Goal: Task Accomplishment & Management: Use online tool/utility

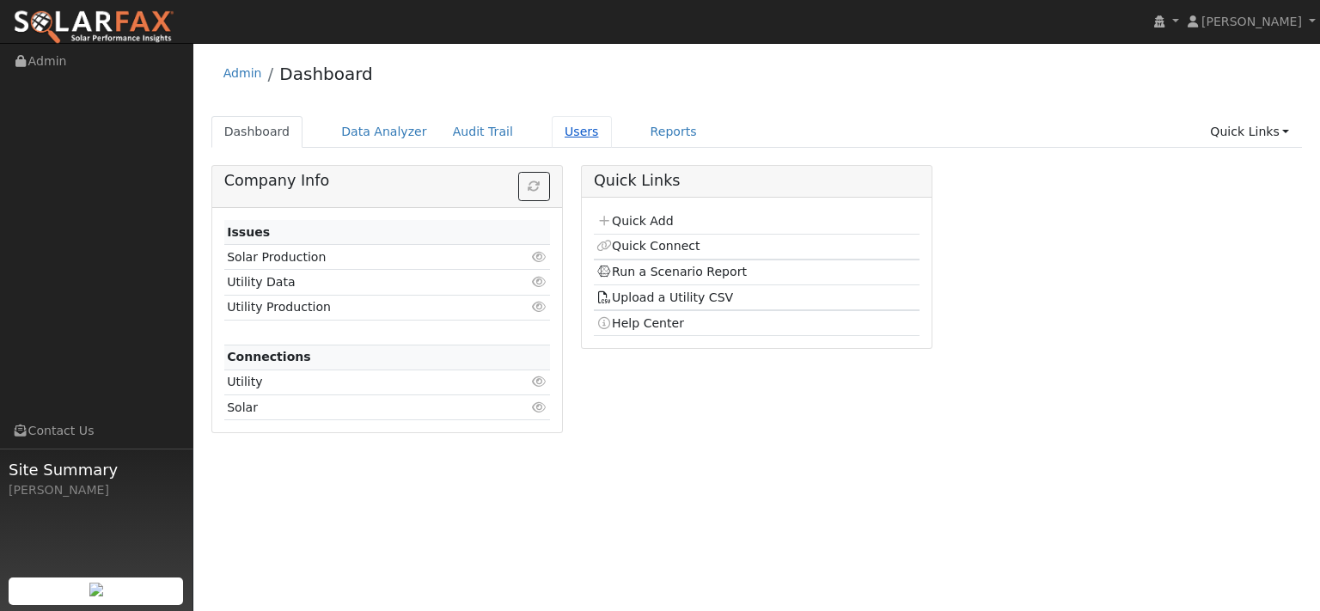
click at [612, 143] on link "Users" at bounding box center [582, 132] width 60 height 32
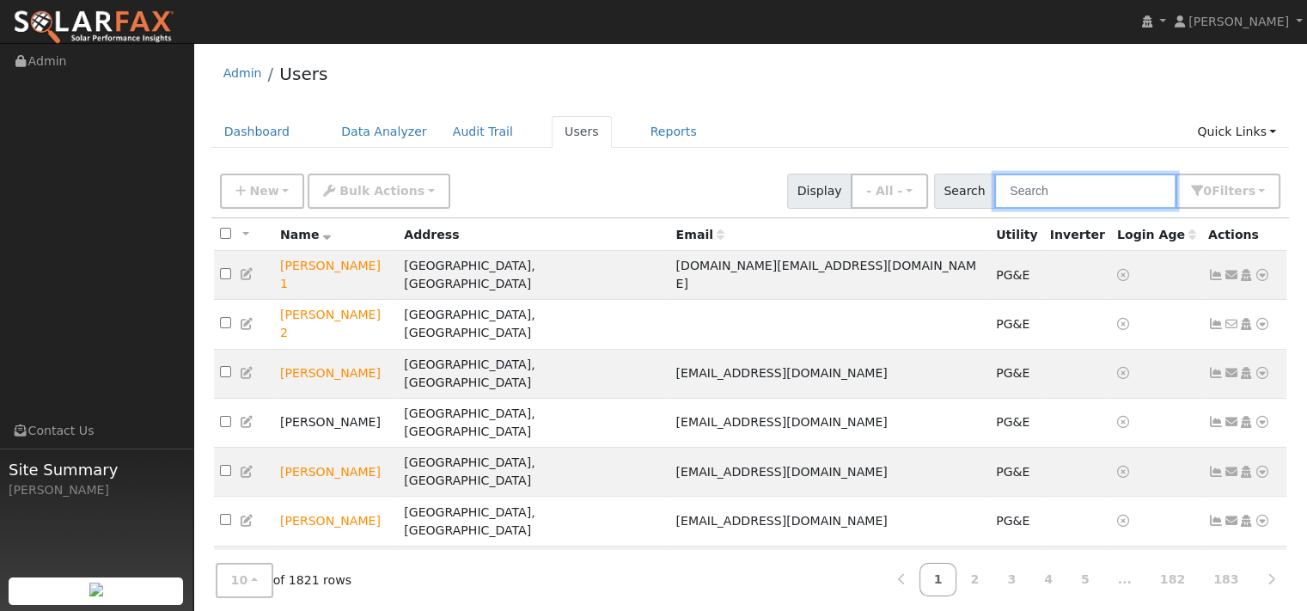
click at [994, 209] on input "text" at bounding box center [1085, 191] width 182 height 35
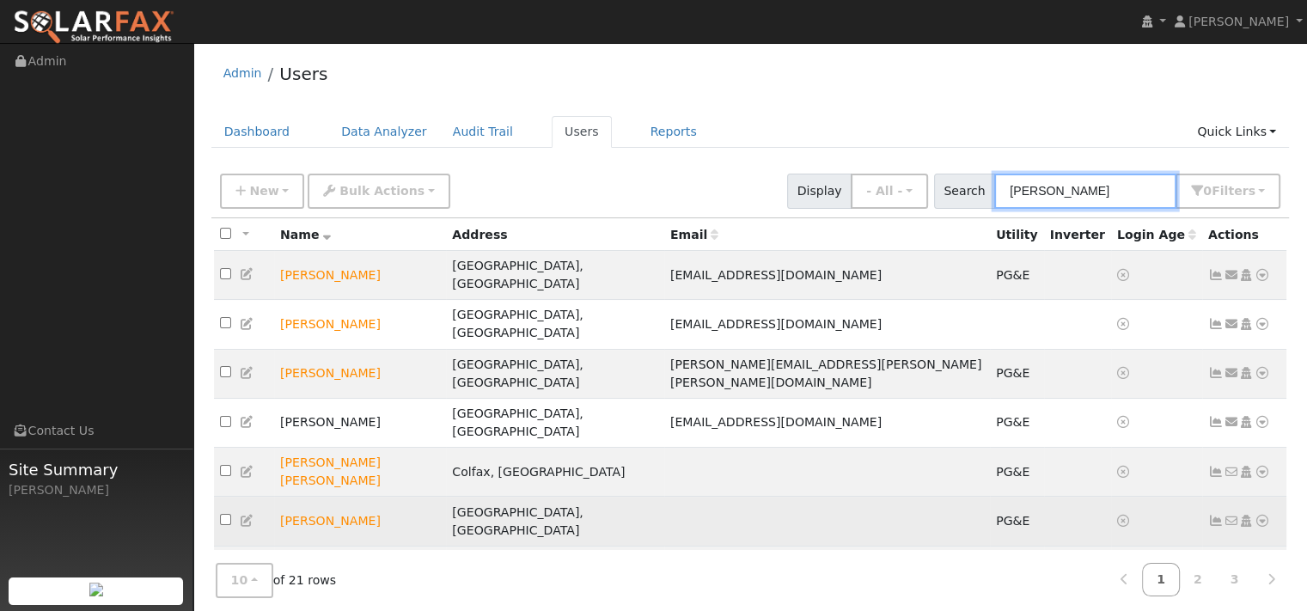
type input "scott"
click at [1254, 515] on icon at bounding box center [1261, 521] width 15 height 12
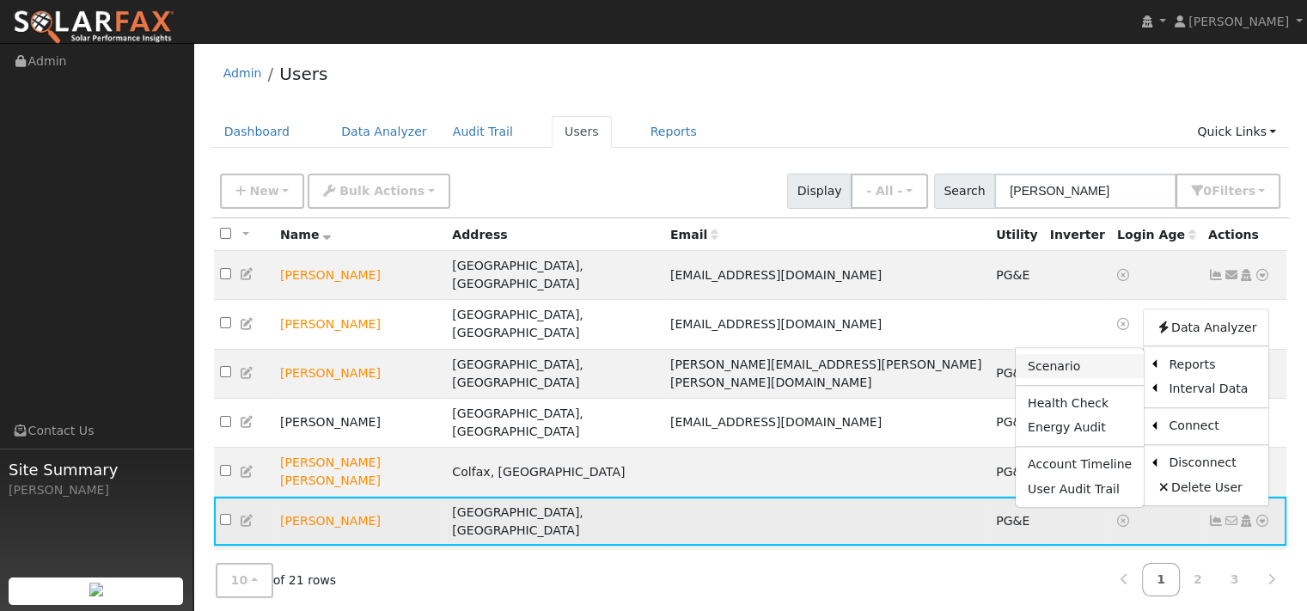
click at [1053, 355] on link "Scenario" at bounding box center [1080, 367] width 128 height 24
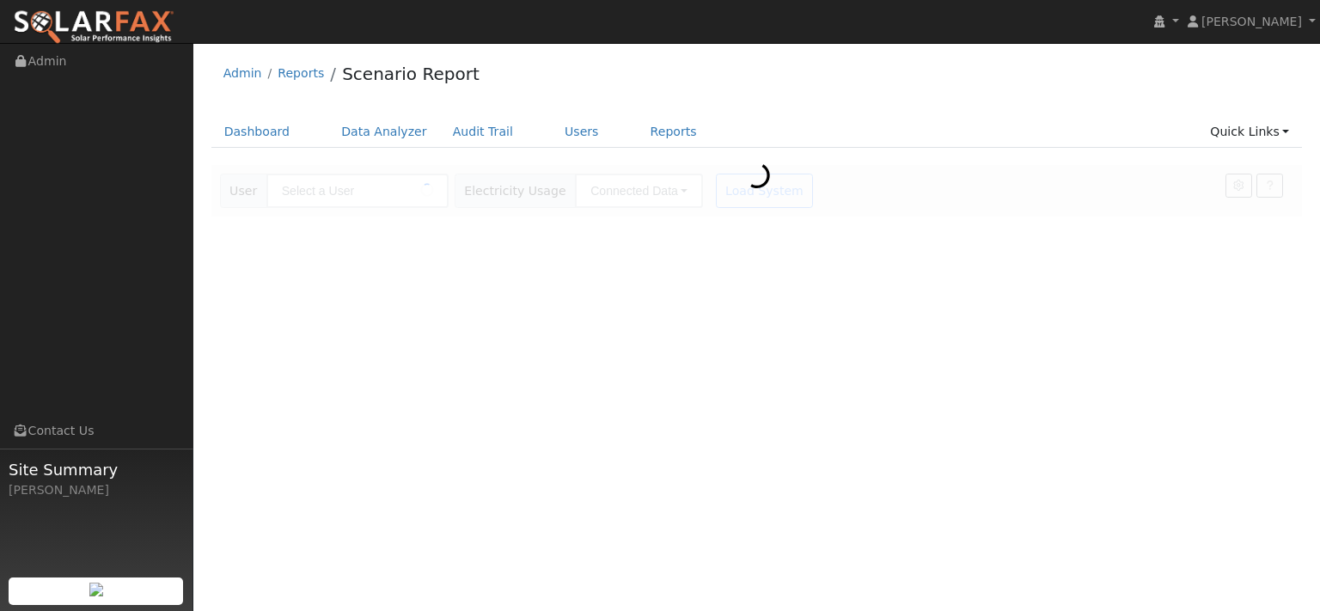
type input "[PERSON_NAME]"
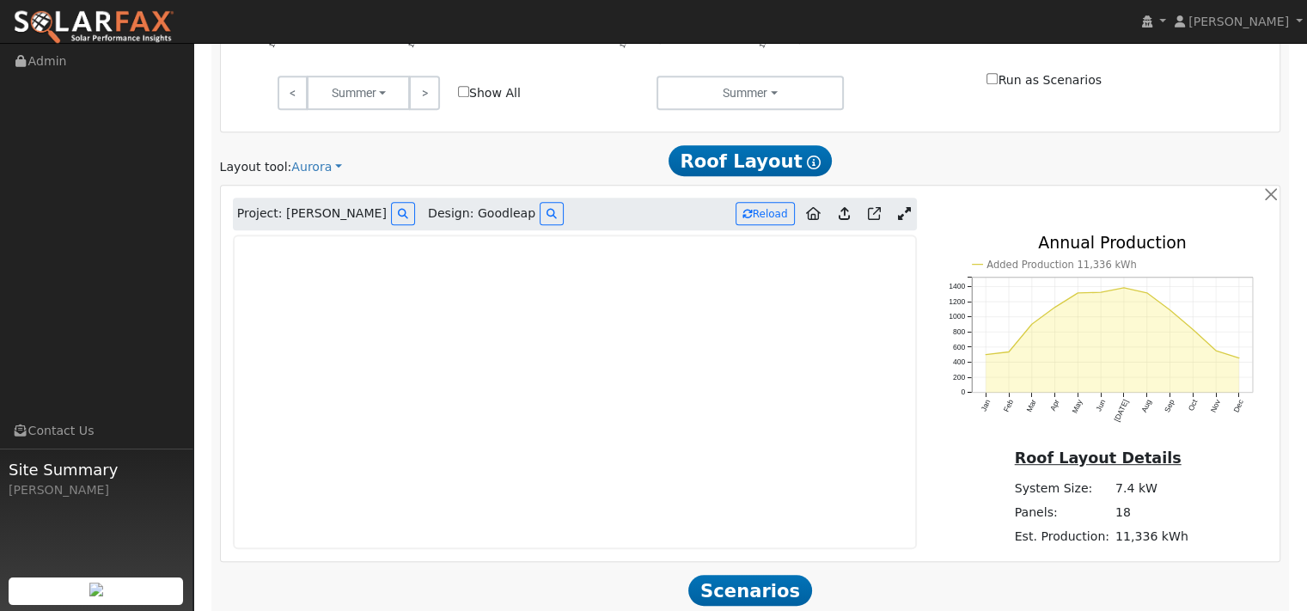
scroll to position [859, 0]
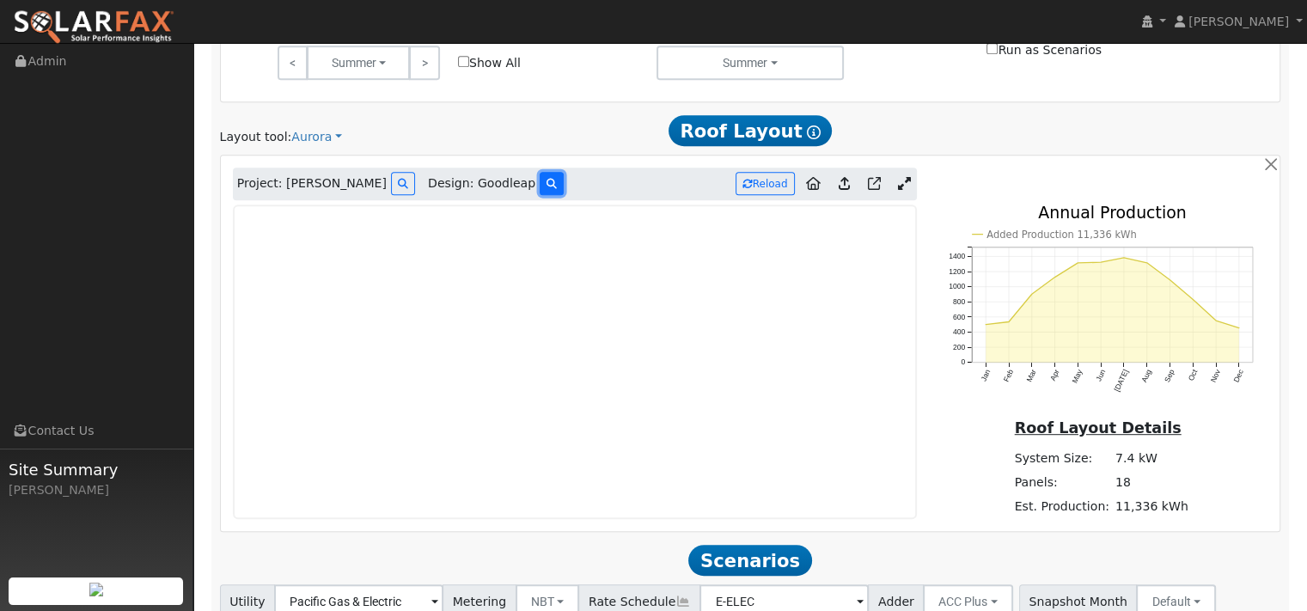
click at [552, 195] on button at bounding box center [552, 183] width 24 height 23
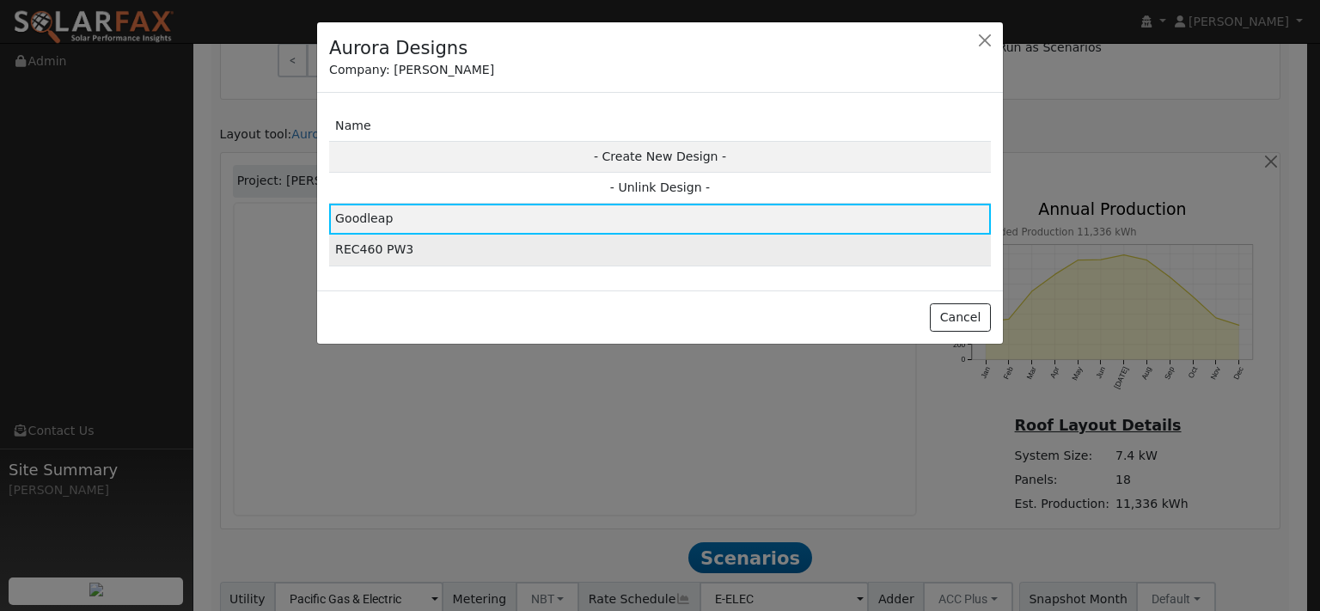
click at [416, 265] on td "REC460 PW3" at bounding box center [660, 250] width 662 height 31
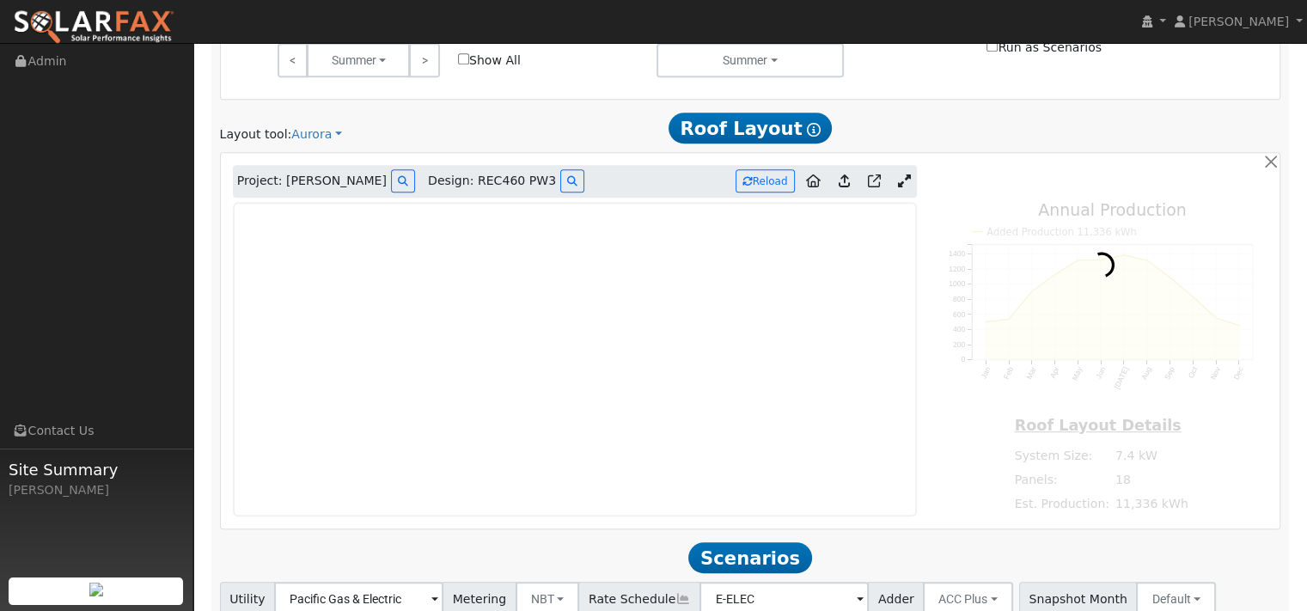
type input "10780"
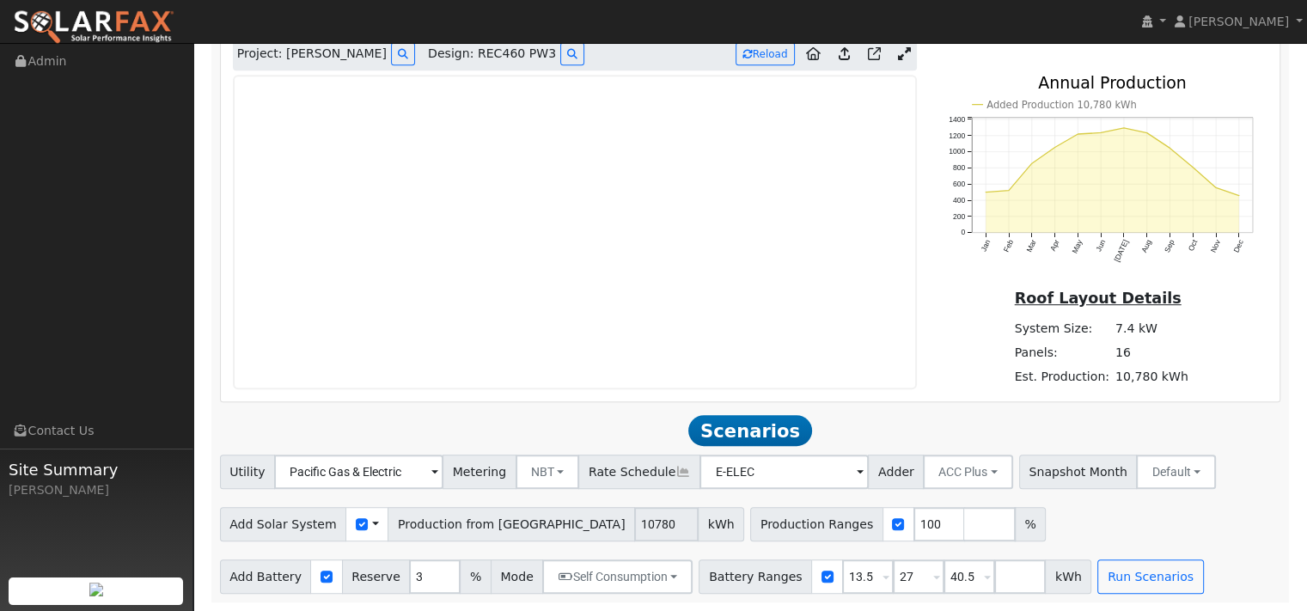
scroll to position [1034, 0]
click at [870, 60] on icon at bounding box center [874, 53] width 13 height 13
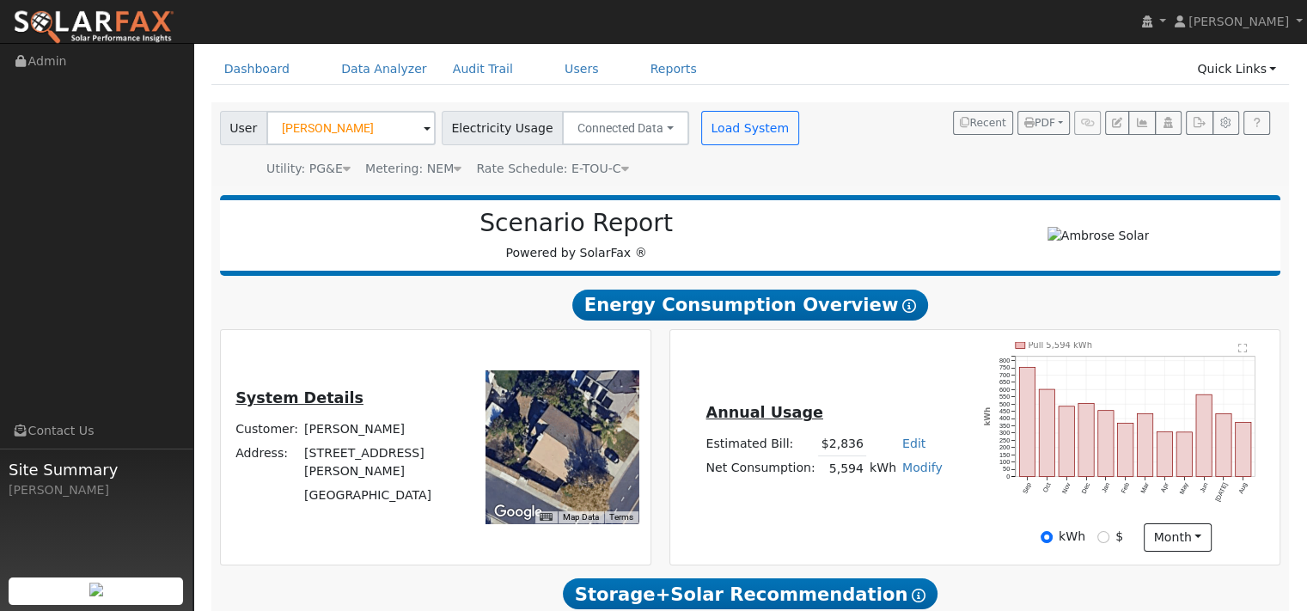
scroll to position [0, 0]
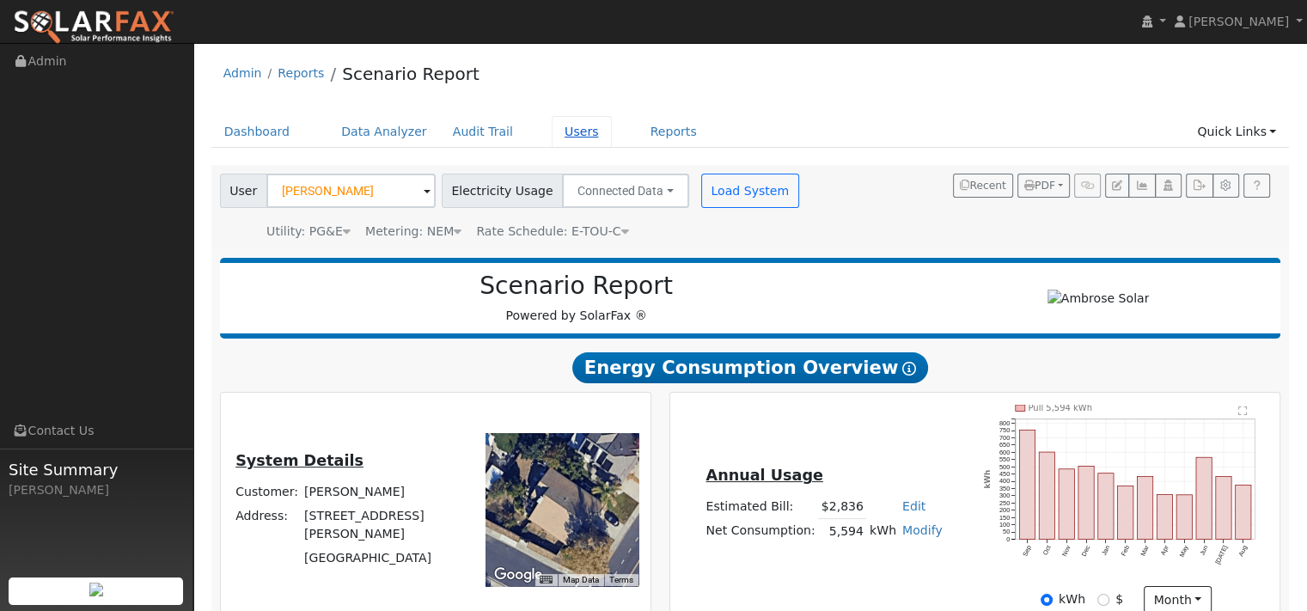
click at [612, 147] on link "Users" at bounding box center [582, 132] width 60 height 32
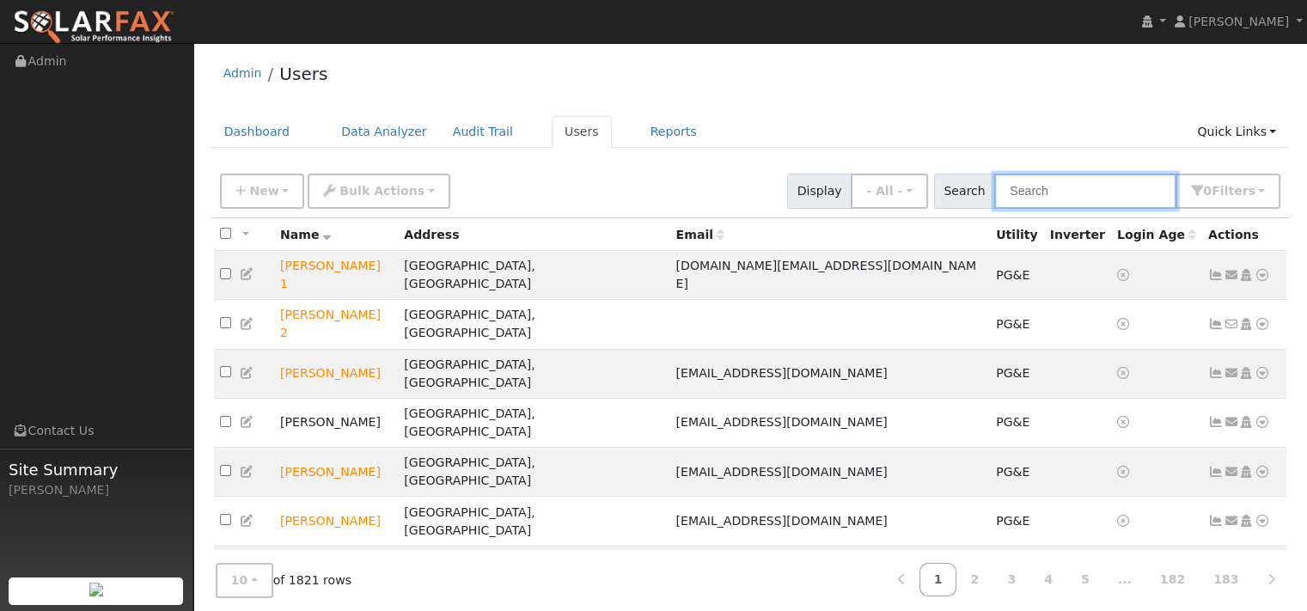
click at [994, 209] on input "text" at bounding box center [1085, 191] width 182 height 35
paste input "[PERSON_NAME]"
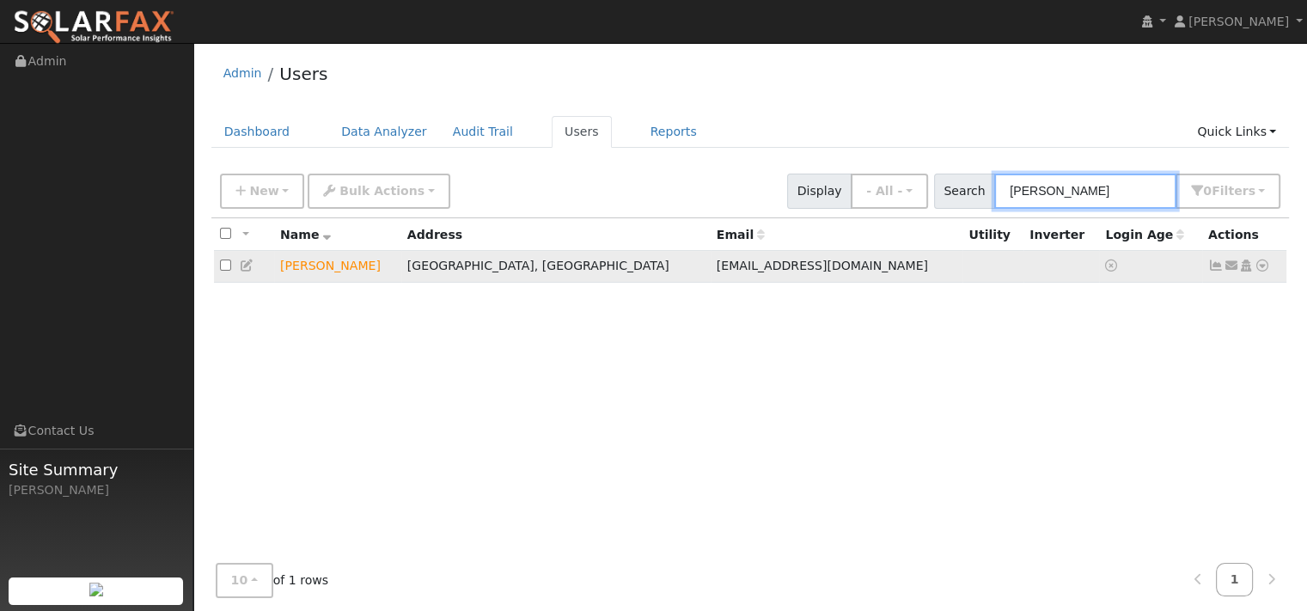
type input "[PERSON_NAME]"
click at [1254, 271] on icon at bounding box center [1261, 265] width 15 height 12
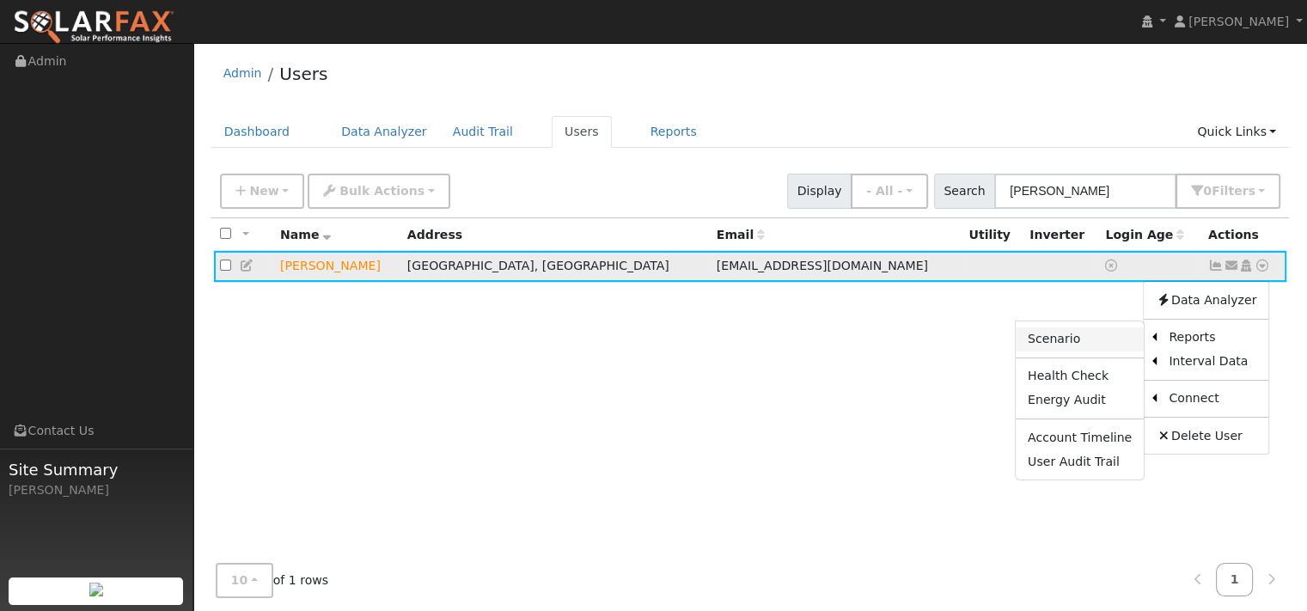
click at [1016, 351] on link "Scenario" at bounding box center [1080, 339] width 128 height 24
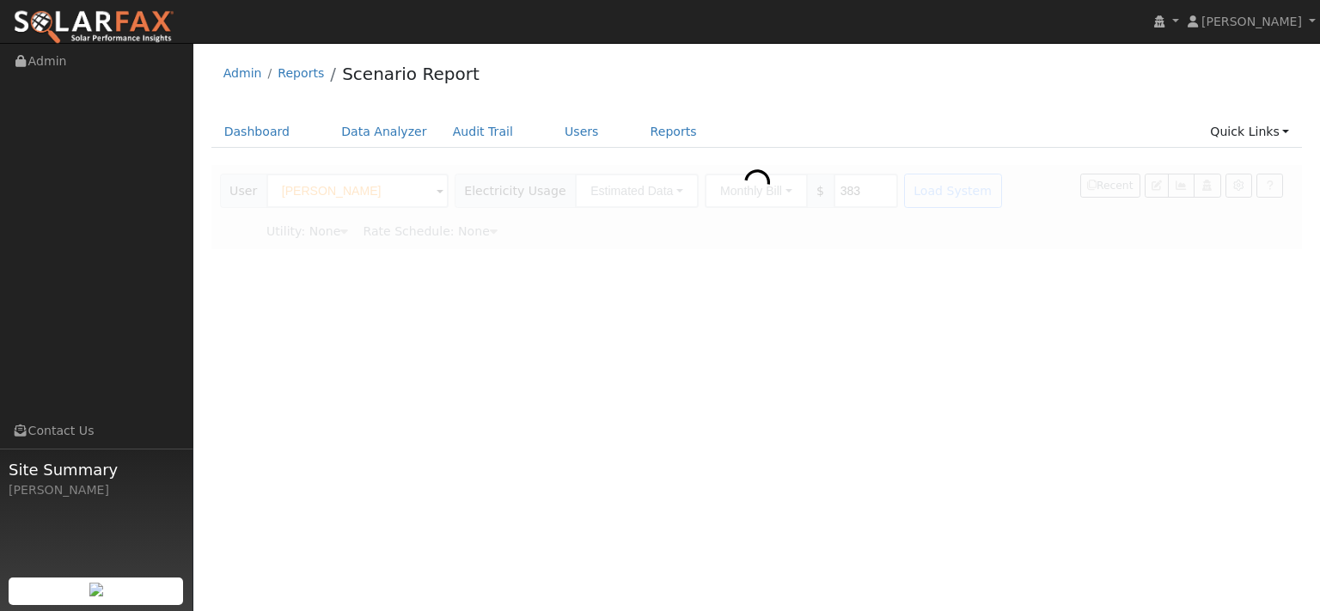
type input "Pacific Gas & Electric"
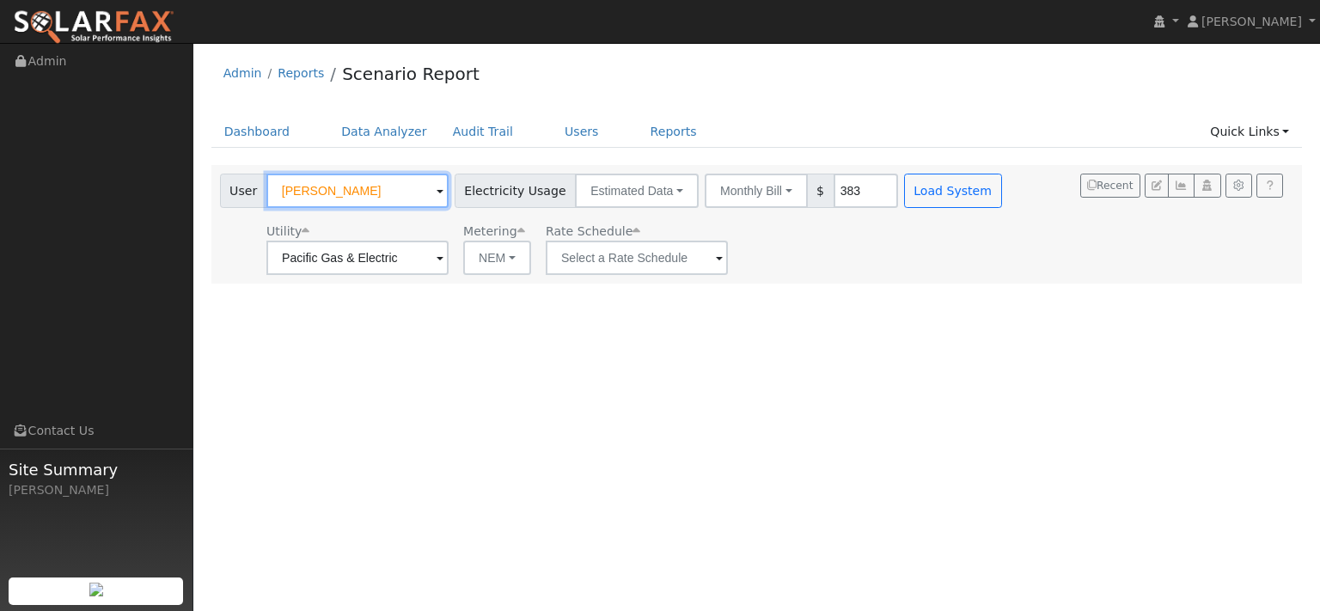
click at [381, 208] on input "[PERSON_NAME]" at bounding box center [357, 191] width 182 height 34
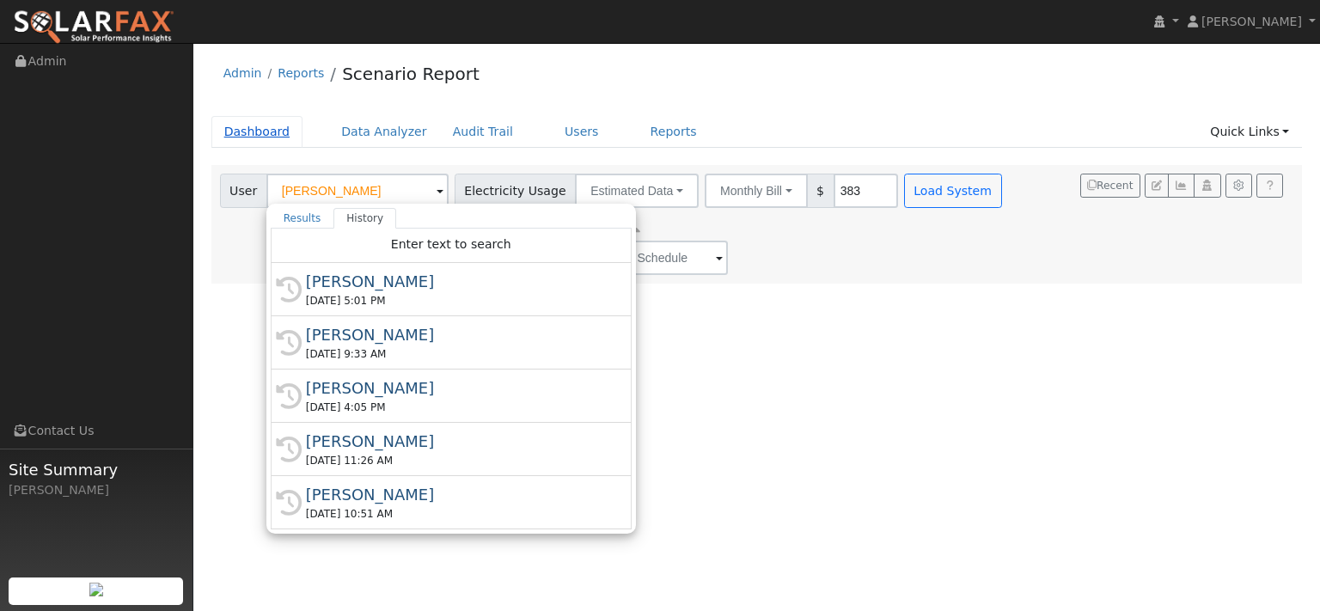
click at [278, 143] on link "Dashboard" at bounding box center [257, 132] width 92 height 32
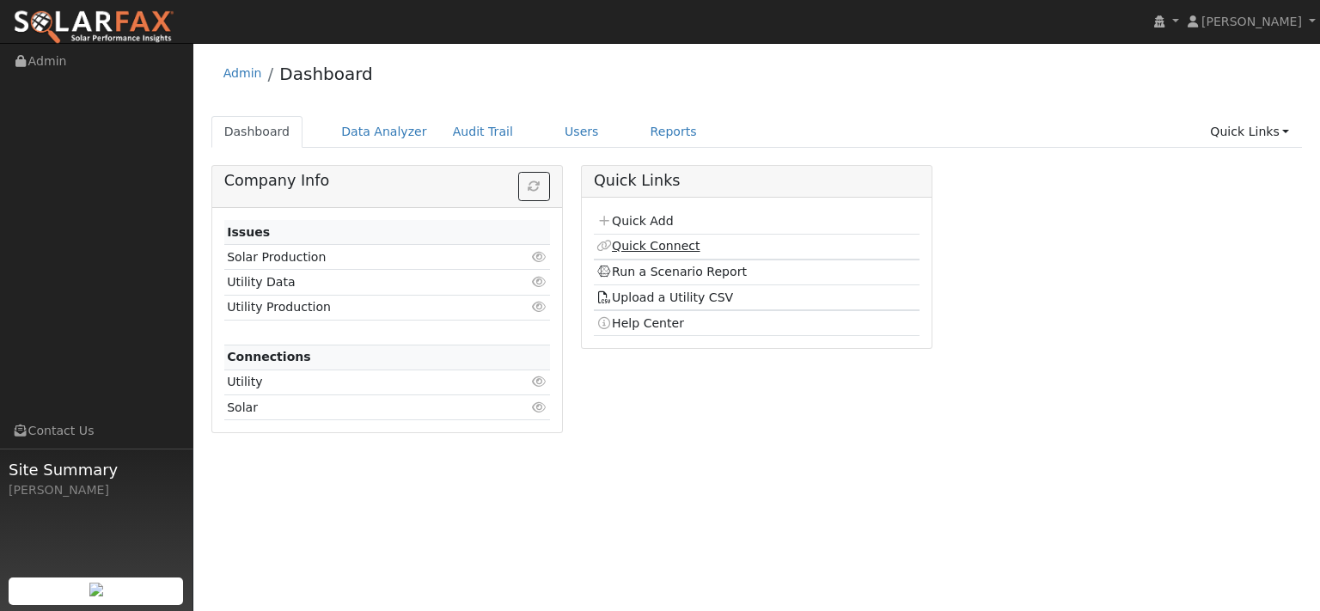
click at [649, 253] on link "Quick Connect" at bounding box center [647, 246] width 103 height 14
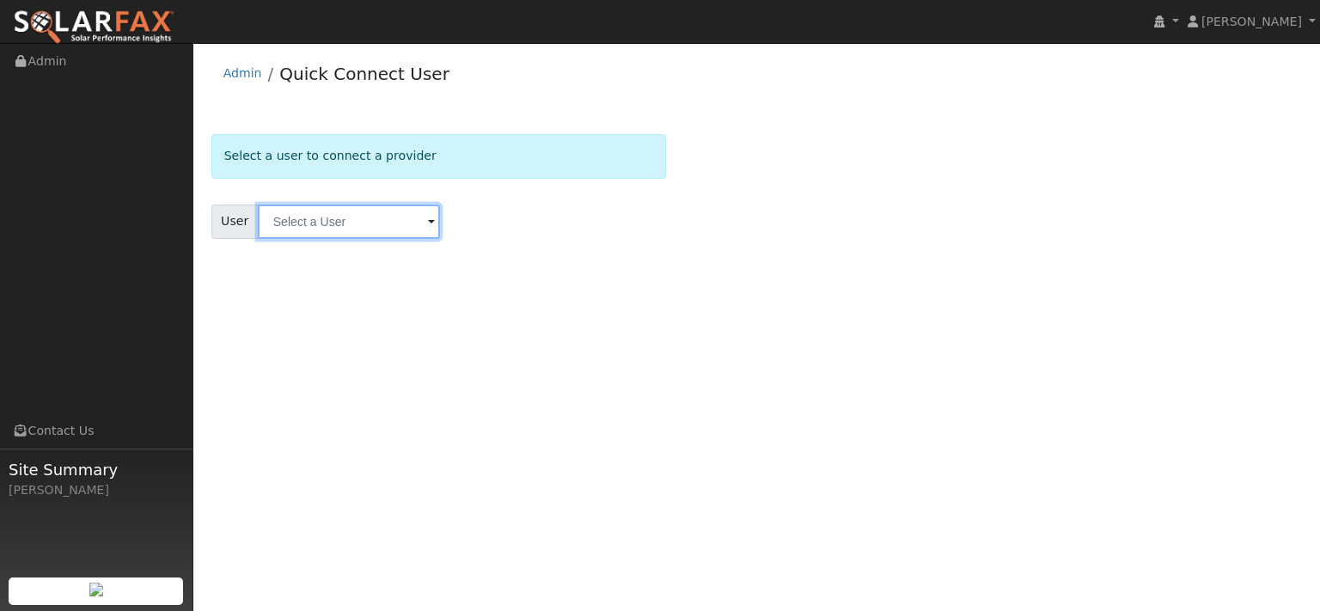
click at [395, 237] on input "text" at bounding box center [349, 221] width 182 height 34
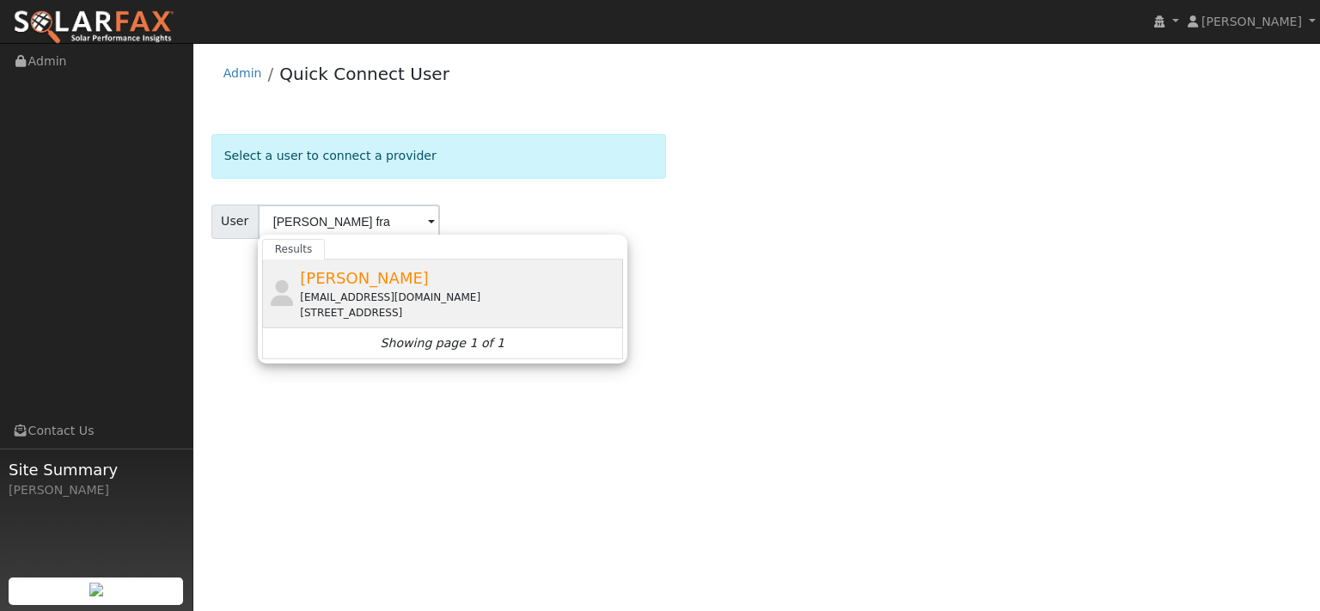
click at [375, 287] on span "[PERSON_NAME]" at bounding box center [364, 278] width 129 height 18
type input "[PERSON_NAME]"
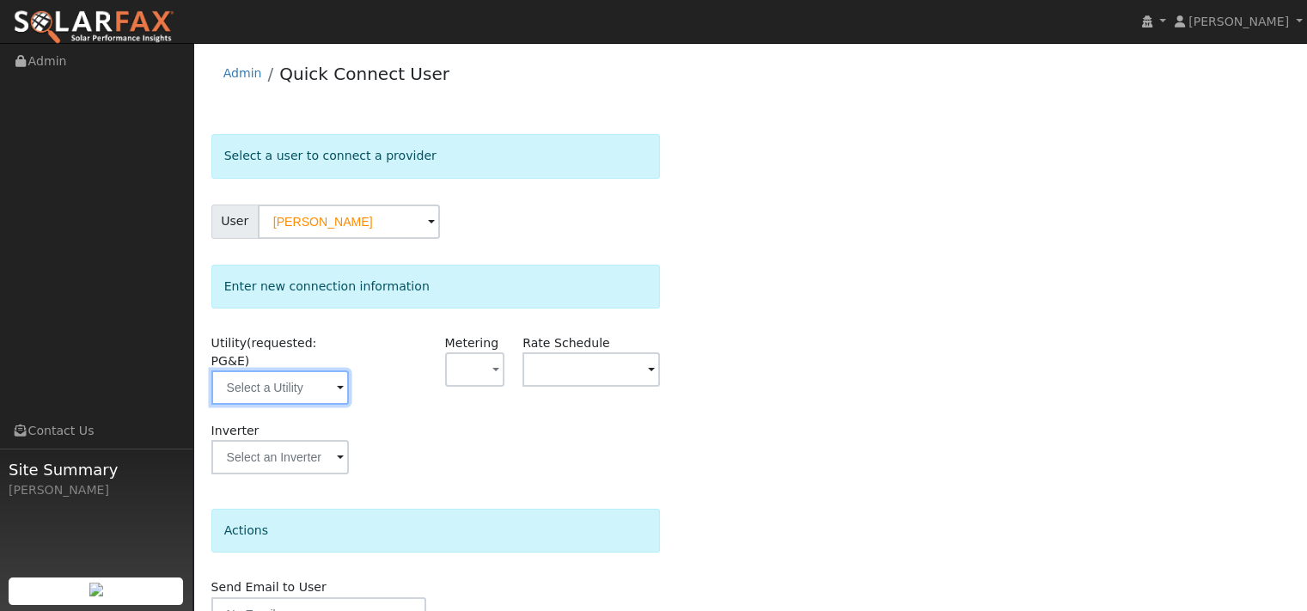
click at [330, 405] on input "text" at bounding box center [279, 387] width 137 height 34
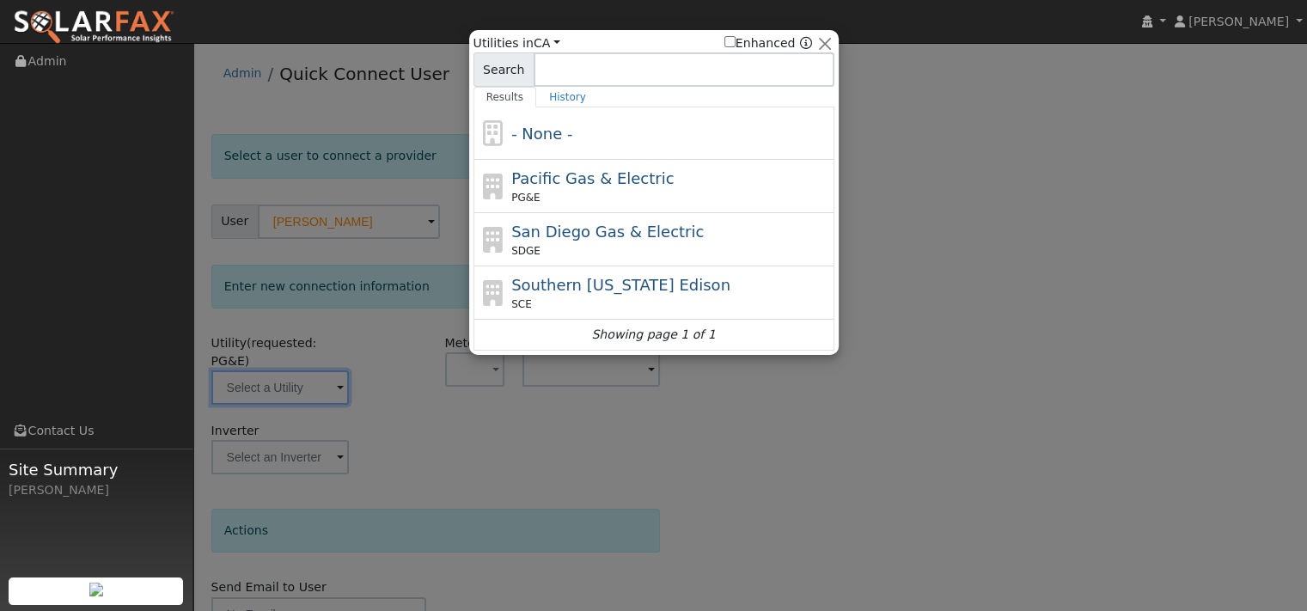
click at [519, 203] on span "PG&E" at bounding box center [525, 197] width 28 height 15
type input "PG&E"
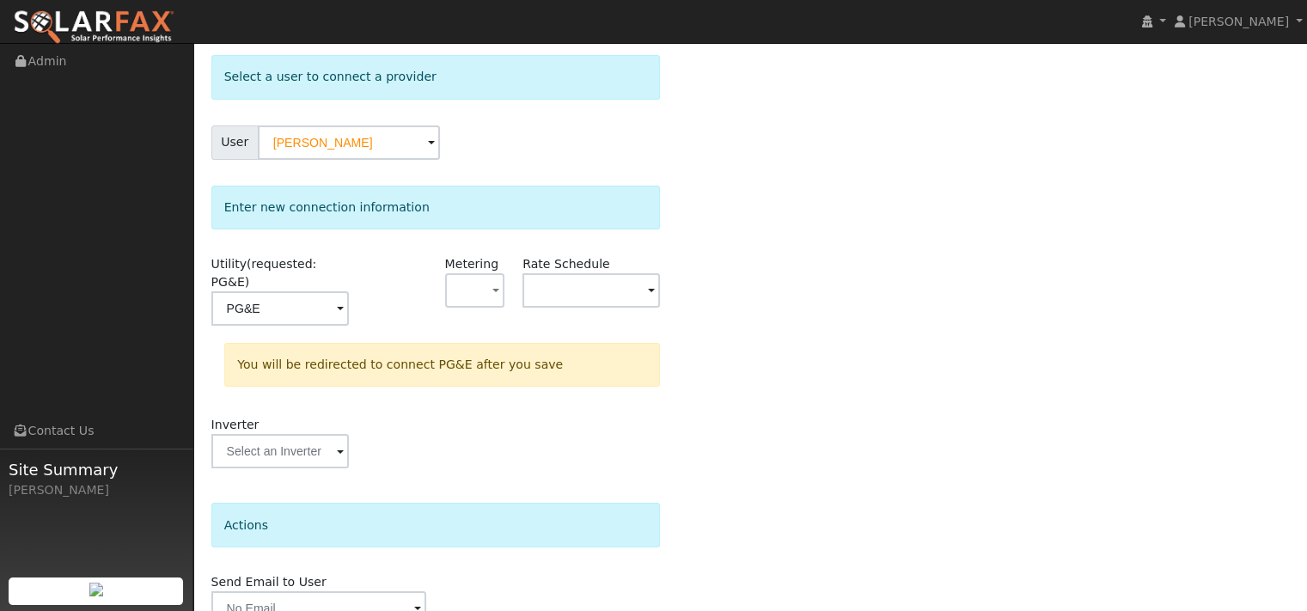
scroll to position [247, 0]
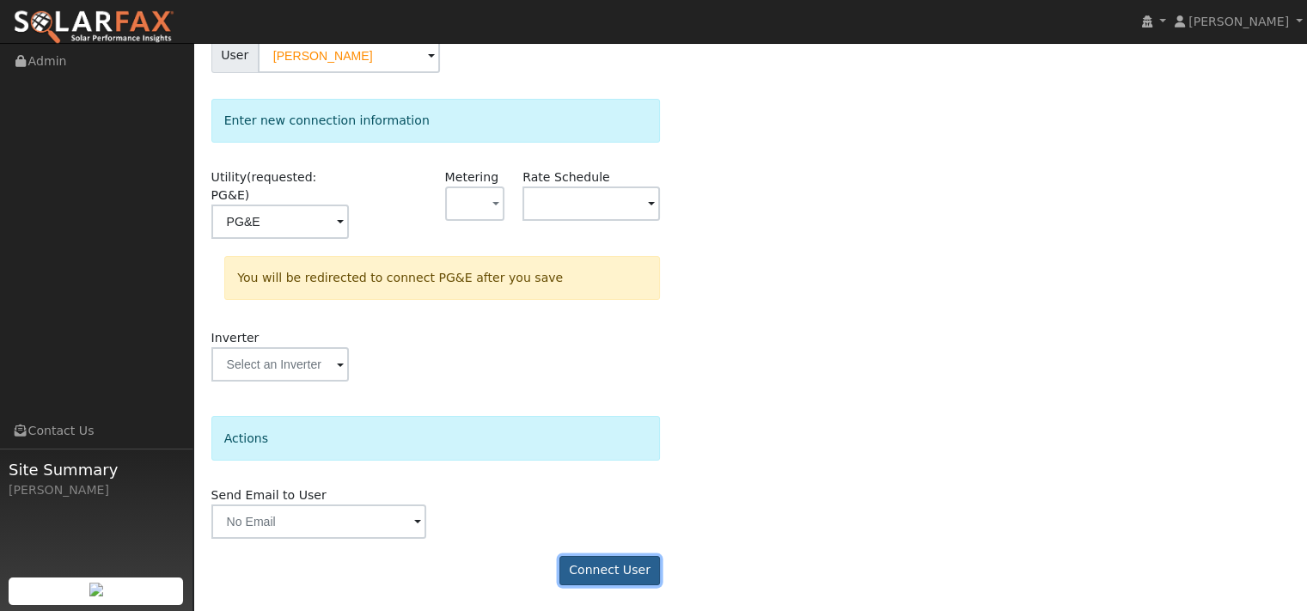
click at [598, 566] on button "Connect User" at bounding box center [609, 570] width 101 height 29
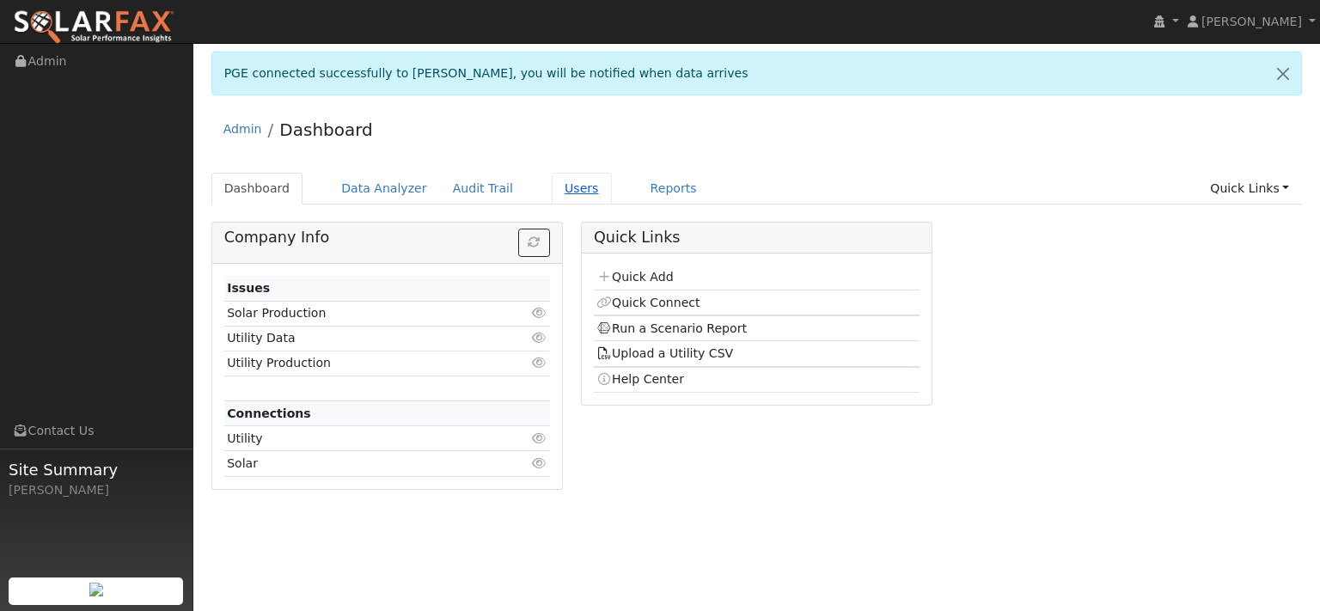
click at [612, 204] on link "Users" at bounding box center [582, 189] width 60 height 32
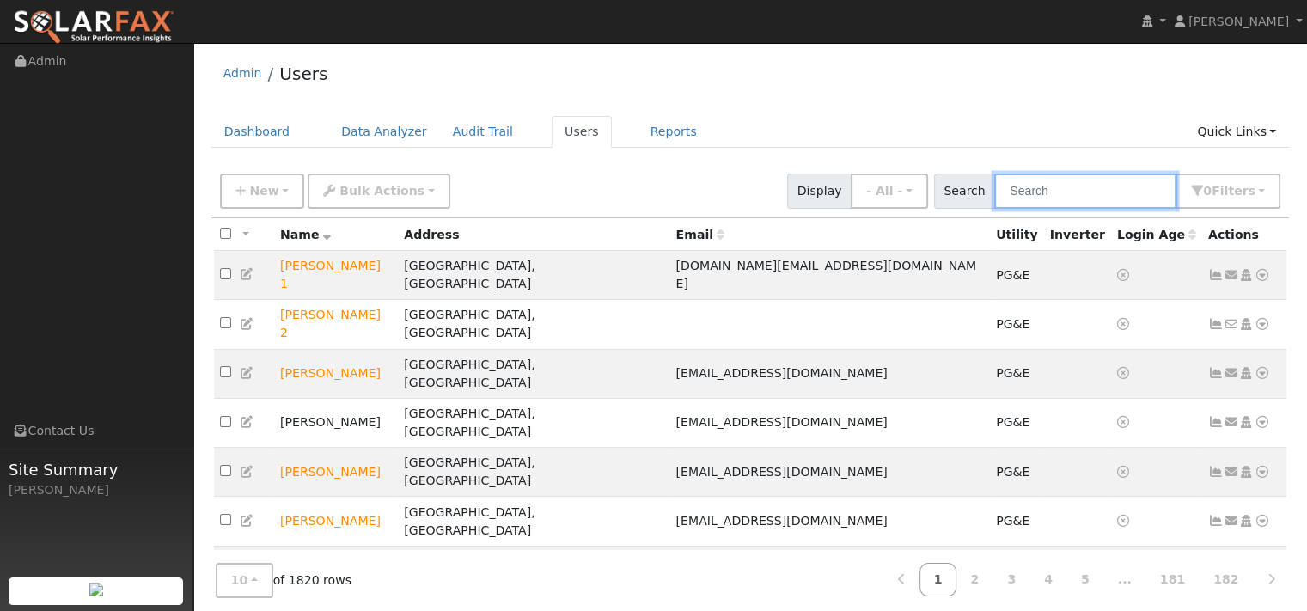
click at [1005, 209] on input "text" at bounding box center [1085, 191] width 182 height 35
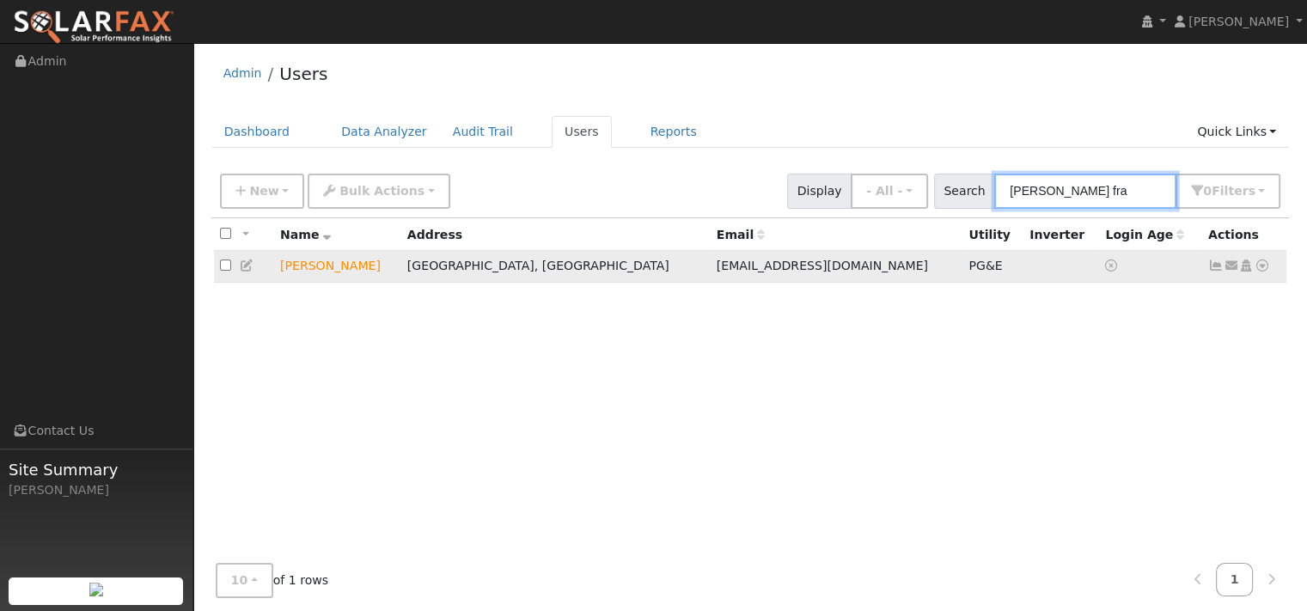
type input "[PERSON_NAME] fra"
click at [1254, 271] on icon at bounding box center [1261, 265] width 15 height 12
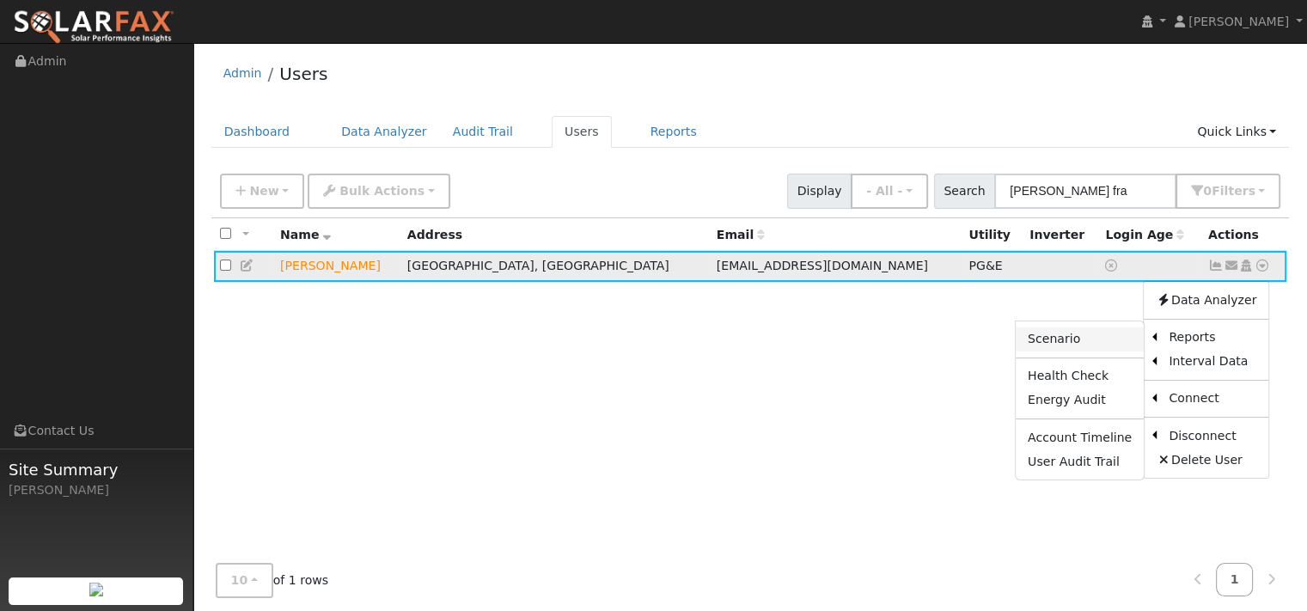
click at [1021, 351] on link "Scenario" at bounding box center [1080, 339] width 128 height 24
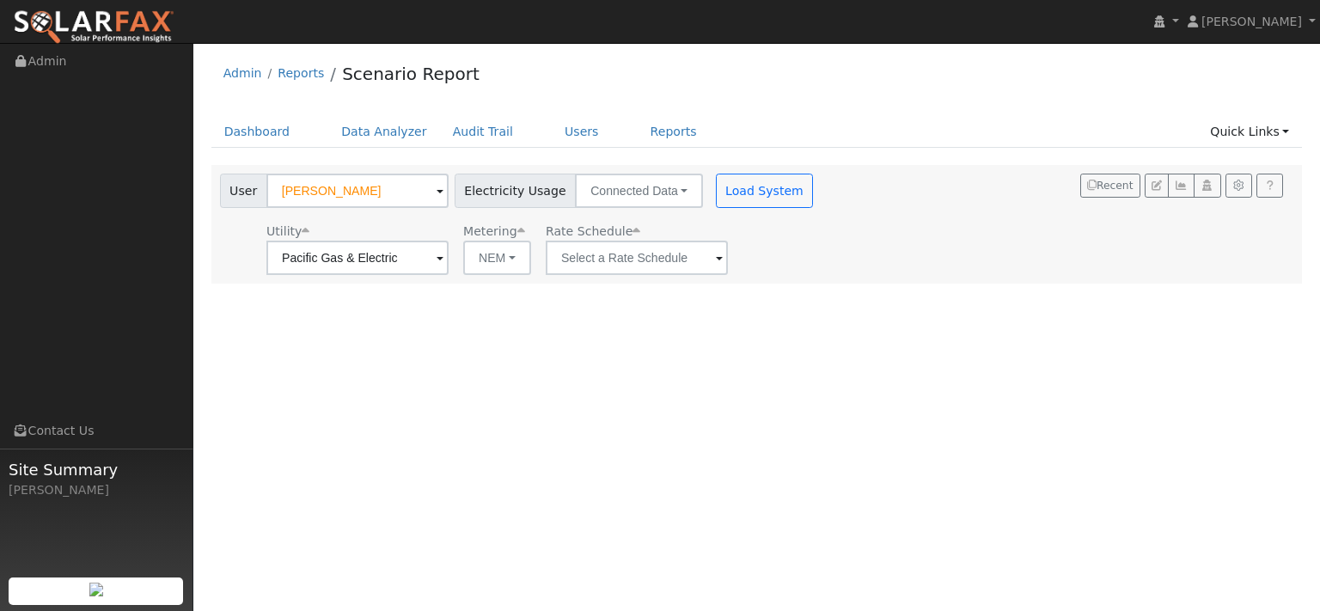
click at [723, 269] on span at bounding box center [719, 259] width 7 height 20
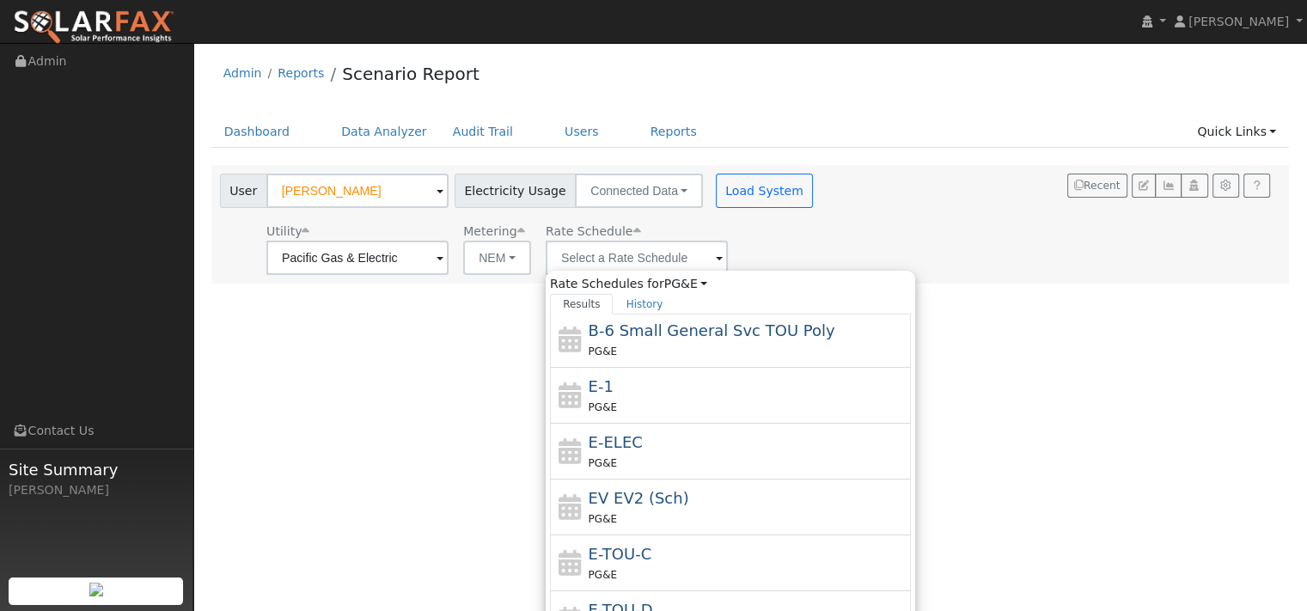
scroll to position [344, 0]
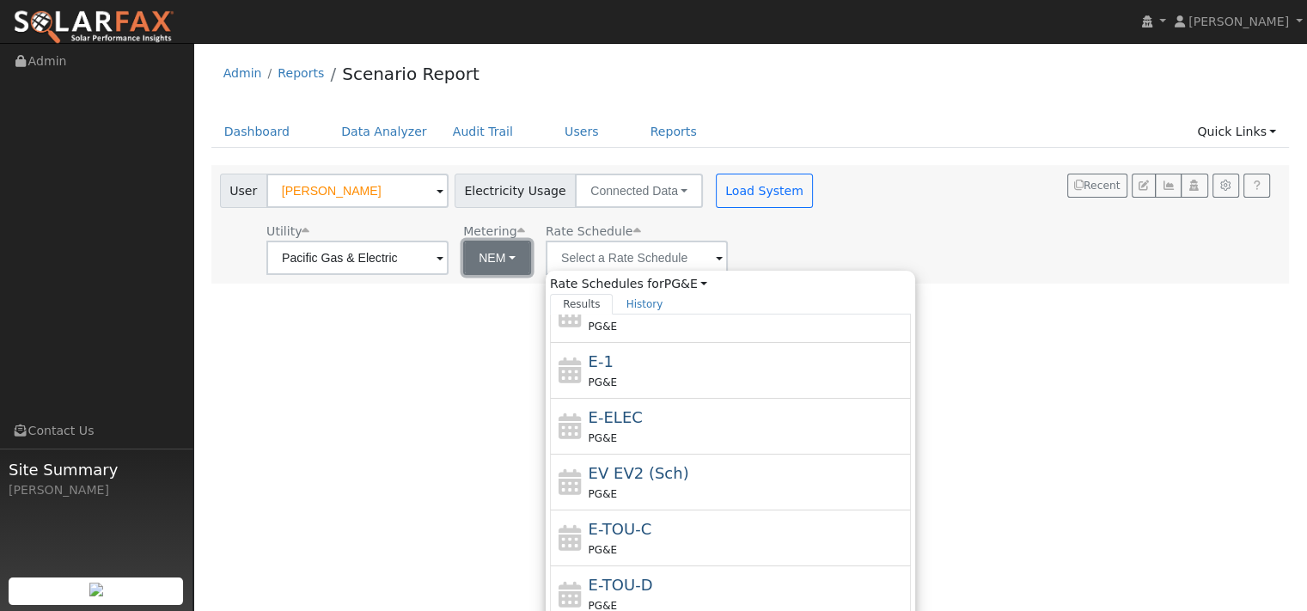
click at [531, 275] on button "NEM" at bounding box center [497, 258] width 68 height 34
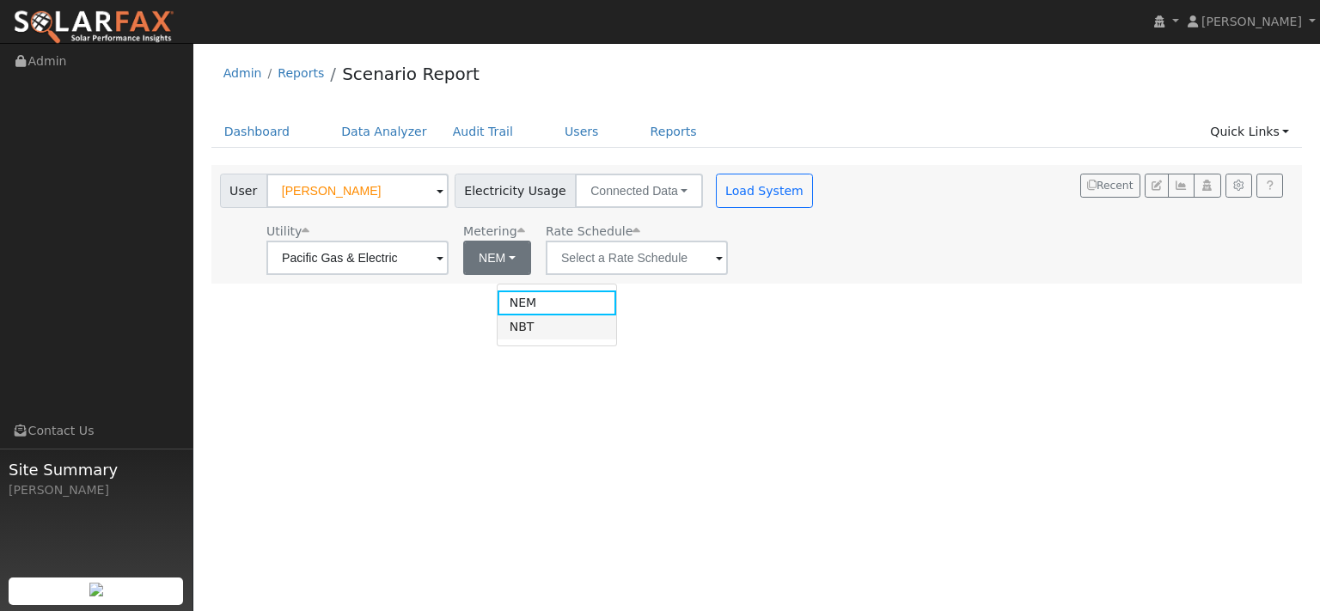
click at [542, 339] on link "NBT" at bounding box center [556, 327] width 119 height 24
type input "E-ELEC"
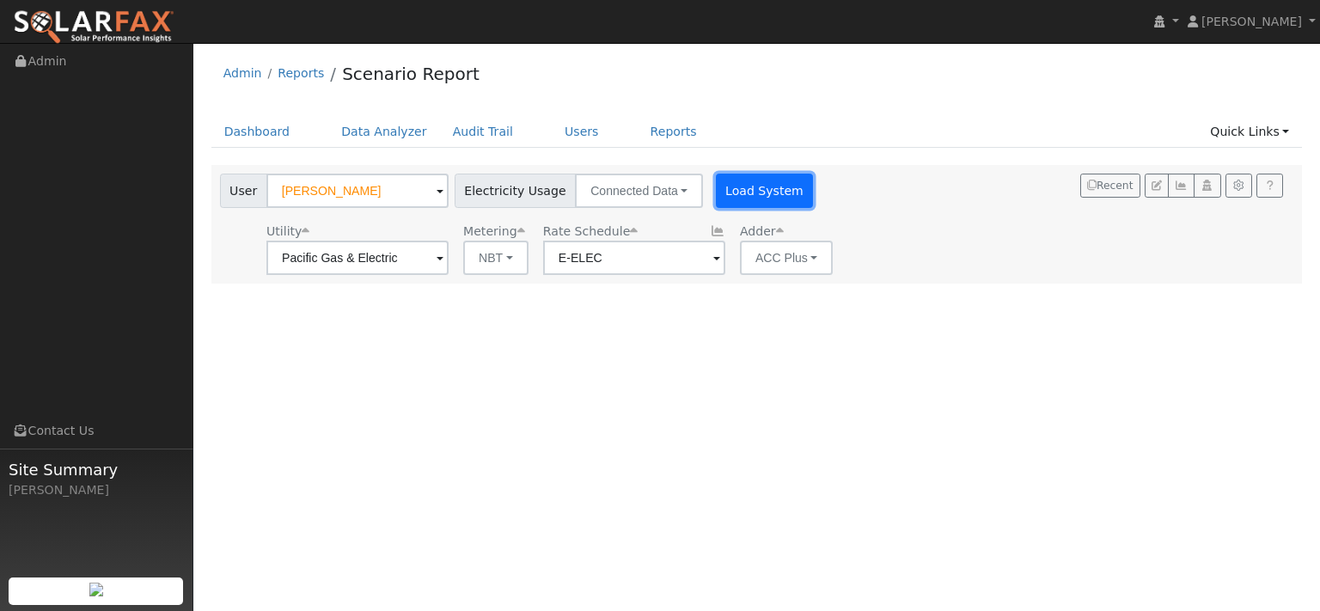
click at [814, 205] on button "Load System" at bounding box center [765, 191] width 98 height 34
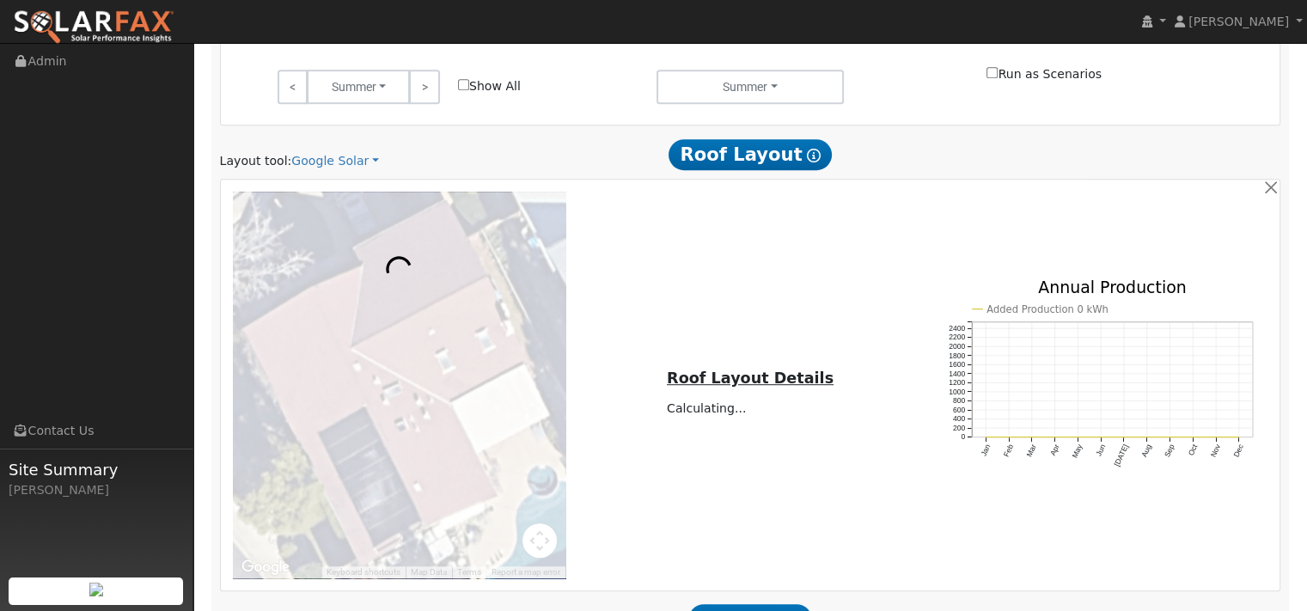
scroll to position [945, 0]
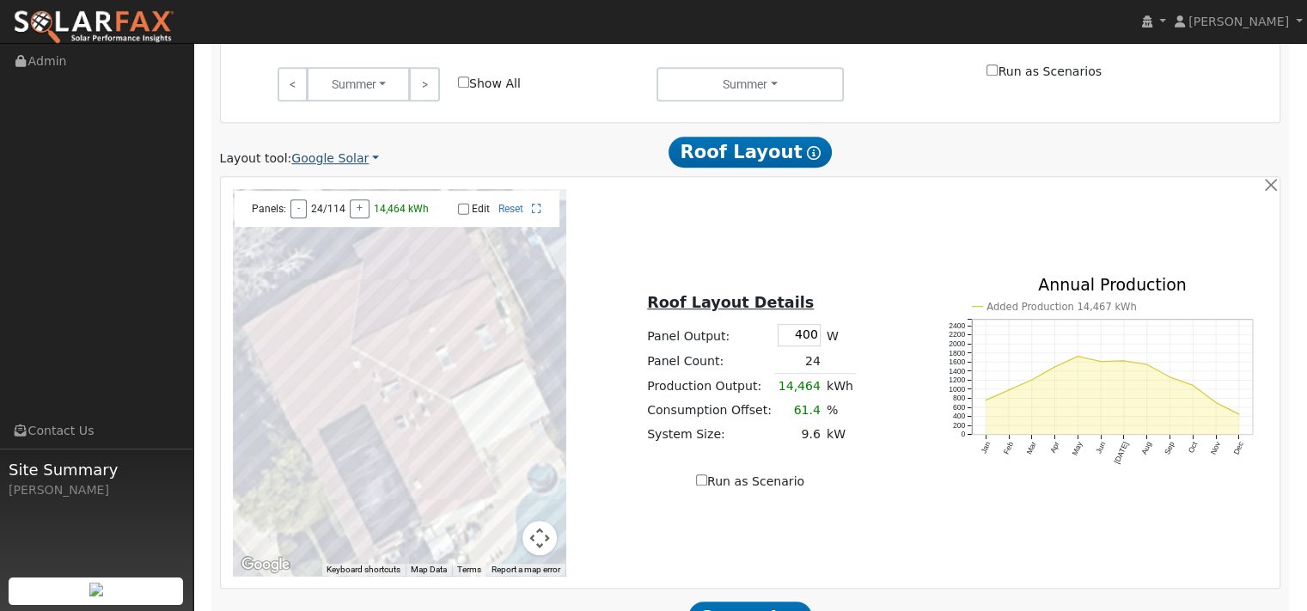
click at [364, 168] on link "Google Solar" at bounding box center [335, 158] width 88 height 18
click at [345, 321] on link "Aurora" at bounding box center [362, 309] width 119 height 24
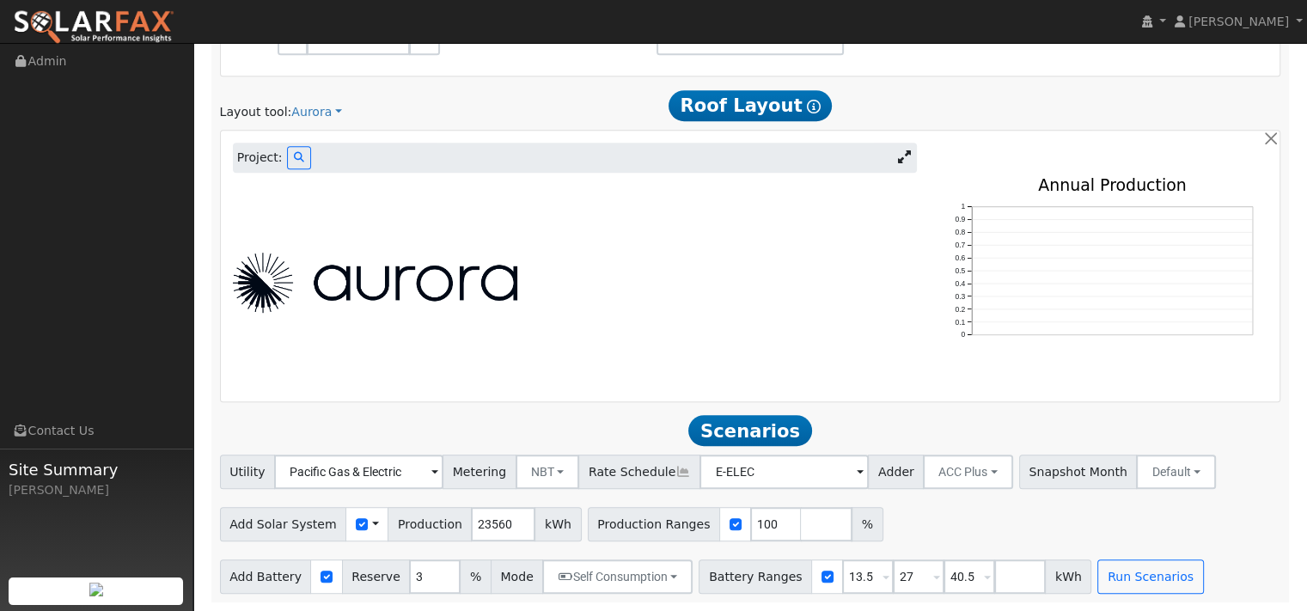
scroll to position [1117, 0]
click at [278, 167] on span "Project:" at bounding box center [260, 158] width 46 height 18
click at [283, 166] on span "Project:" at bounding box center [260, 158] width 46 height 18
click at [298, 166] on button at bounding box center [299, 157] width 24 height 23
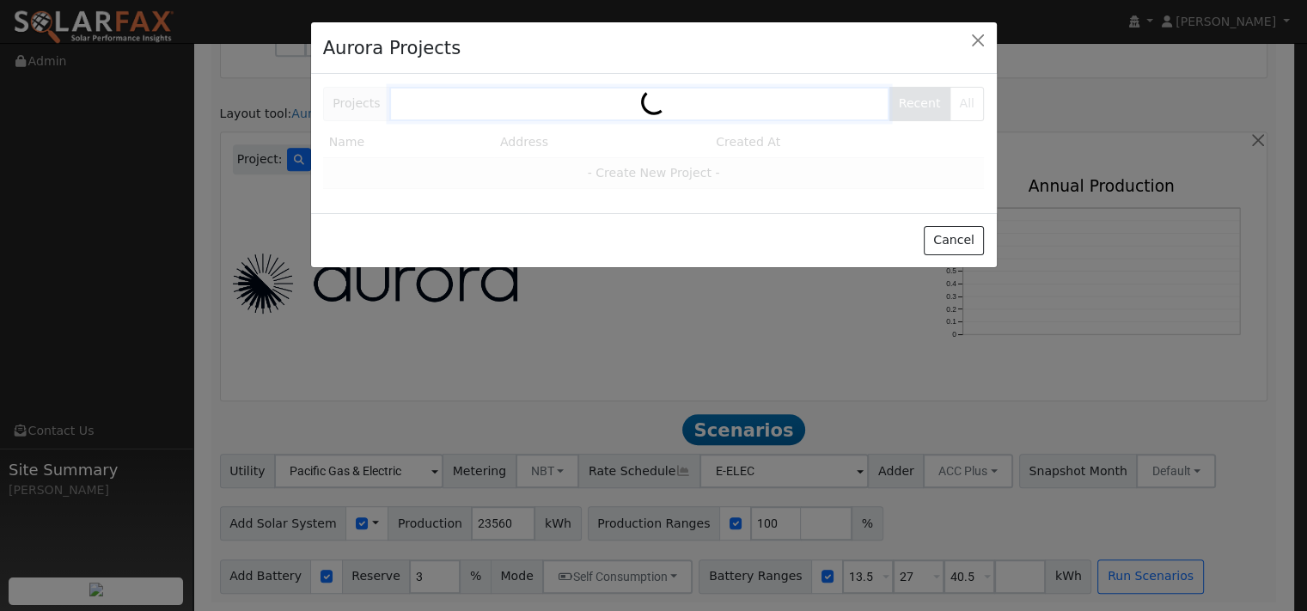
scroll to position [1119, 0]
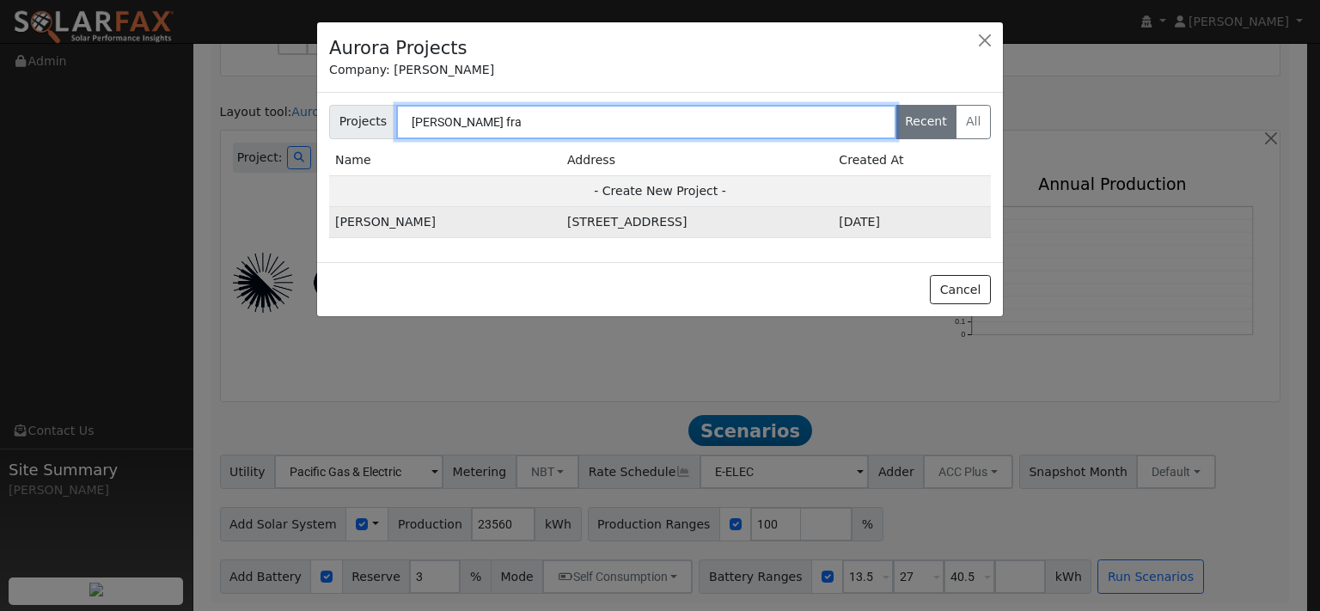
type input "barb fra"
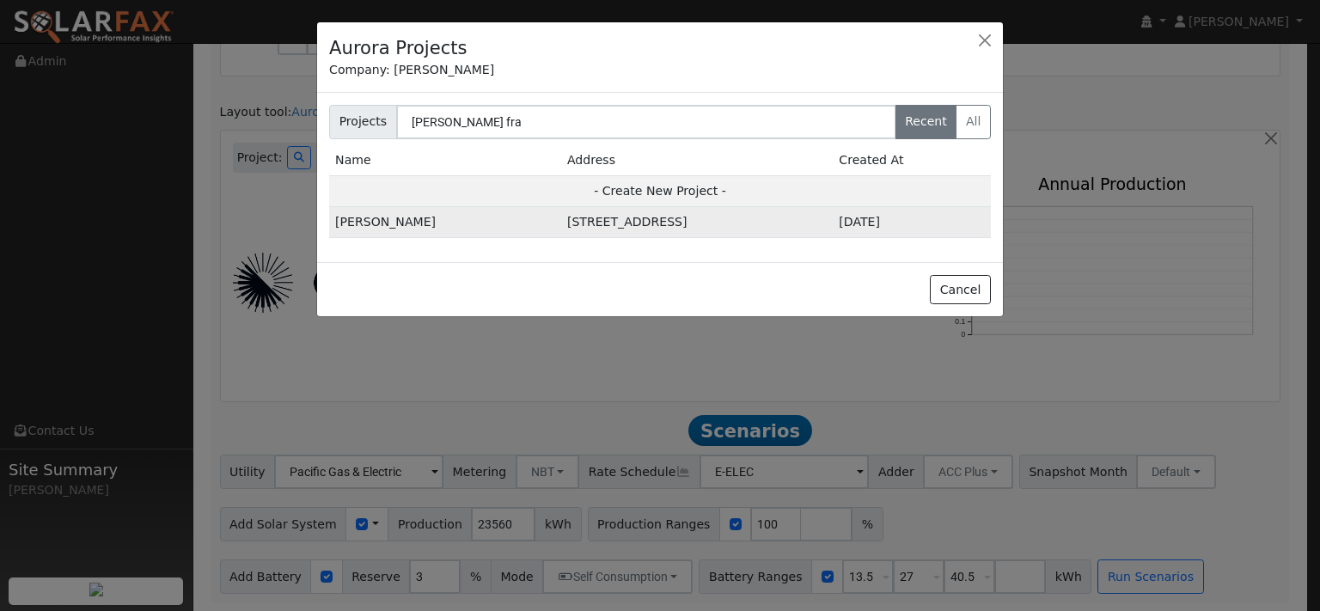
click at [561, 238] on td "149 Viewmont Ln, Vacaville, CA 95688, USA" at bounding box center [696, 222] width 271 height 31
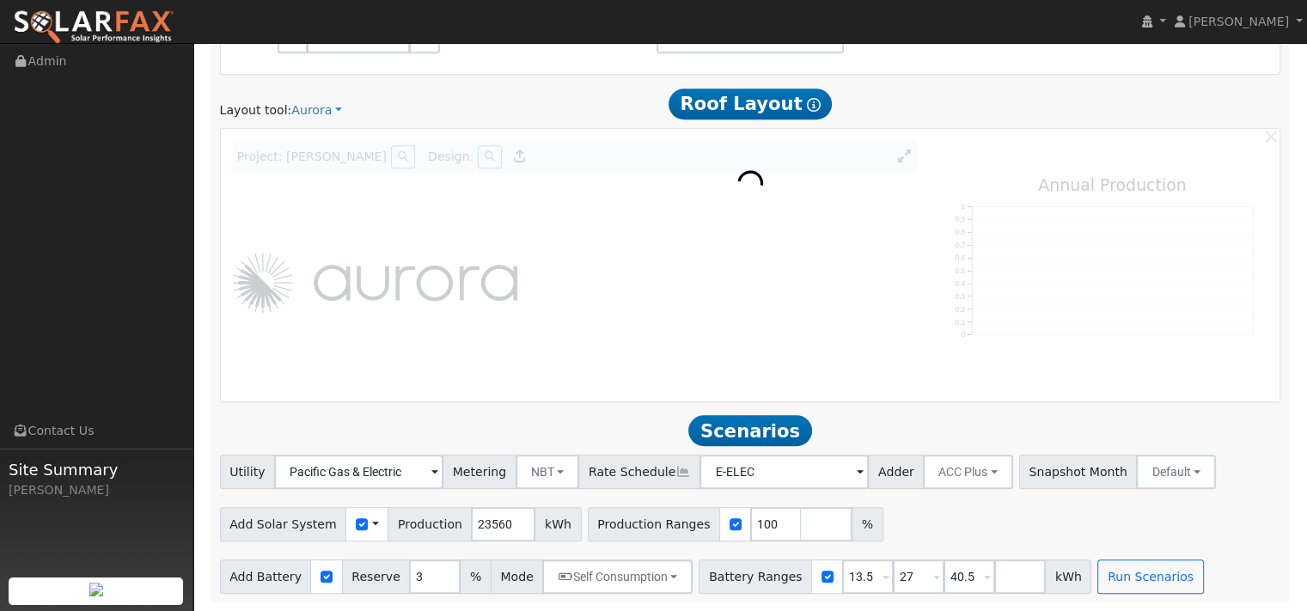
scroll to position [1120, 0]
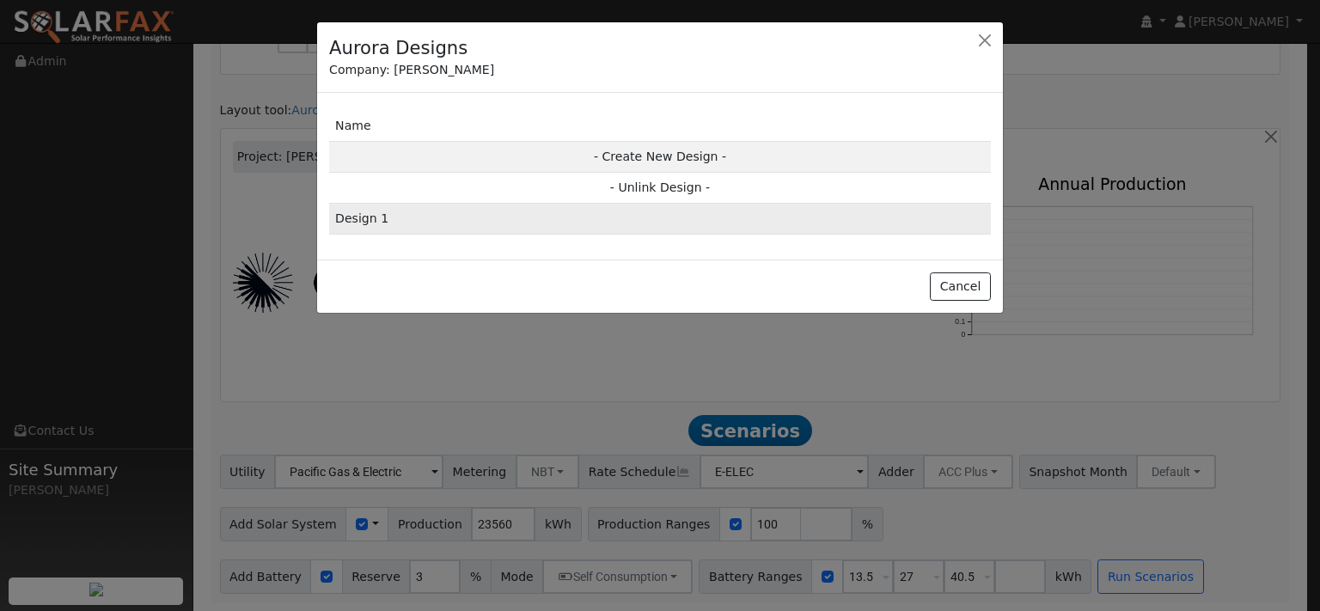
click at [375, 235] on td "Design 1" at bounding box center [660, 219] width 662 height 31
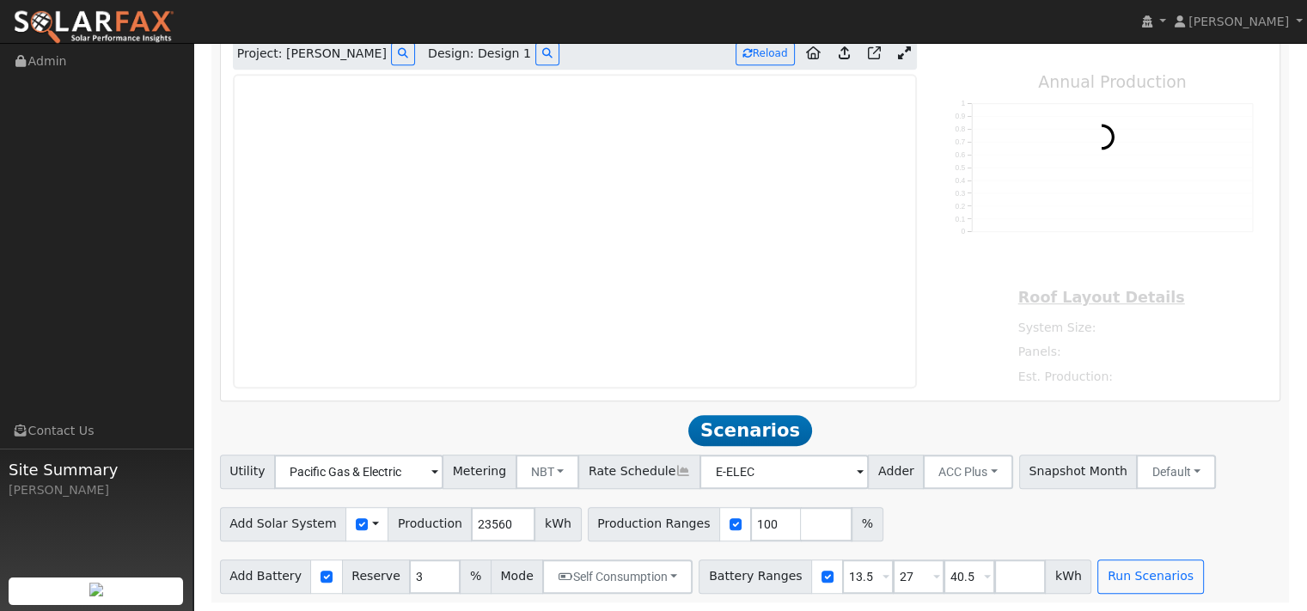
type input "0"
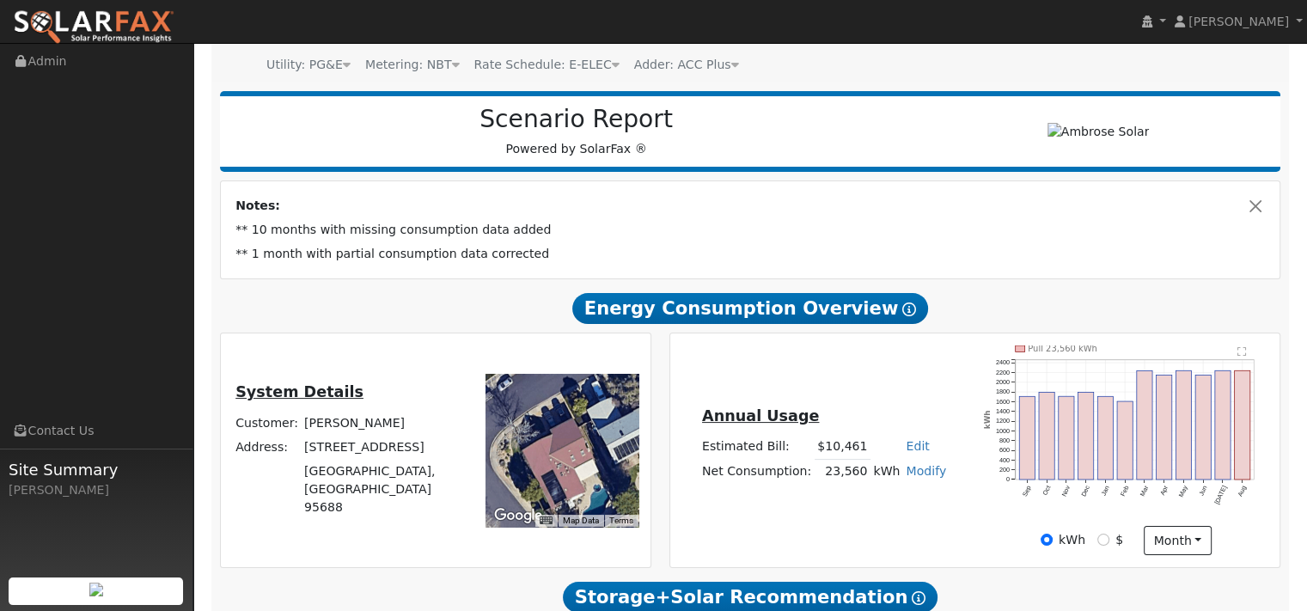
scroll to position [0, 0]
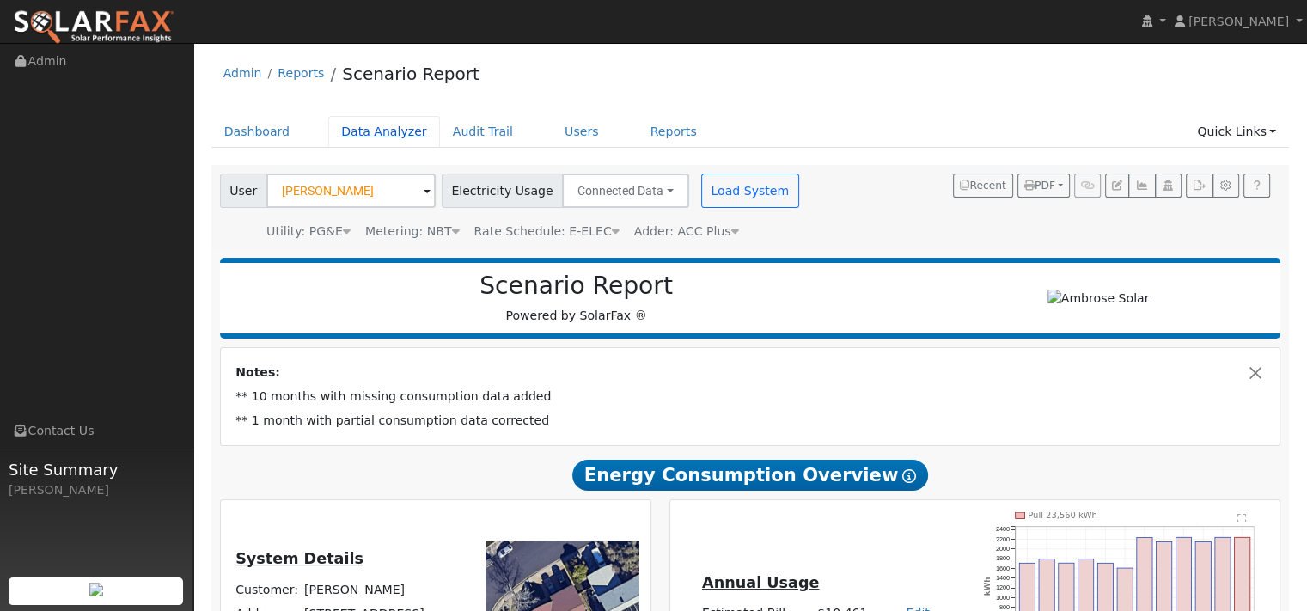
click at [401, 148] on link "Data Analyzer" at bounding box center [384, 132] width 112 height 32
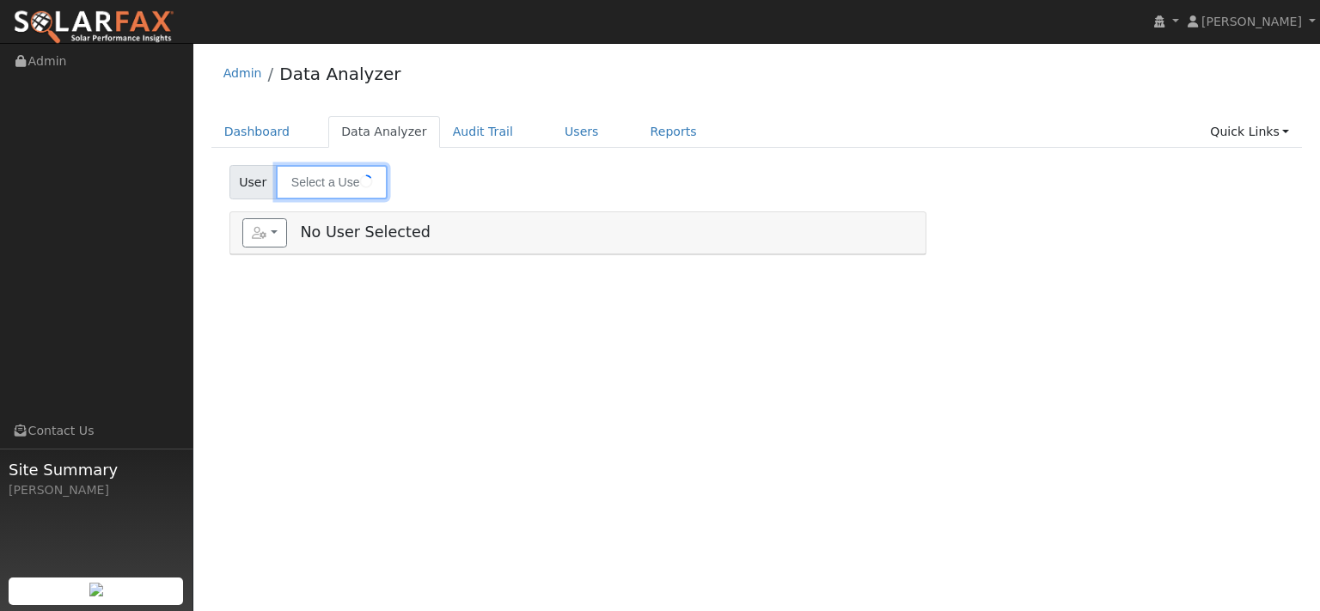
type input "[PERSON_NAME]"
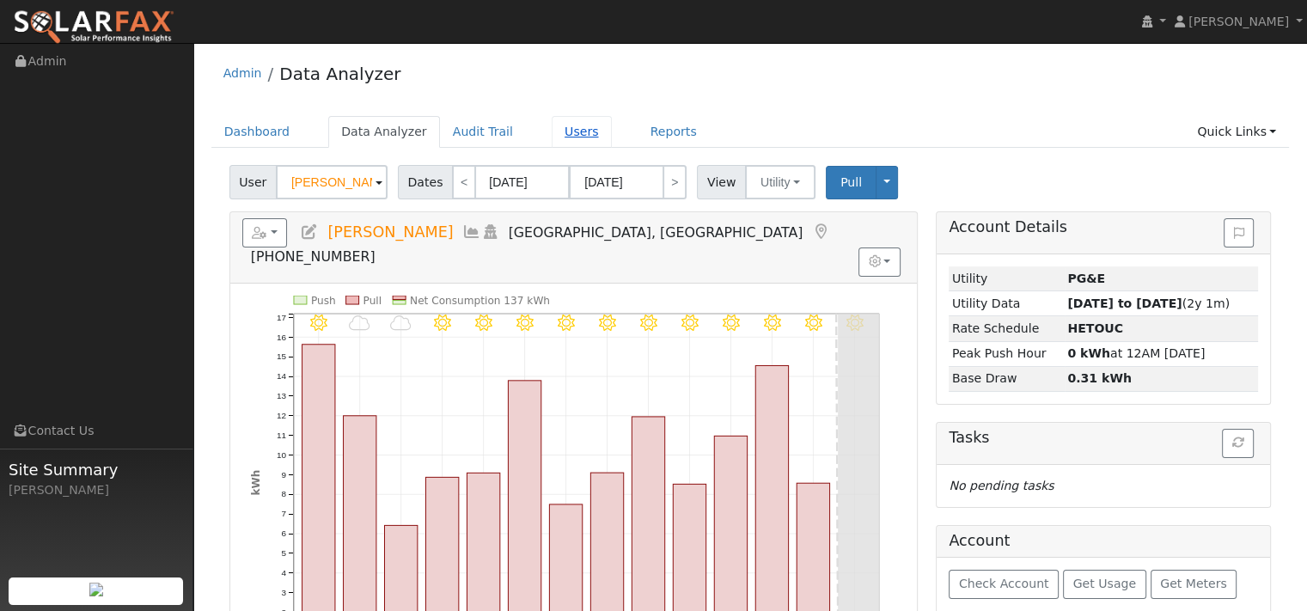
click at [612, 145] on link "Users" at bounding box center [582, 132] width 60 height 32
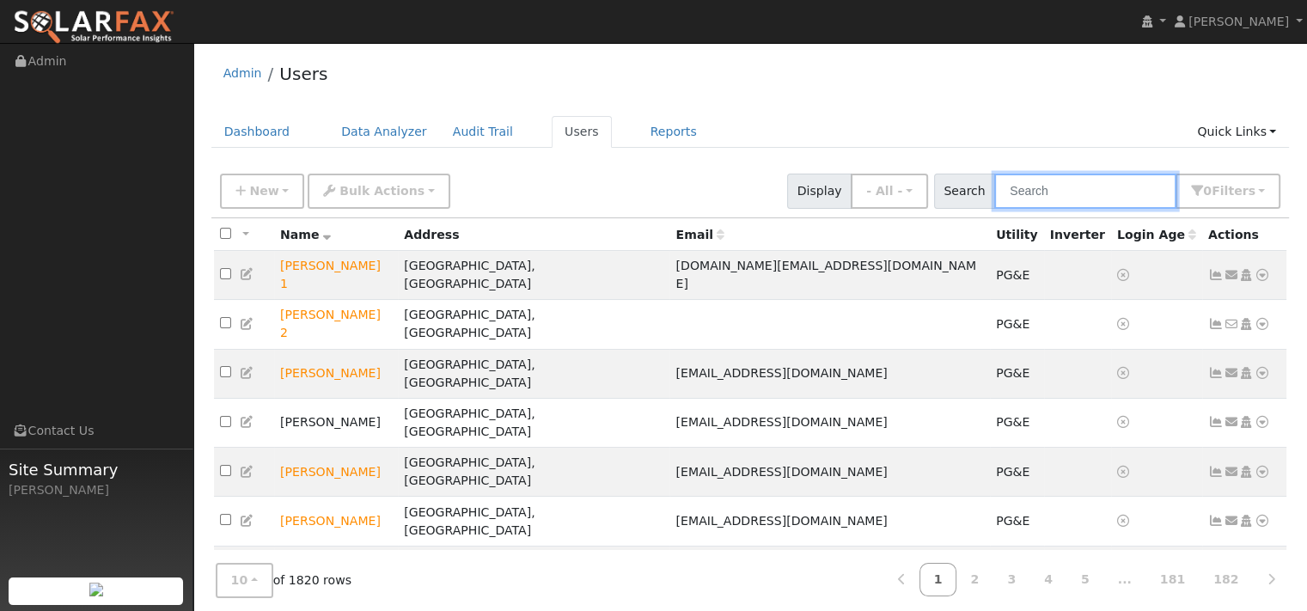
click at [1000, 202] on input "text" at bounding box center [1085, 191] width 182 height 35
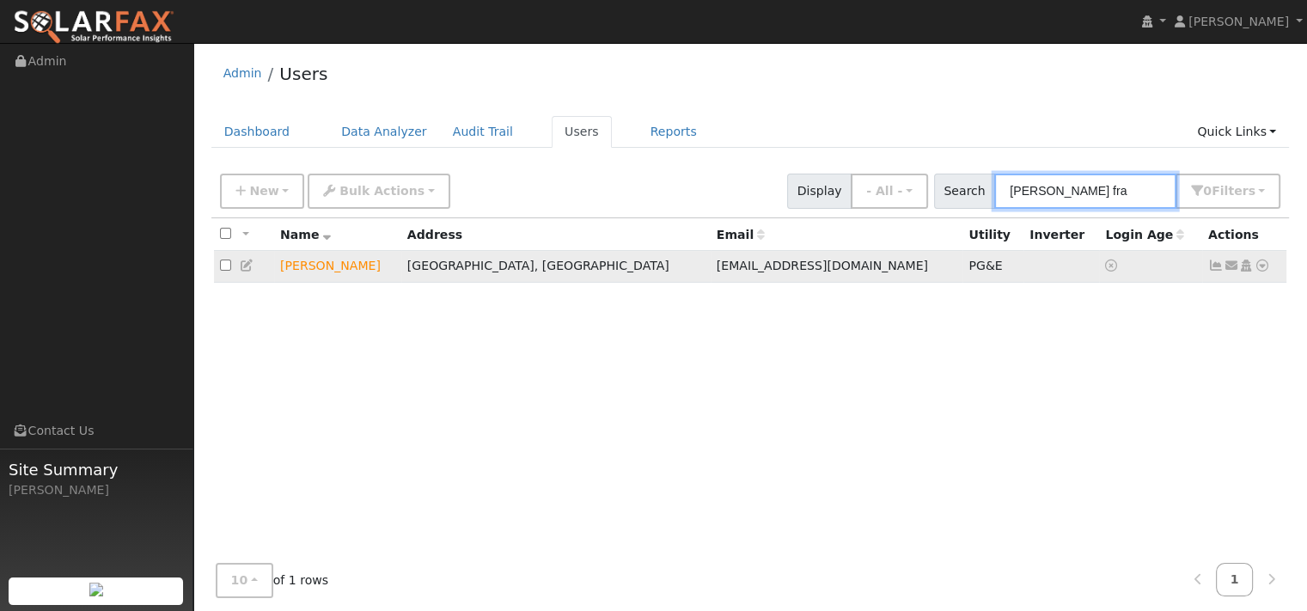
type input "[PERSON_NAME] fra"
click at [1254, 271] on icon at bounding box center [1261, 265] width 15 height 12
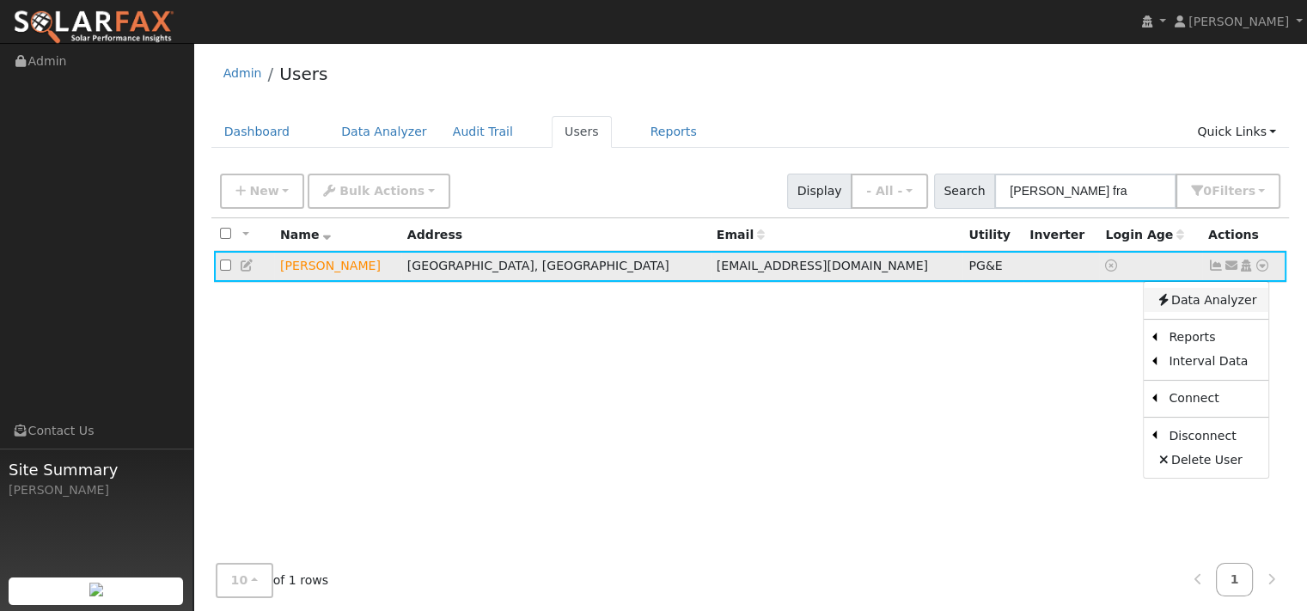
click at [1207, 312] on link "Data Analyzer" at bounding box center [1206, 300] width 125 height 24
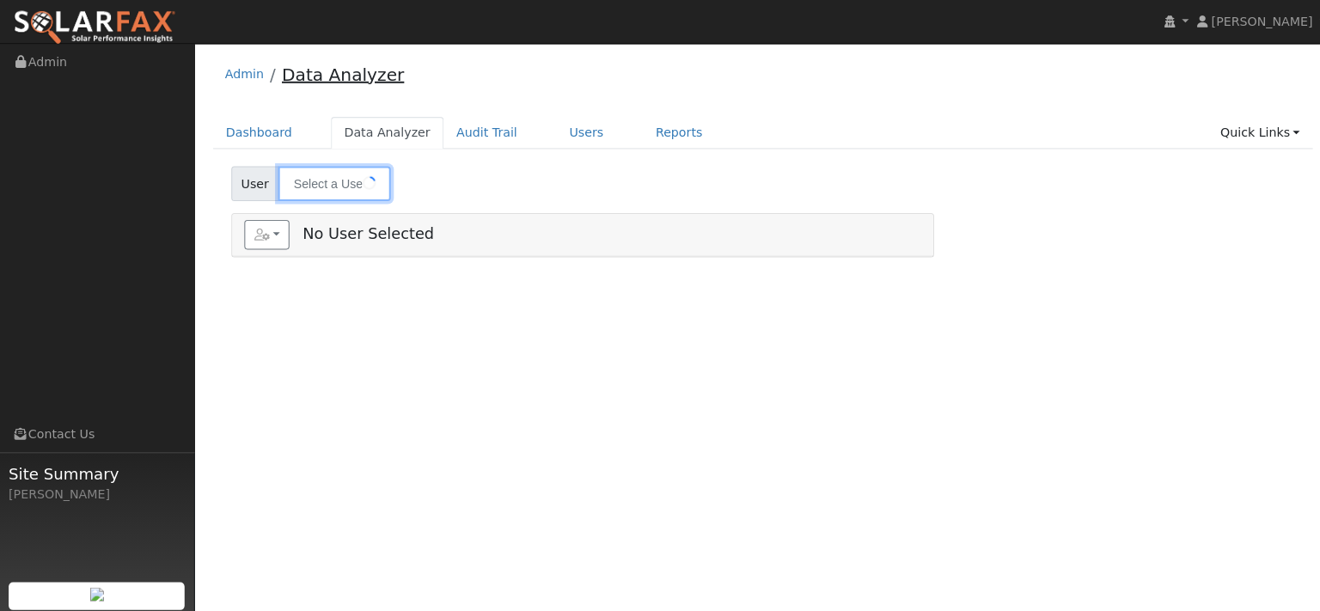
type input "[PERSON_NAME]"
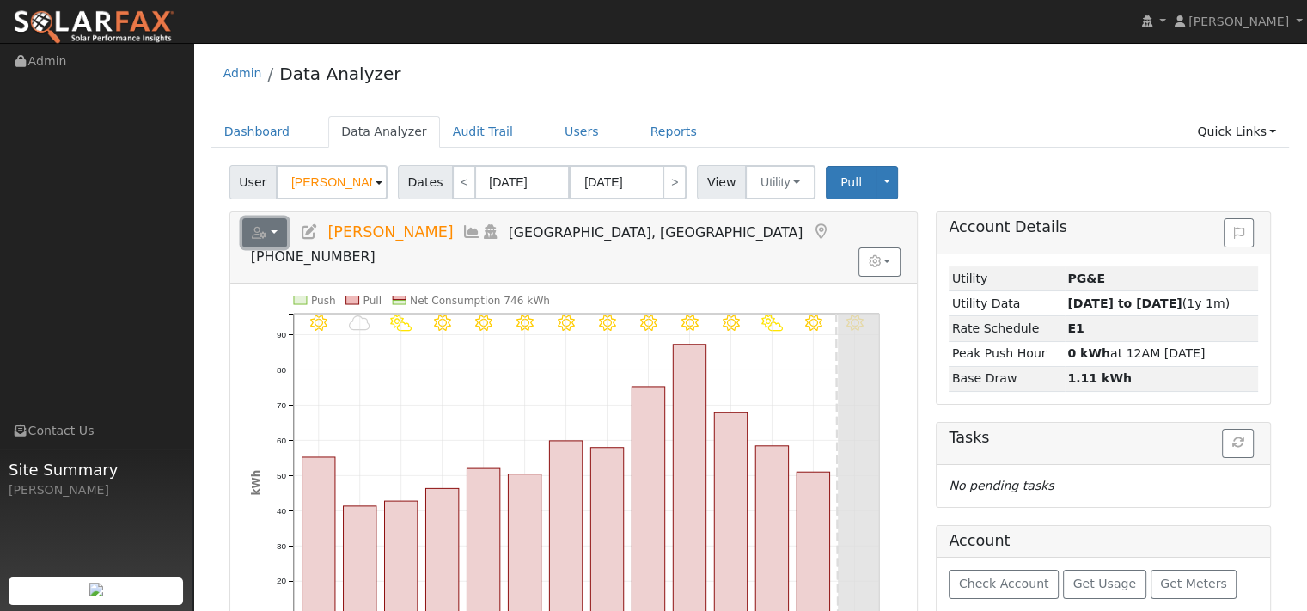
click at [288, 247] on button "button" at bounding box center [265, 232] width 46 height 29
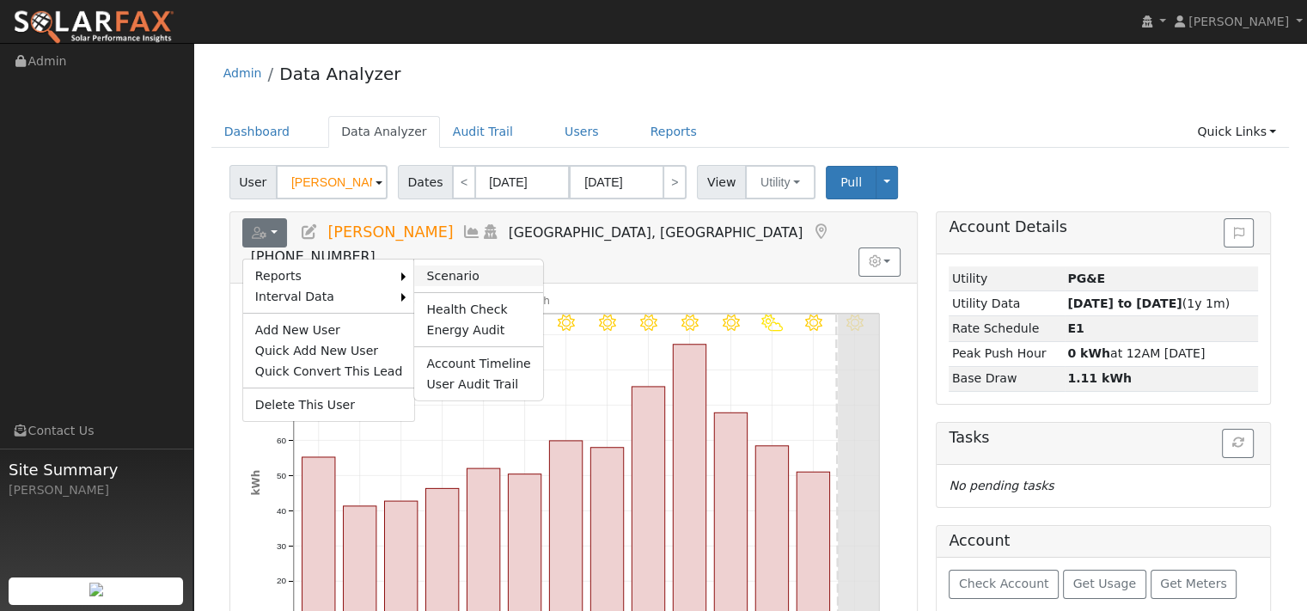
click at [459, 286] on link "Scenario" at bounding box center [478, 275] width 128 height 21
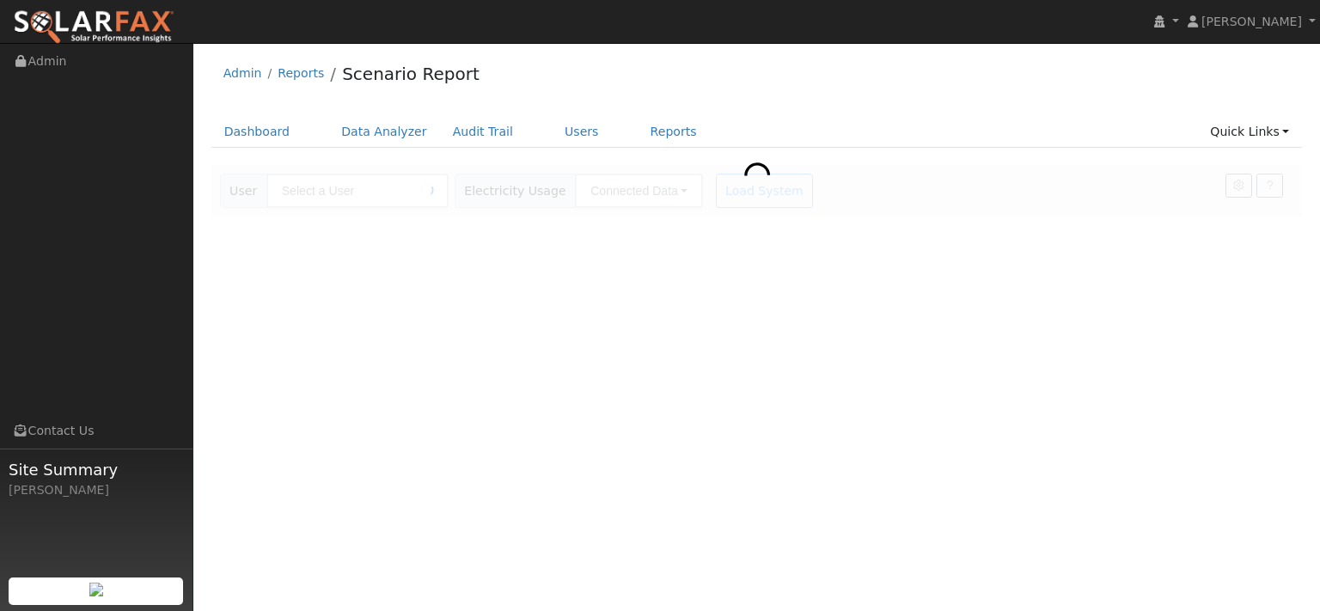
type input "Barb Fraser"
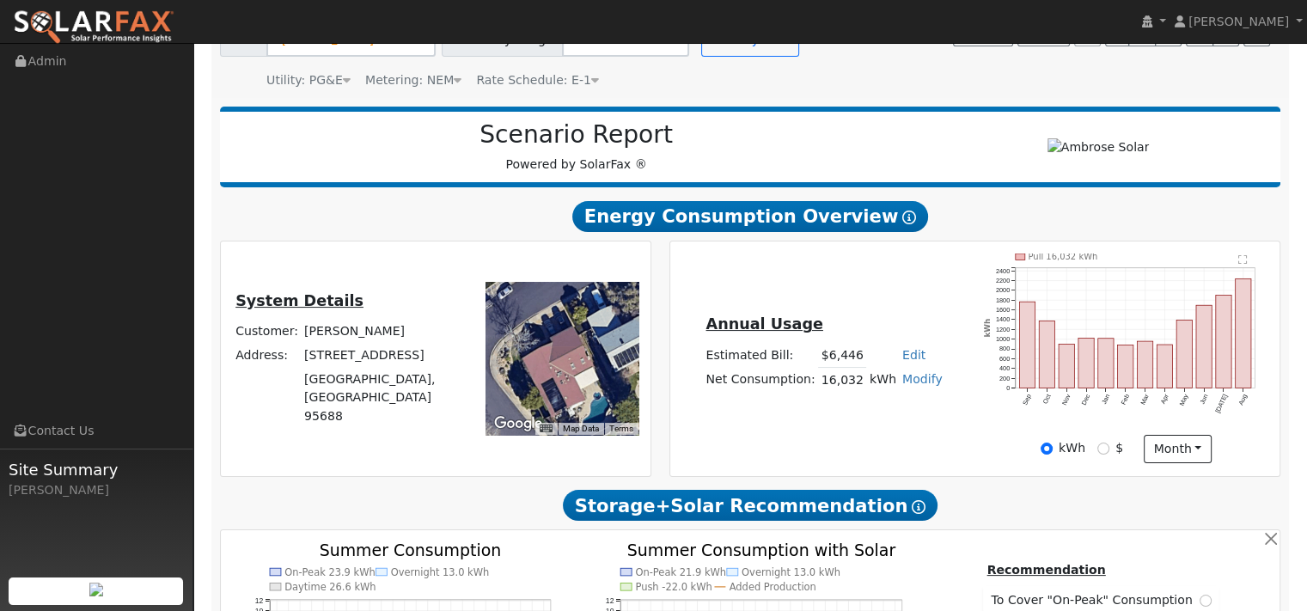
type input "0"
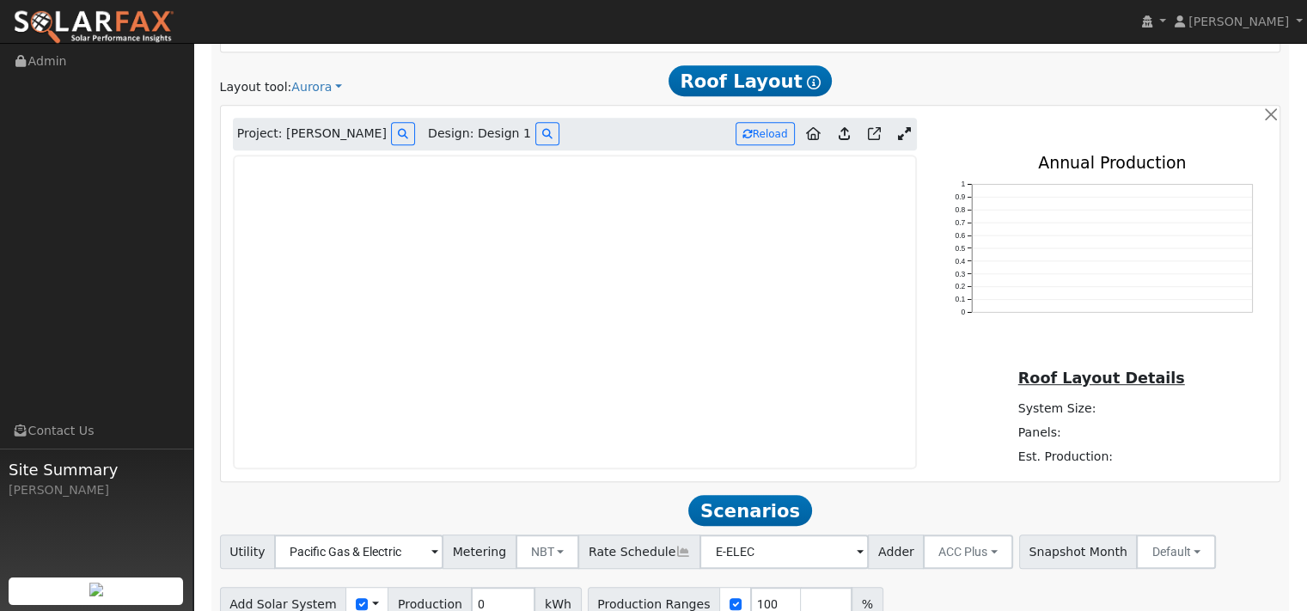
scroll to position [945, 0]
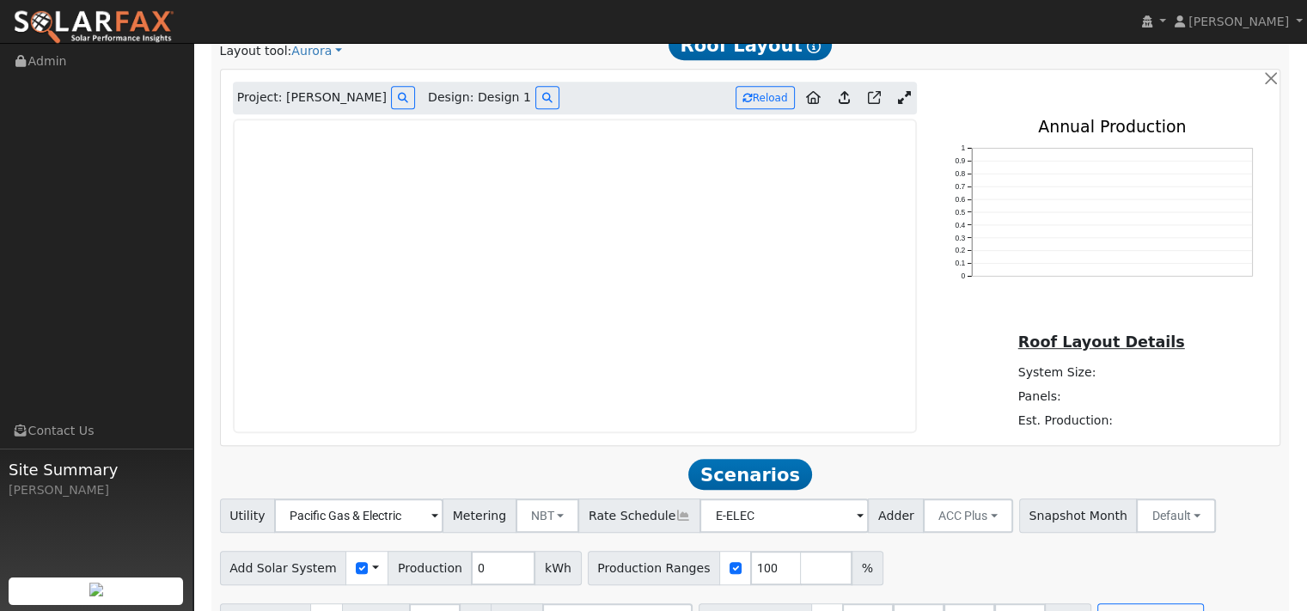
click at [839, 104] on icon at bounding box center [844, 97] width 11 height 13
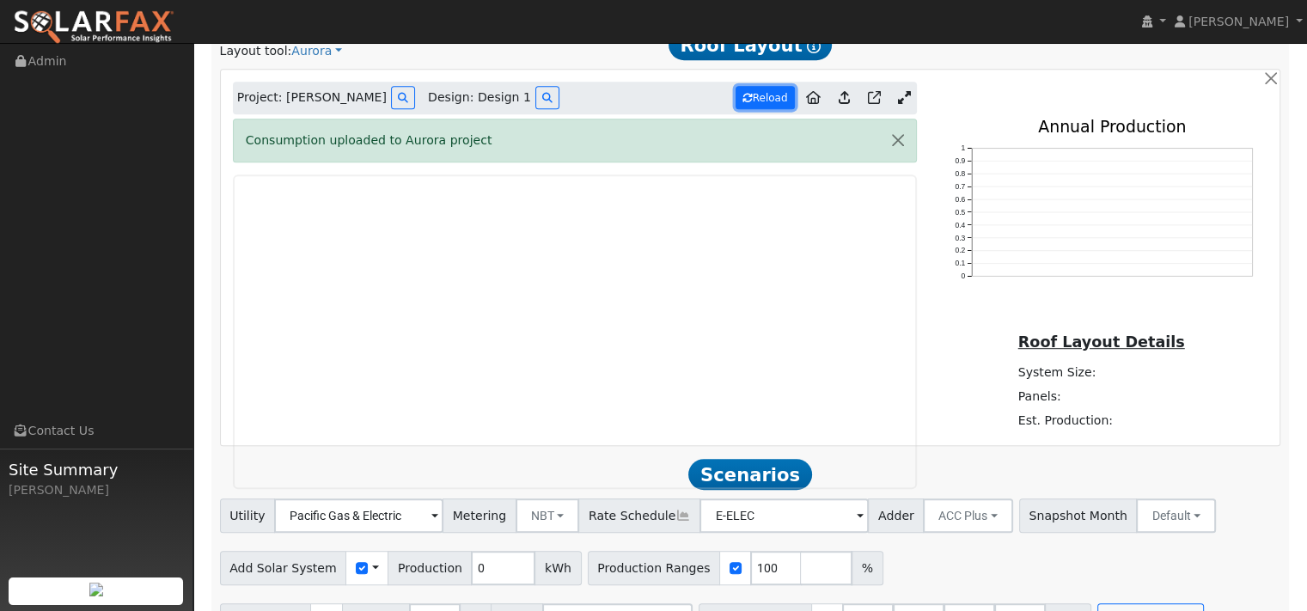
click at [759, 109] on button "Reload" at bounding box center [764, 97] width 59 height 23
click at [839, 104] on icon at bounding box center [844, 97] width 11 height 13
click at [742, 103] on icon at bounding box center [747, 98] width 10 height 10
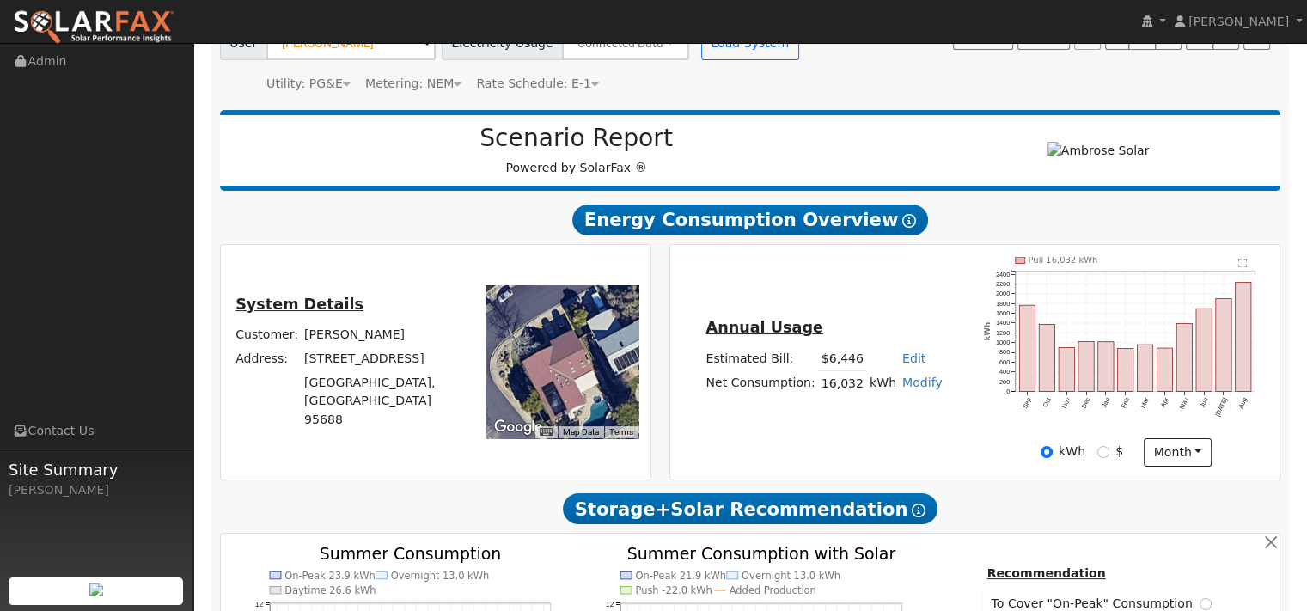
scroll to position [344, 0]
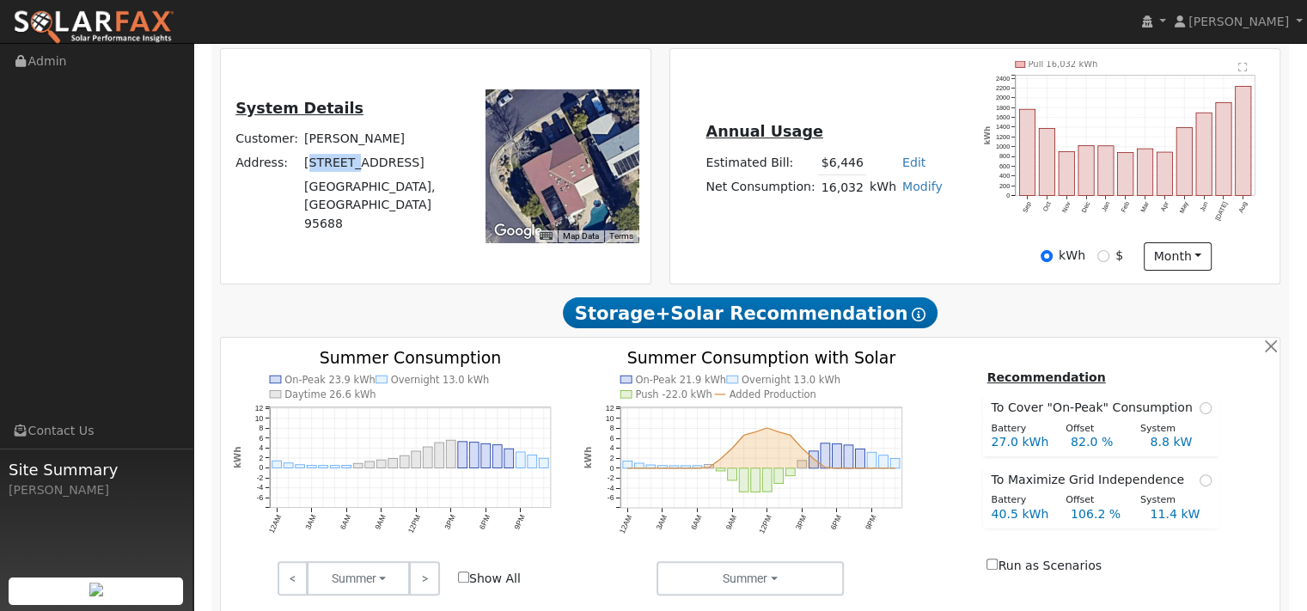
drag, startPoint x: 324, startPoint y: 272, endPoint x: 381, endPoint y: 271, distance: 56.7
click at [381, 175] on td "149 Viewmont Lane" at bounding box center [382, 163] width 161 height 24
drag, startPoint x: 380, startPoint y: 271, endPoint x: 369, endPoint y: 272, distance: 10.5
click at [378, 175] on td "149 Viewmont Lane" at bounding box center [382, 163] width 161 height 24
click at [330, 175] on td "149 Viewmont Lane" at bounding box center [382, 163] width 161 height 24
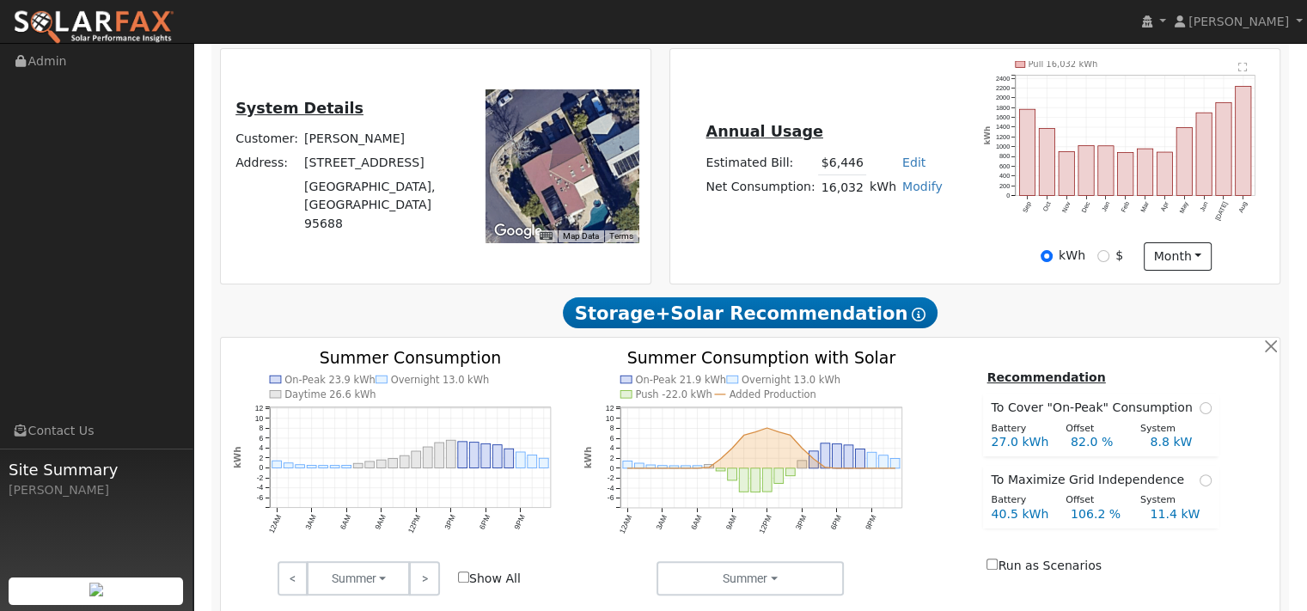
drag, startPoint x: 321, startPoint y: 268, endPoint x: 442, endPoint y: 276, distance: 120.5
click at [449, 175] on td "149 Viewmont Lane" at bounding box center [382, 163] width 161 height 24
copy td "149 Viewmont Lane"
click at [372, 271] on div "System Details Customer: Barb Fraser Address: 149 Viewmont Lane Vacaville, CA 9…" at bounding box center [435, 166] width 424 height 210
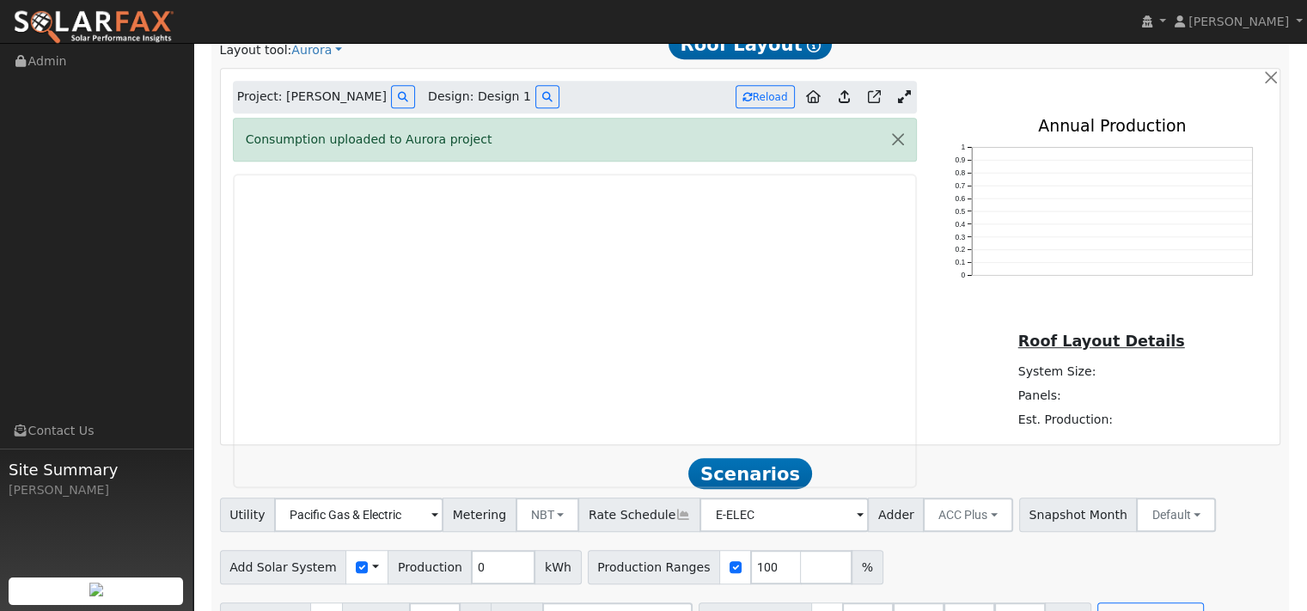
scroll to position [1031, 0]
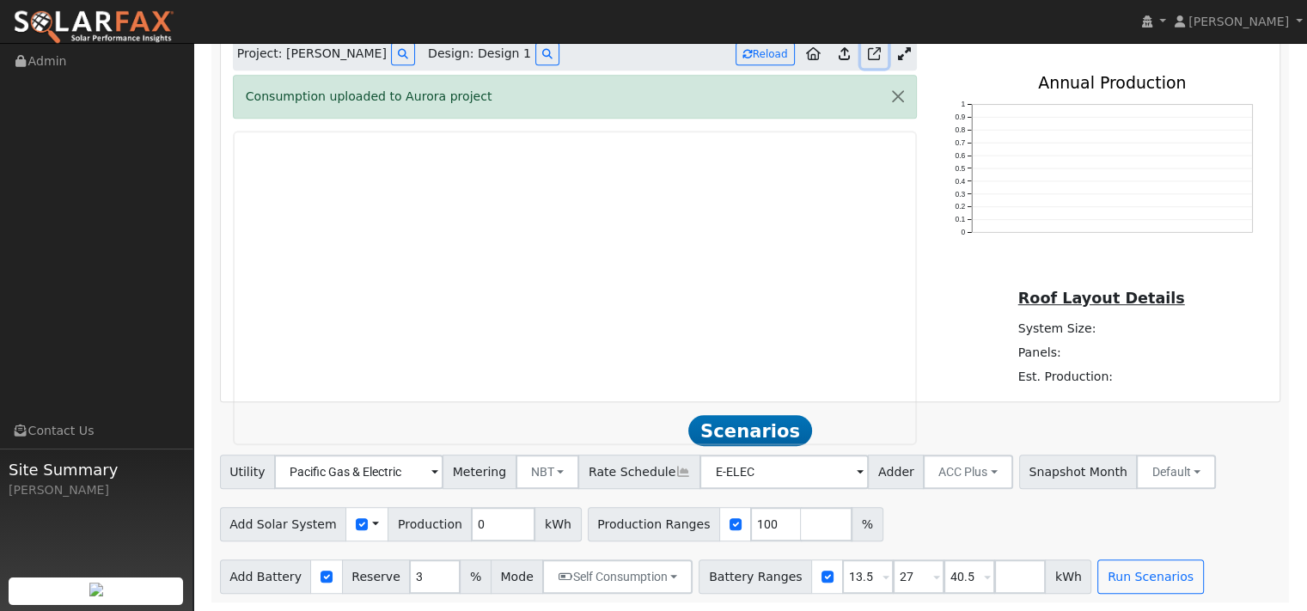
click at [868, 60] on icon at bounding box center [874, 53] width 13 height 13
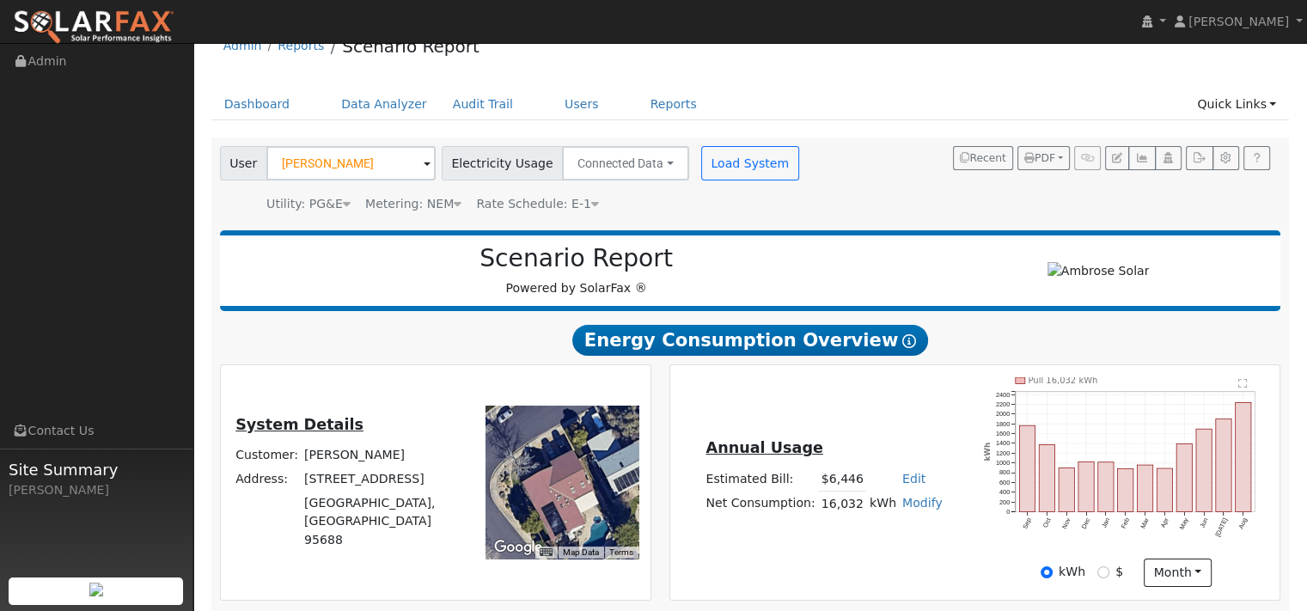
scroll to position [0, 0]
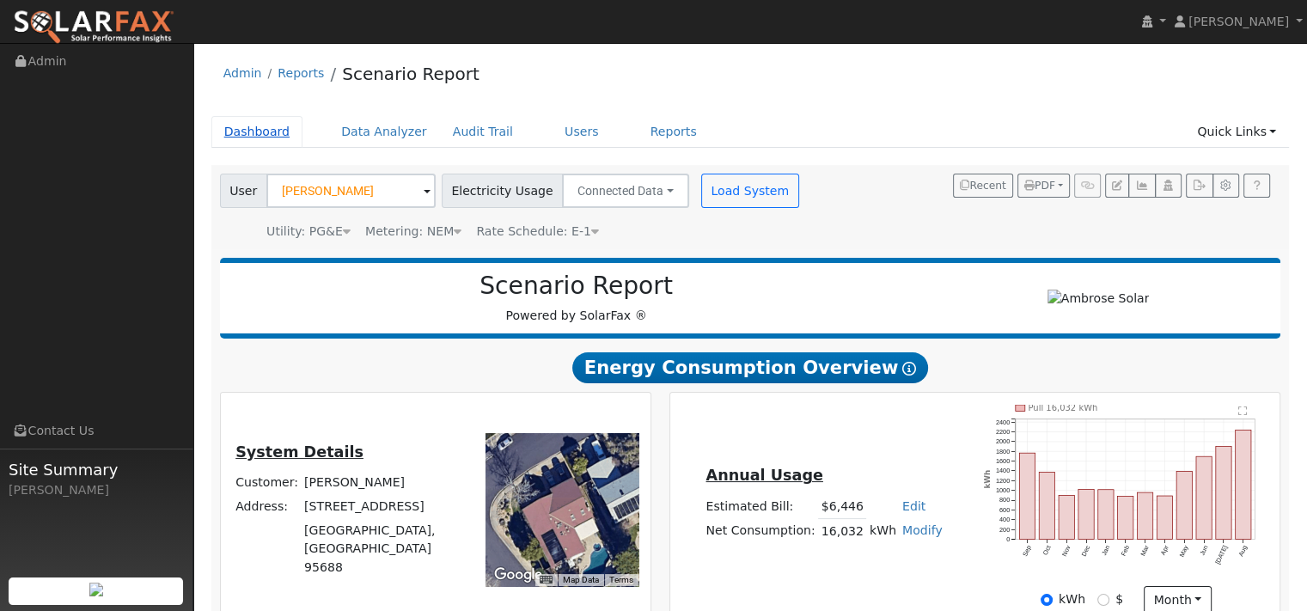
click at [268, 140] on link "Dashboard" at bounding box center [257, 132] width 92 height 32
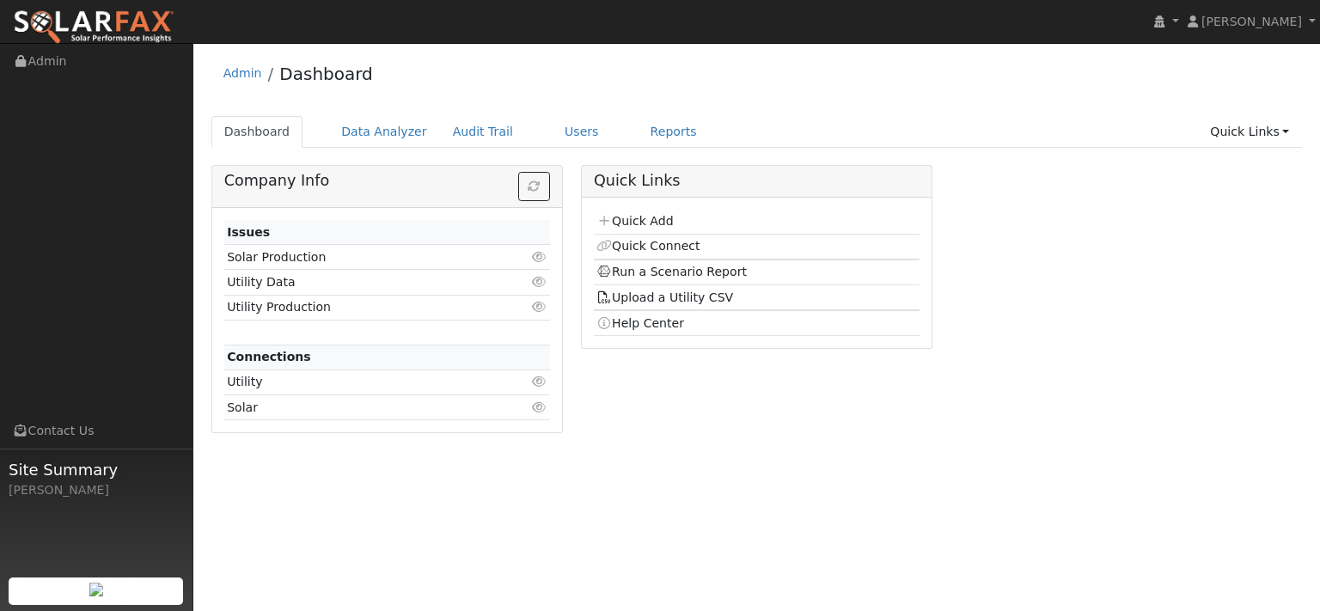
click at [585, 95] on div "Admin Dashboard" at bounding box center [756, 78] width 1091 height 52
click at [612, 147] on link "Users" at bounding box center [582, 132] width 60 height 32
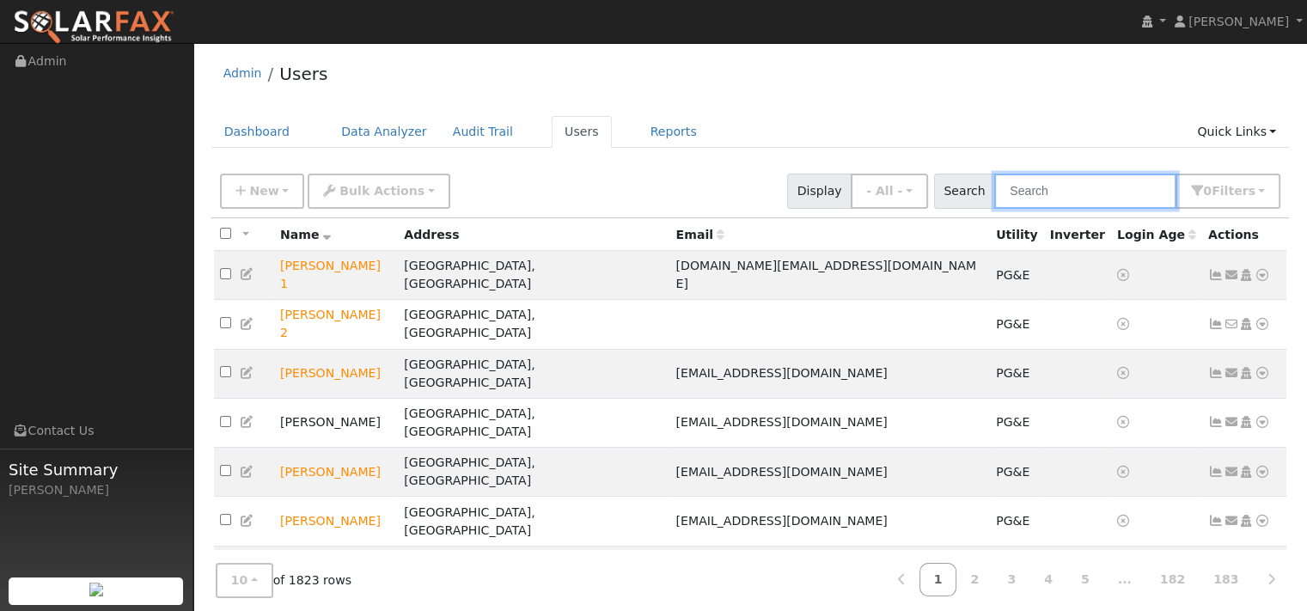
click at [994, 209] on input "text" at bounding box center [1085, 191] width 182 height 35
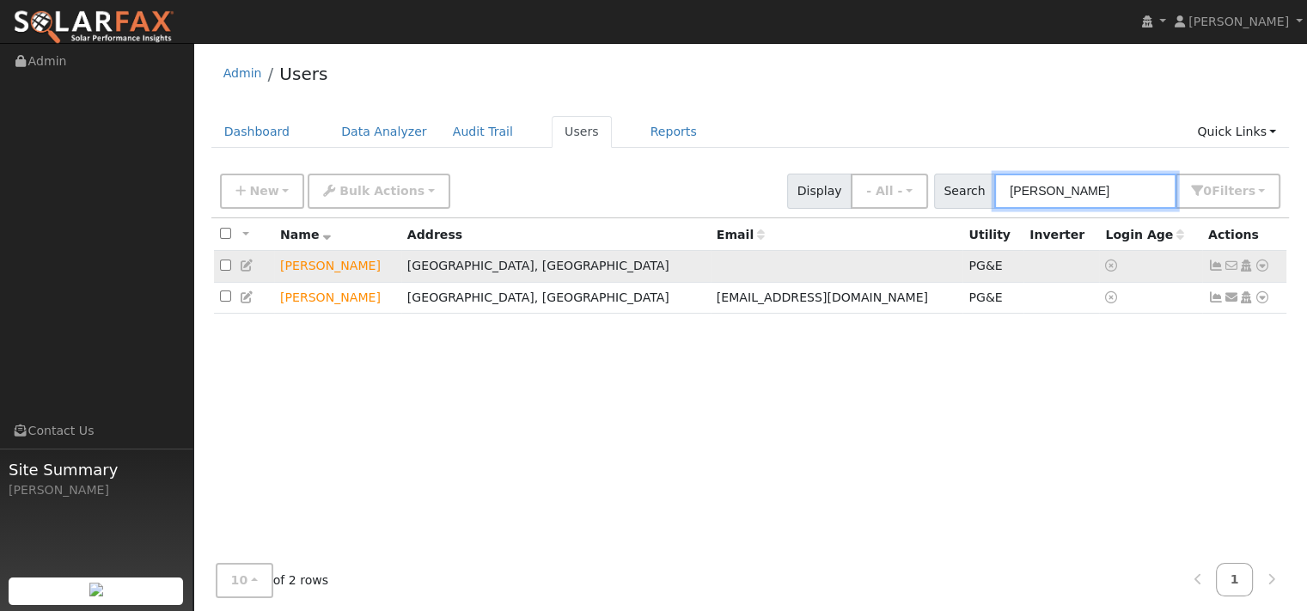
type input "haley"
click at [1254, 271] on icon at bounding box center [1261, 265] width 15 height 12
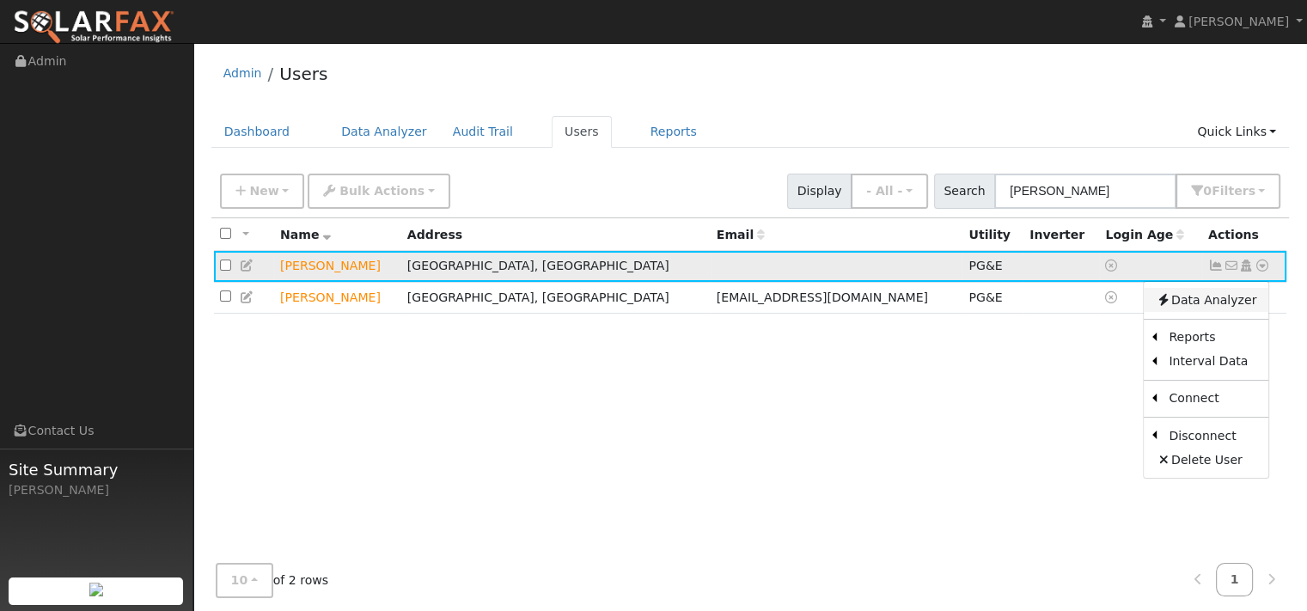
click at [1196, 312] on link "Data Analyzer" at bounding box center [1206, 300] width 125 height 24
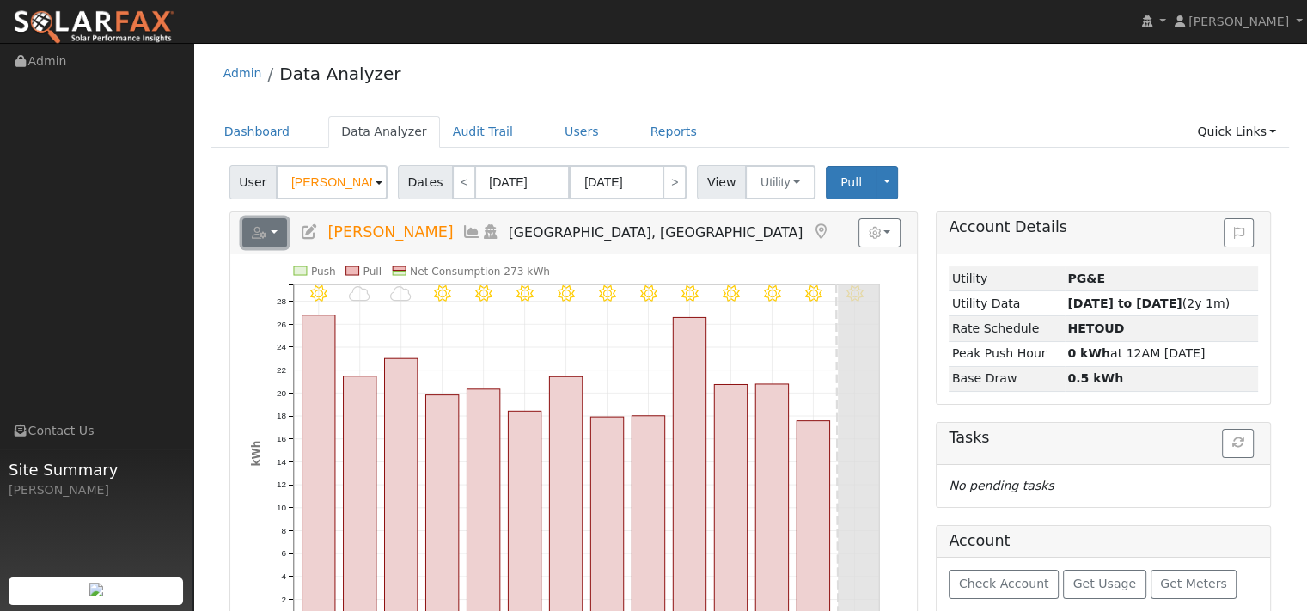
click at [267, 239] on icon "button" at bounding box center [259, 233] width 15 height 12
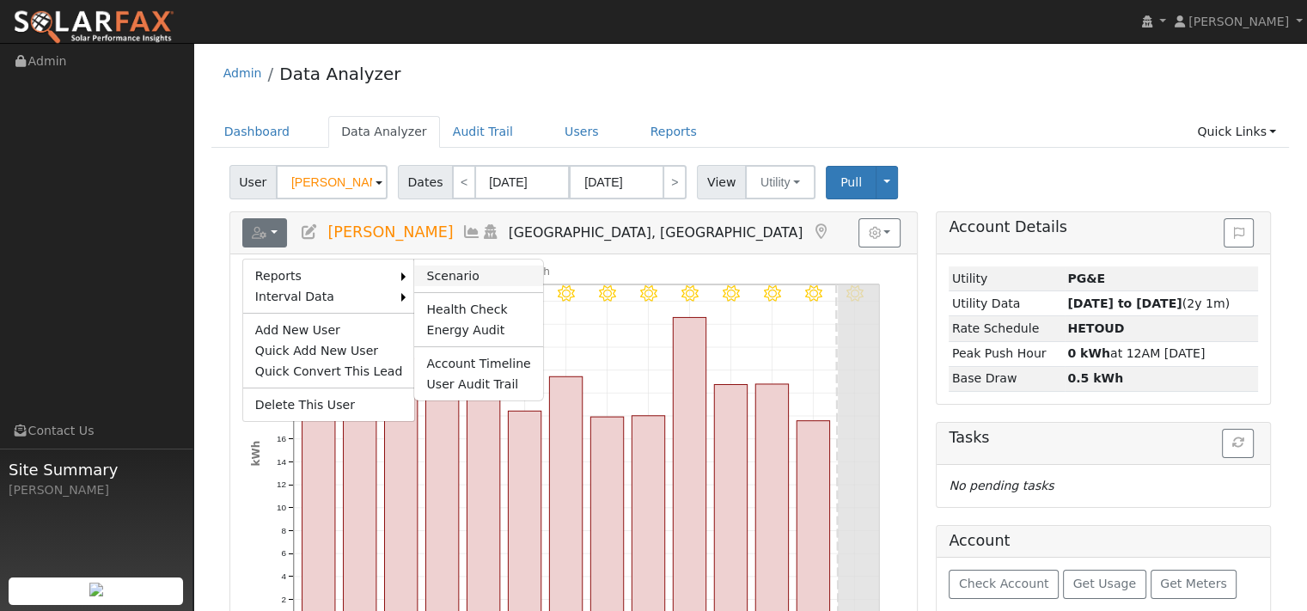
click at [460, 286] on link "Scenario" at bounding box center [478, 275] width 128 height 21
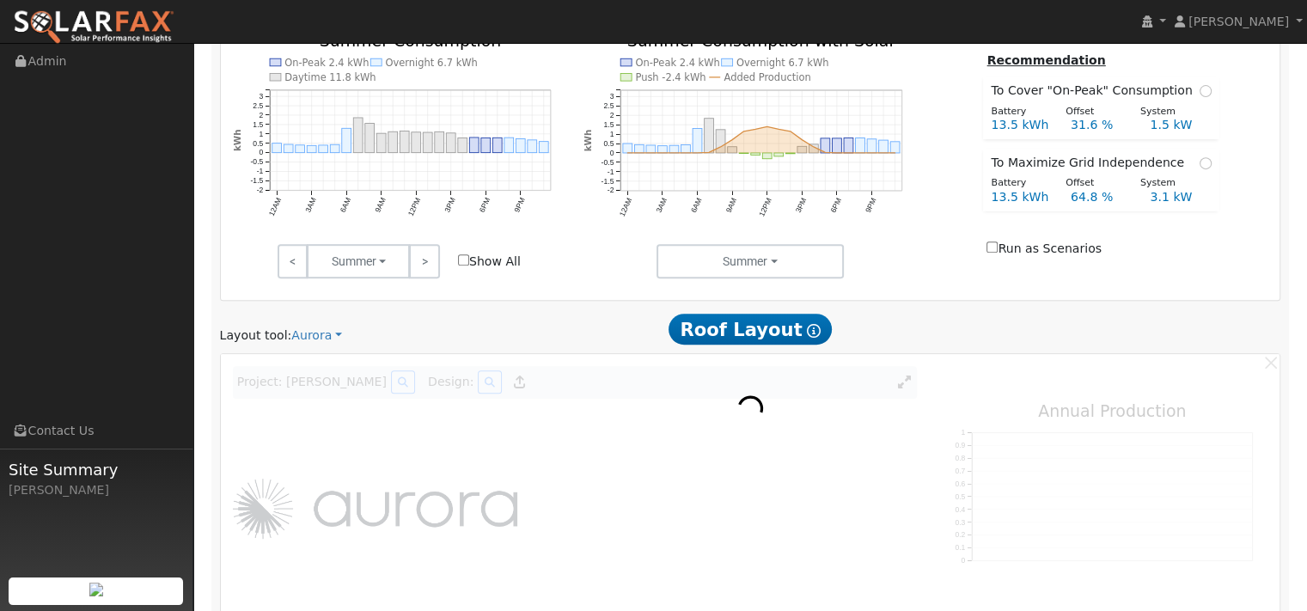
scroll to position [859, 0]
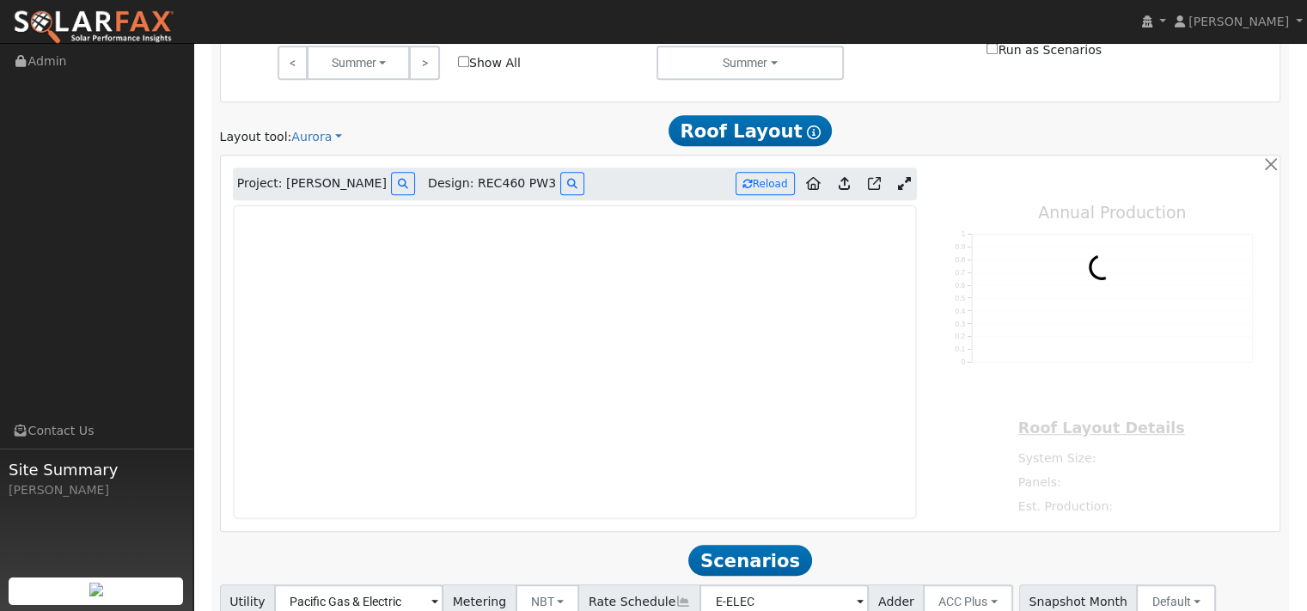
type input "9490"
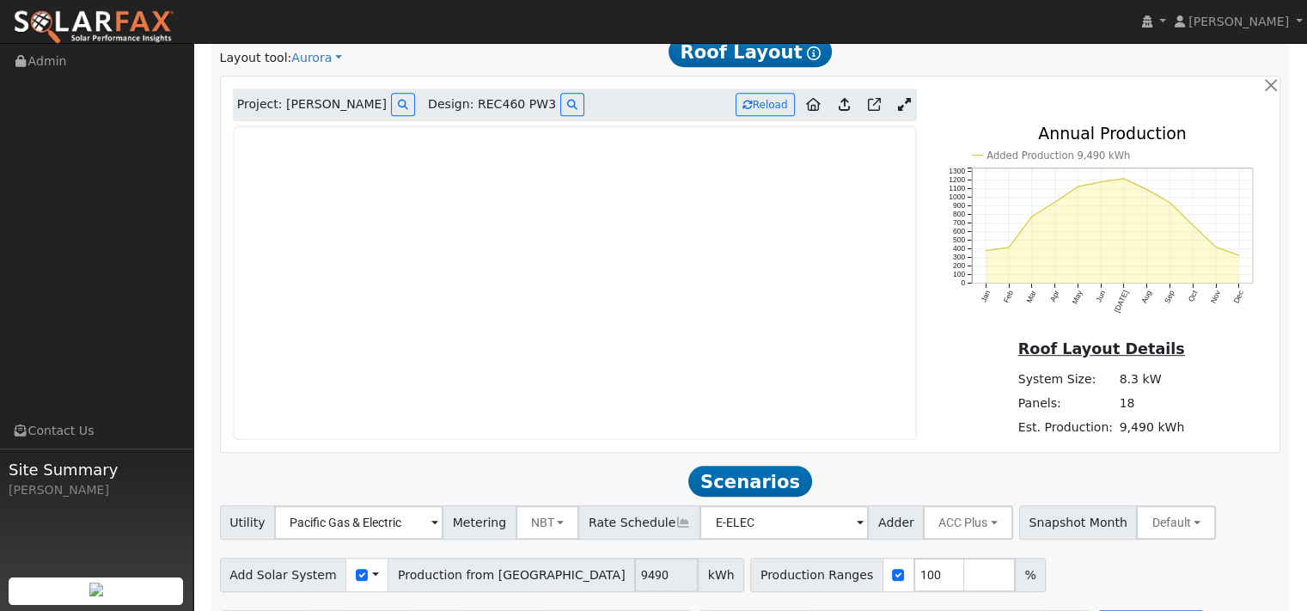
scroll to position [1031, 0]
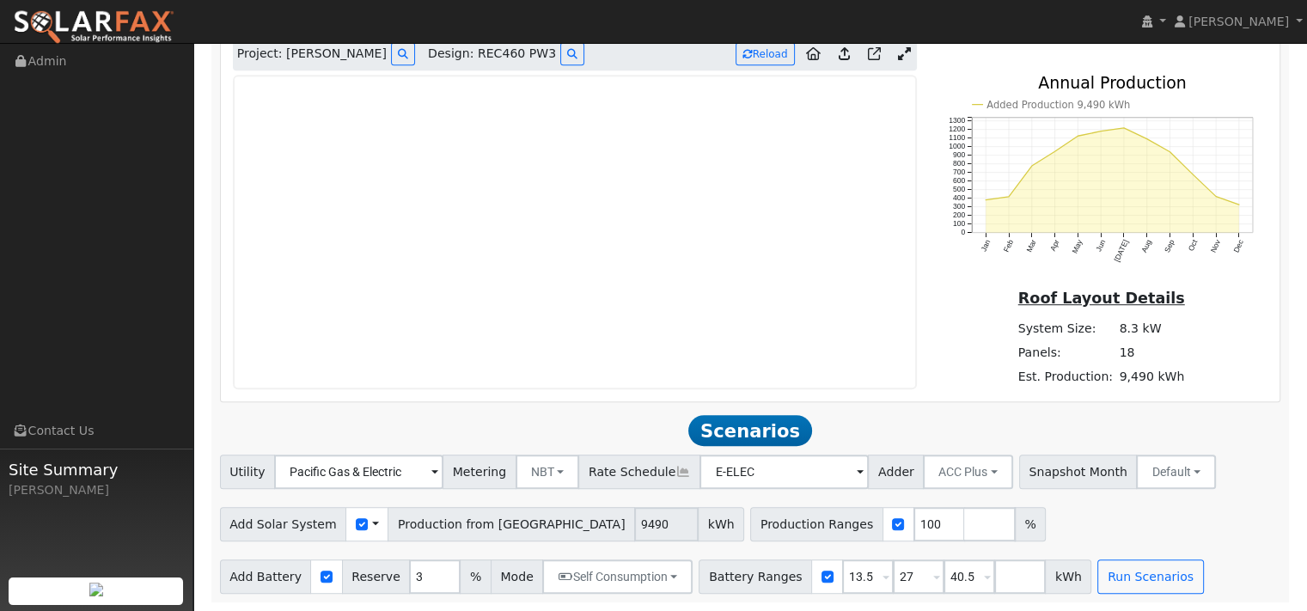
click at [900, 60] on icon at bounding box center [904, 53] width 13 height 13
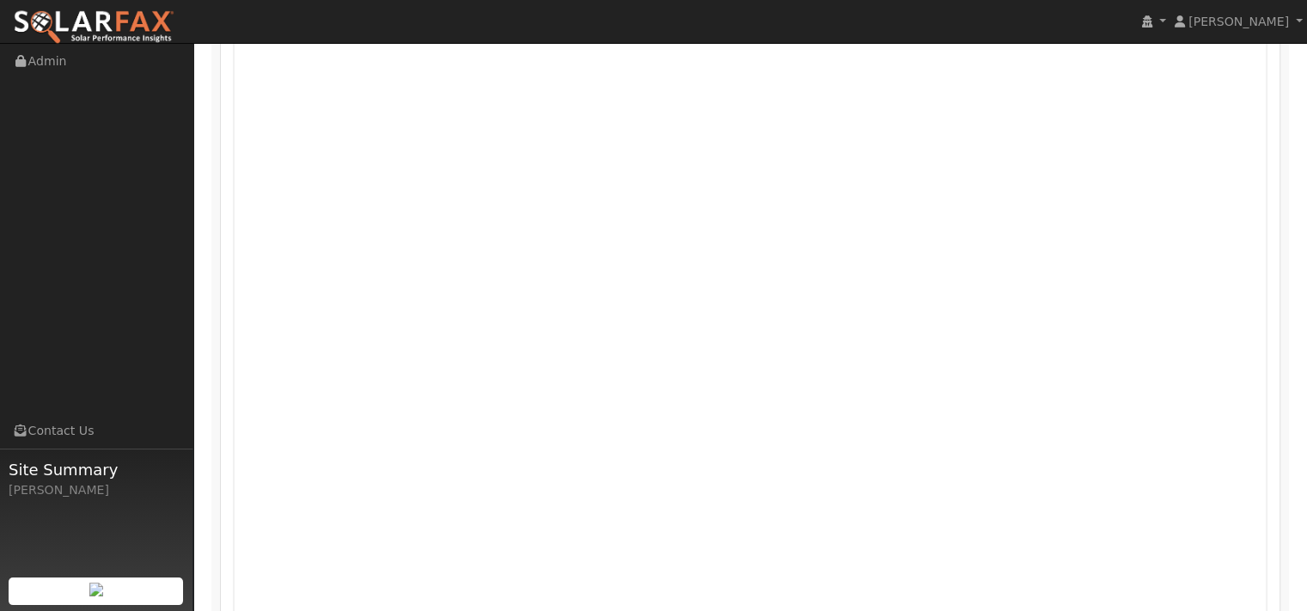
click at [1218, 18] on icon at bounding box center [1224, 11] width 13 height 13
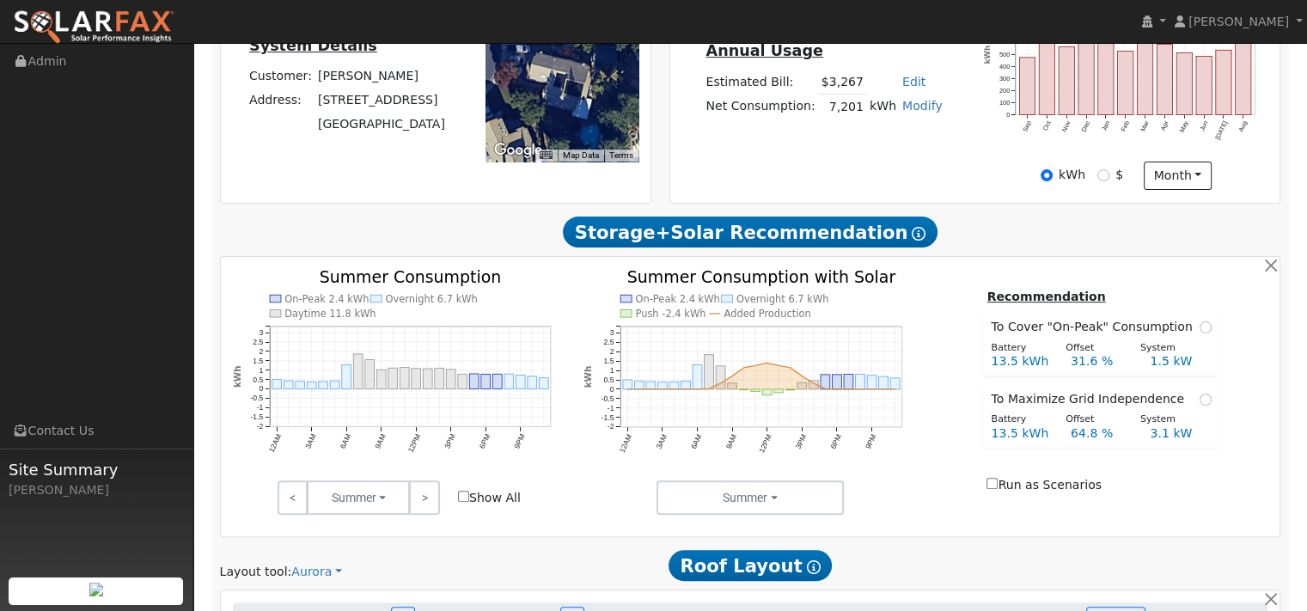
scroll to position [0, 0]
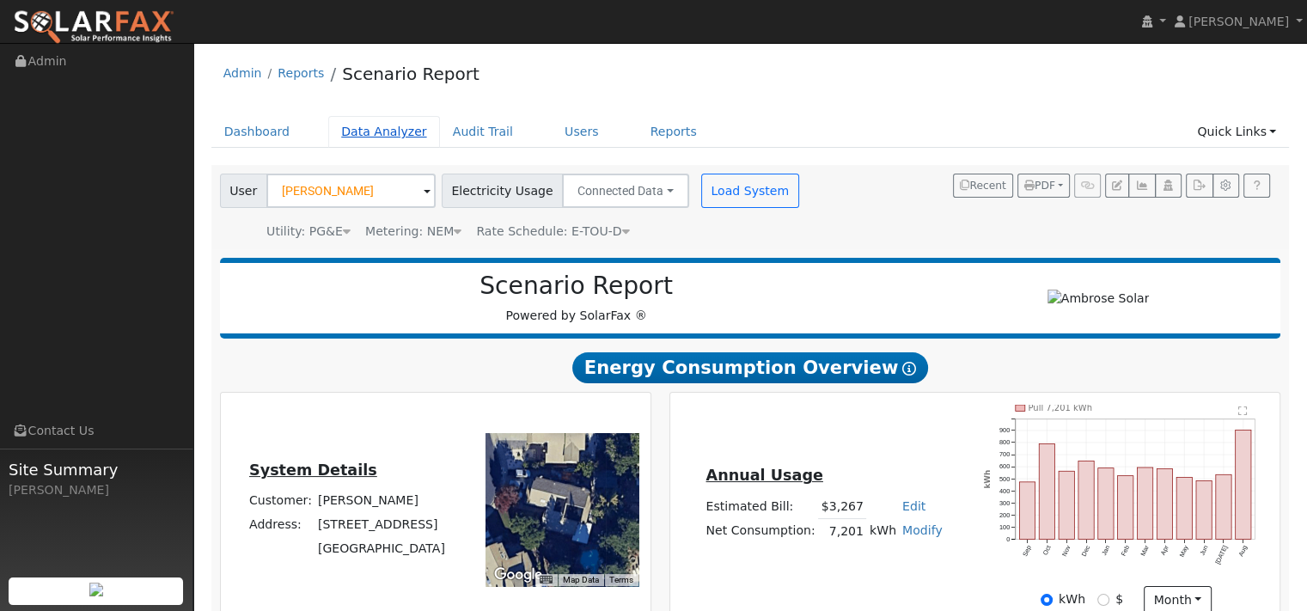
click at [391, 142] on link "Data Analyzer" at bounding box center [384, 132] width 112 height 32
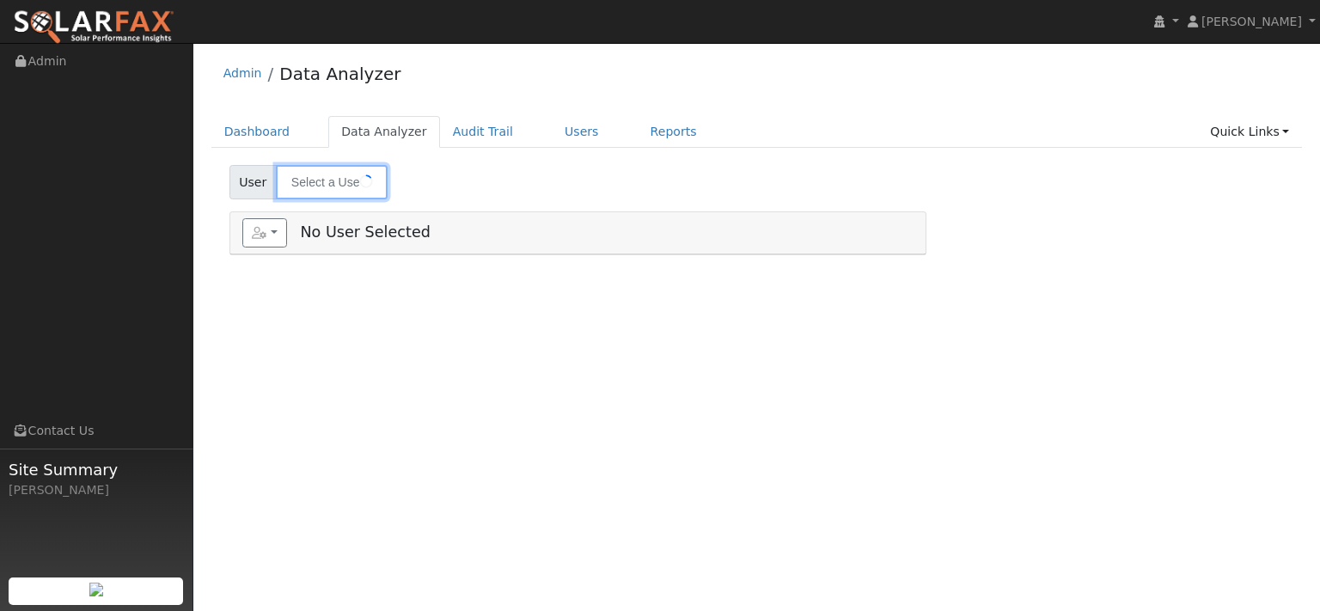
type input "[PERSON_NAME]"
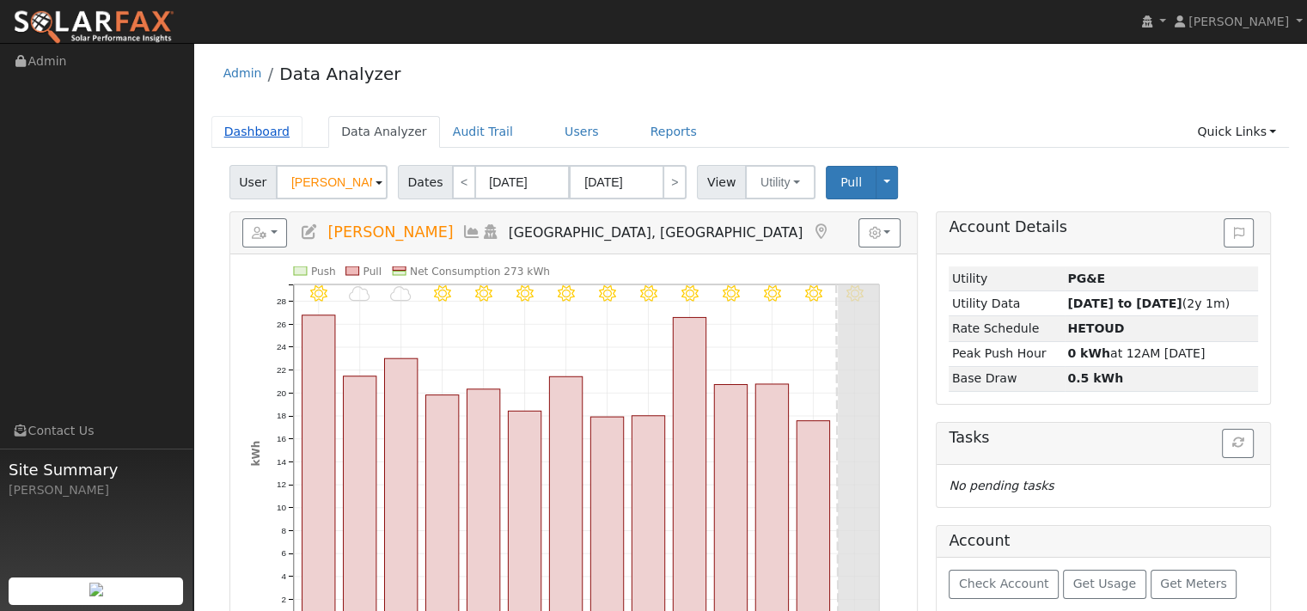
click at [247, 143] on link "Dashboard" at bounding box center [257, 132] width 92 height 32
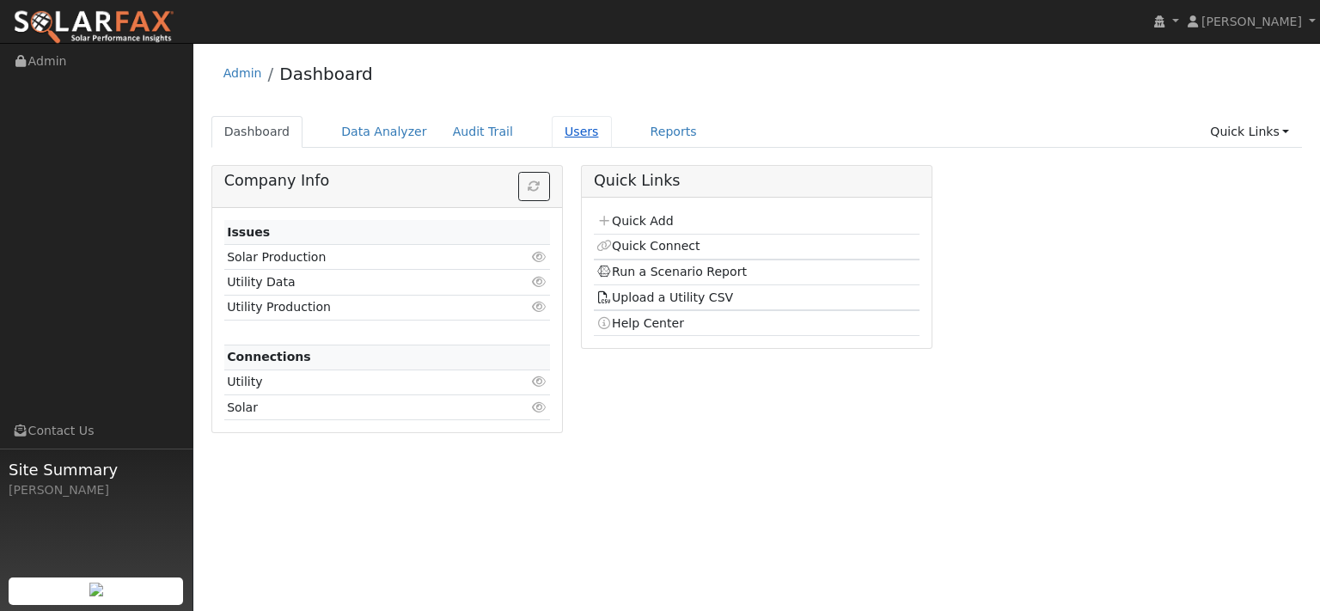
click at [612, 147] on link "Users" at bounding box center [582, 132] width 60 height 32
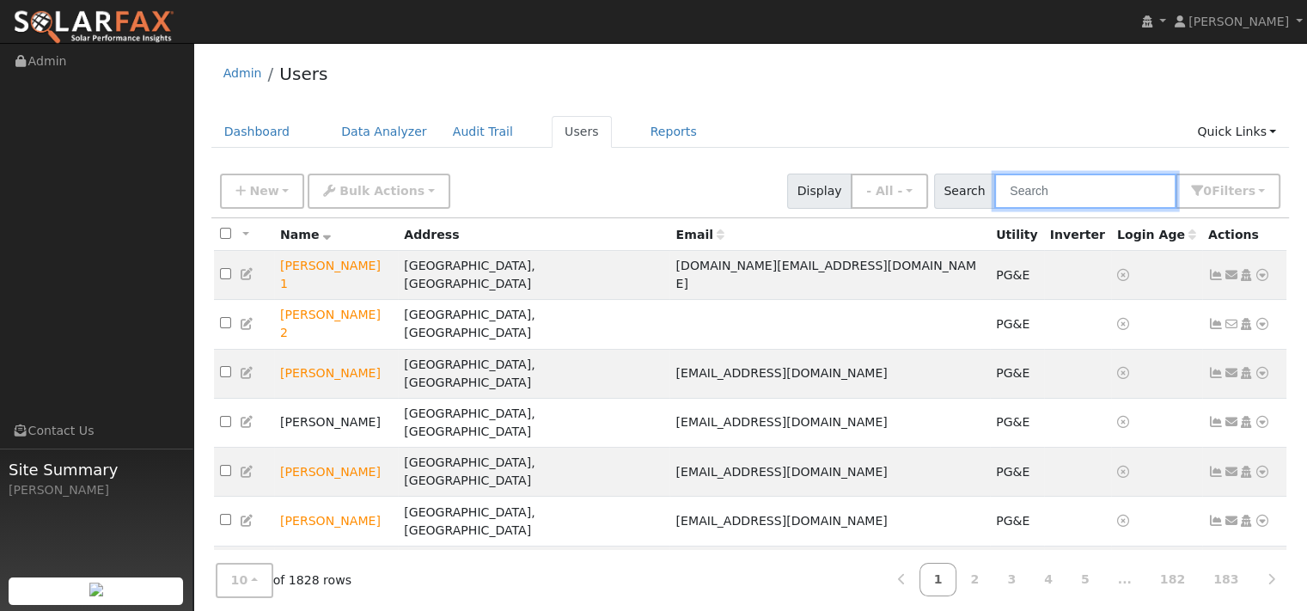
click at [1036, 209] on input "text" at bounding box center [1085, 191] width 182 height 35
paste input "[PERSON_NAME]"
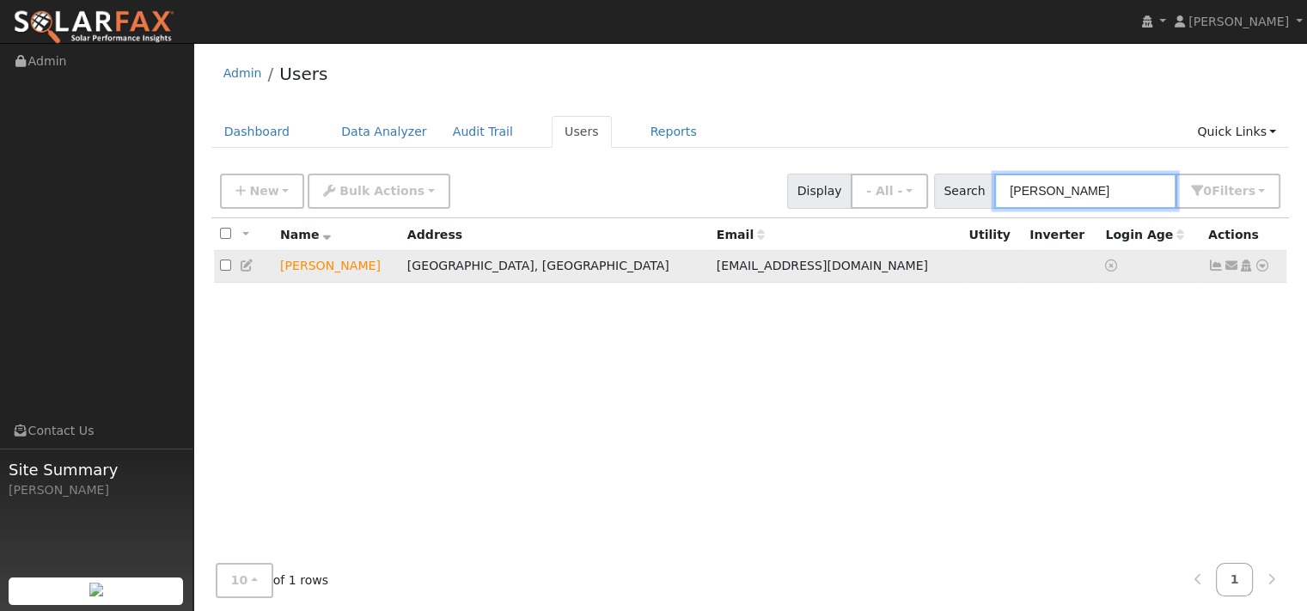
type input "[PERSON_NAME]"
click at [1254, 271] on icon at bounding box center [1261, 265] width 15 height 12
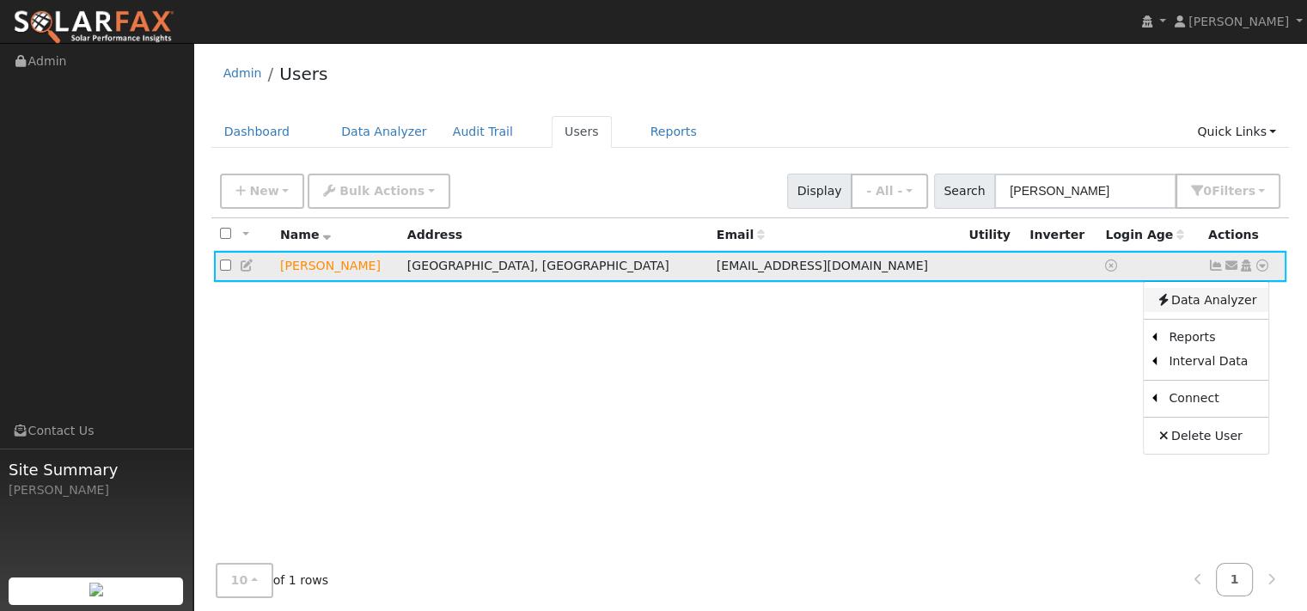
click at [1213, 312] on link "Data Analyzer" at bounding box center [1206, 300] width 125 height 24
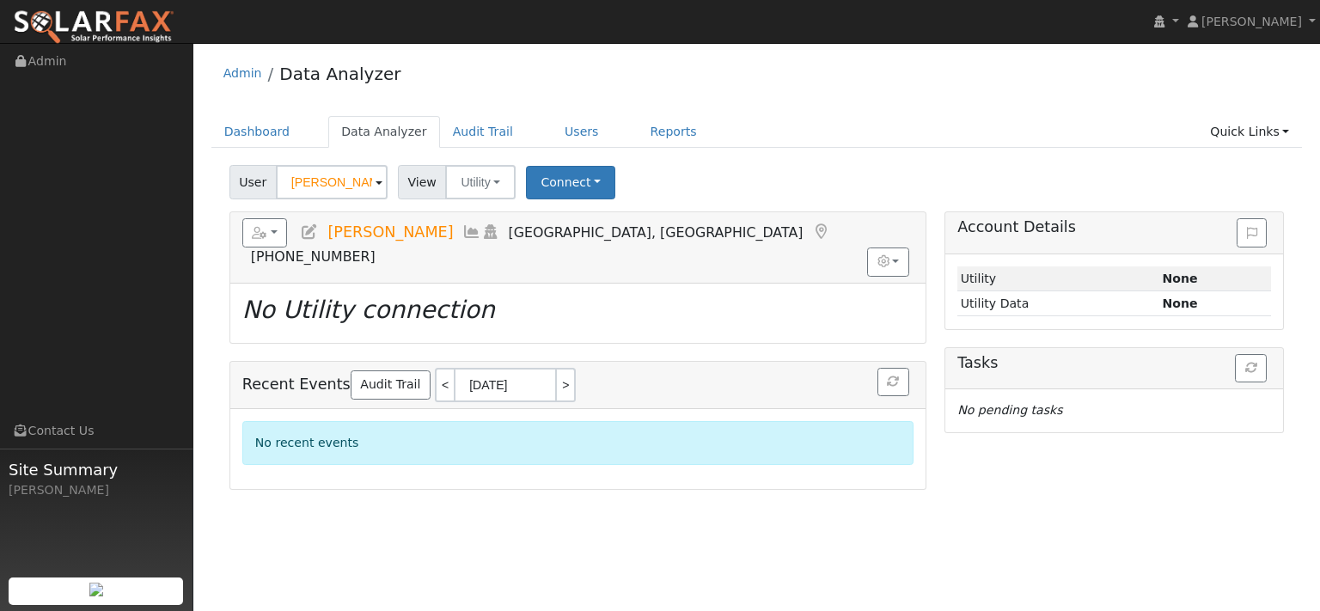
click at [821, 123] on ul "Dashboard Data Analyzer Audit Trail Users Reports Quick Links Quick Add Quick C…" at bounding box center [756, 132] width 1091 height 32
click at [288, 247] on button "button" at bounding box center [265, 232] width 46 height 29
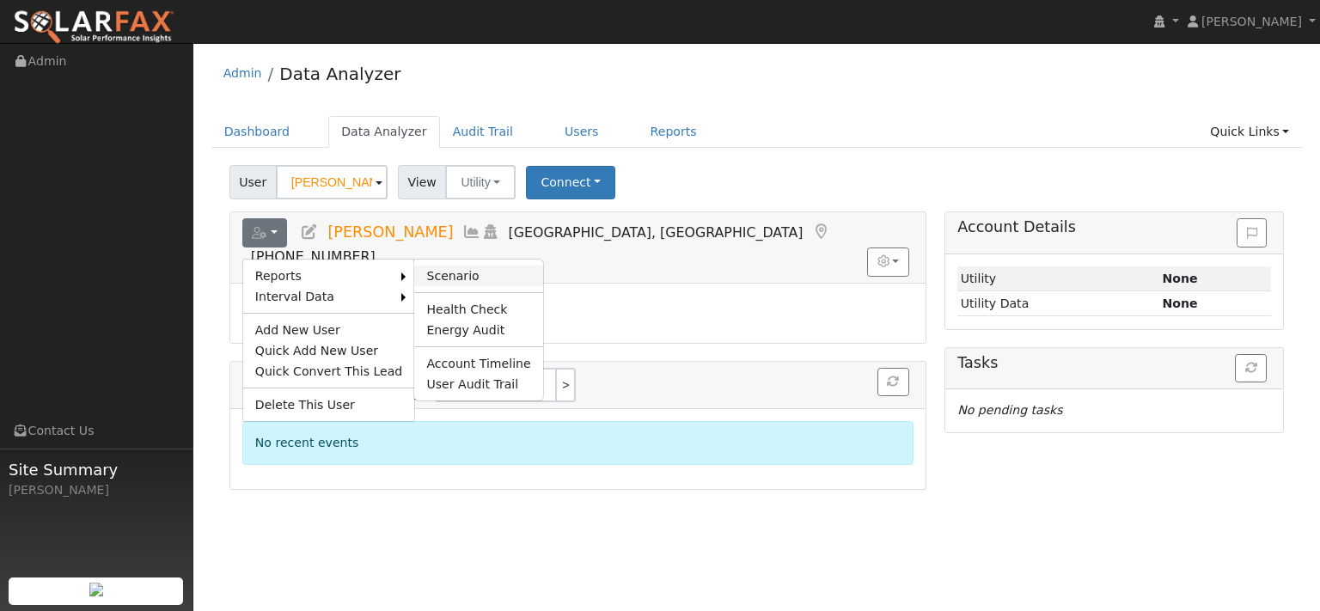
click at [502, 286] on link "Scenario" at bounding box center [478, 275] width 128 height 21
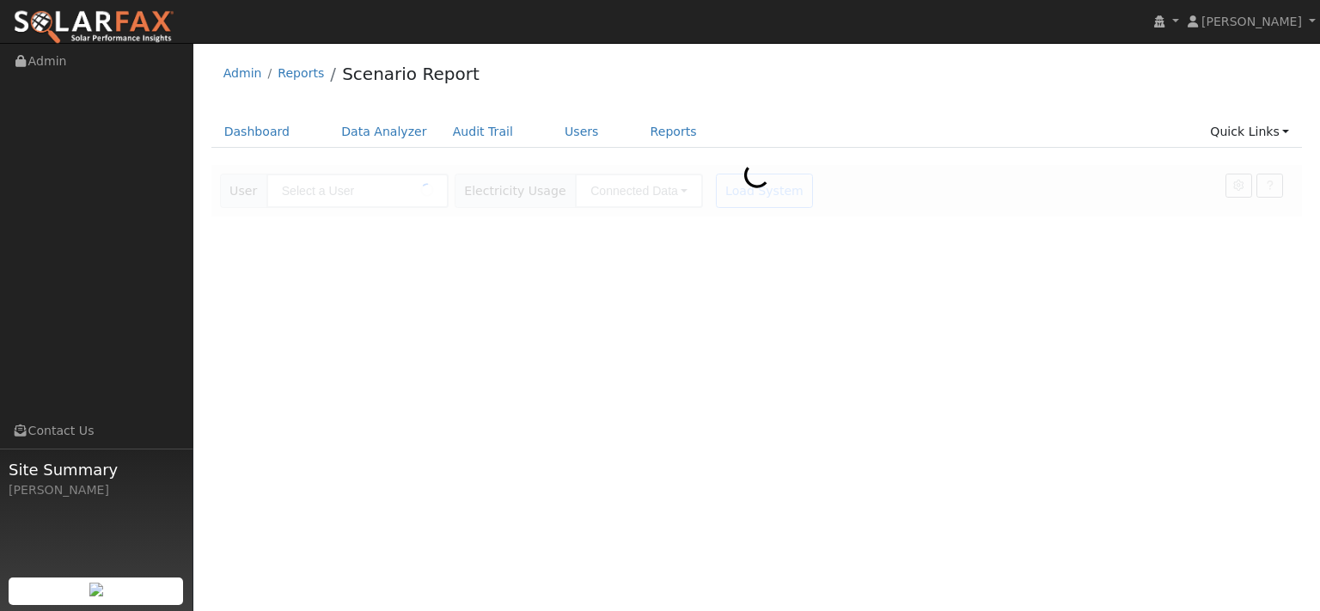
type input "[PERSON_NAME]"
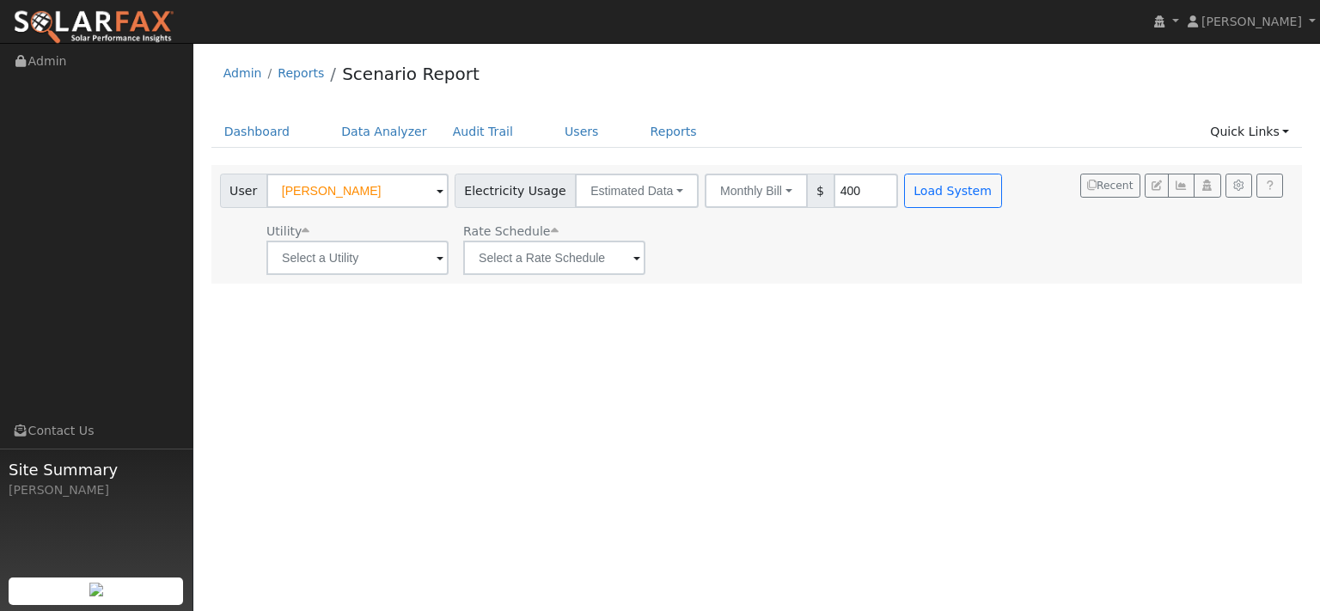
type input "400"
click at [423, 275] on input "text" at bounding box center [357, 258] width 182 height 34
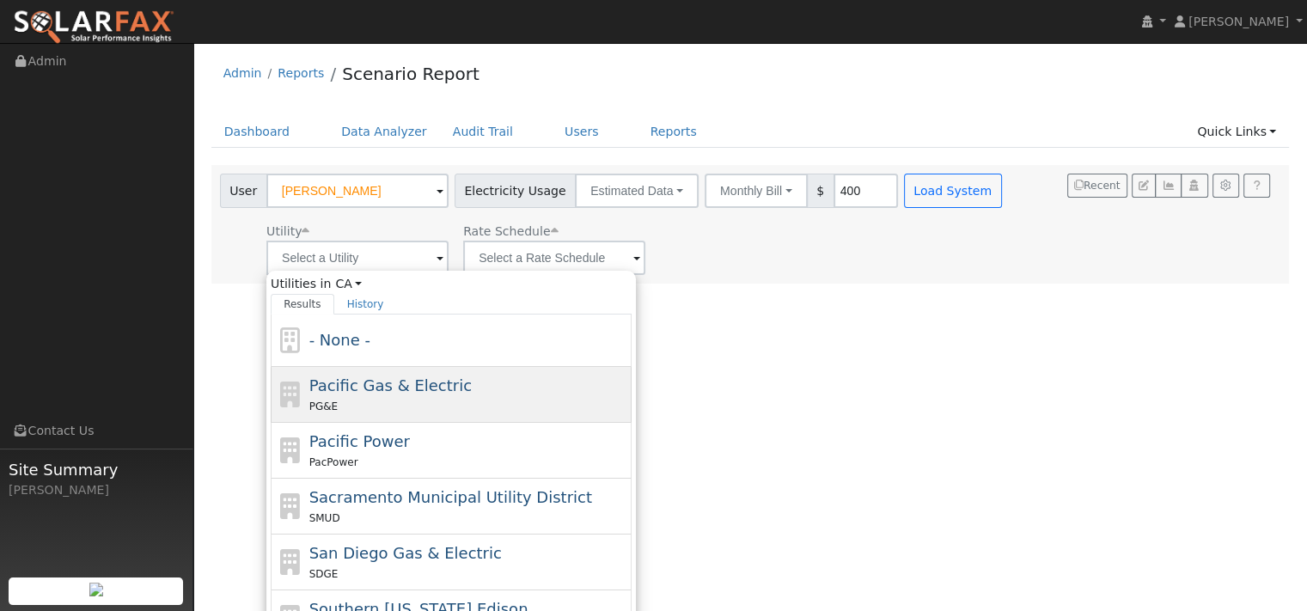
click at [401, 394] on span "Pacific Gas & Electric" at bounding box center [390, 385] width 162 height 18
type input "Pacific Gas & Electric"
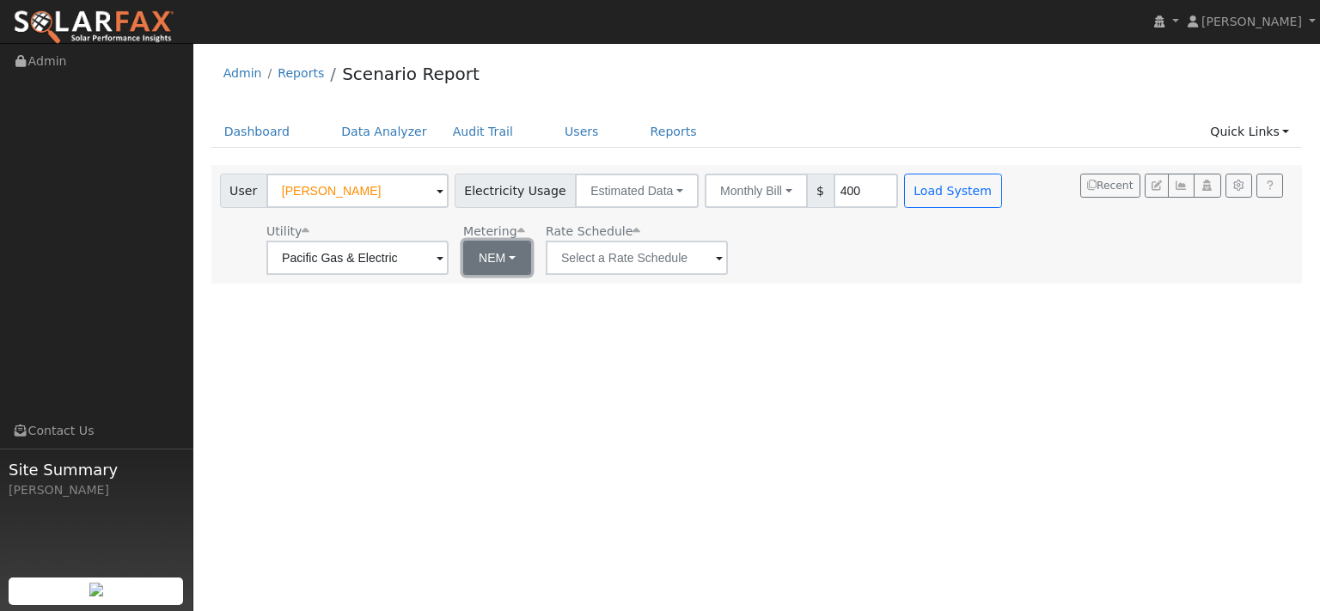
click at [531, 275] on button "NEM" at bounding box center [497, 258] width 68 height 34
click at [529, 339] on link "NBT" at bounding box center [556, 327] width 119 height 24
type input "E-ELEC"
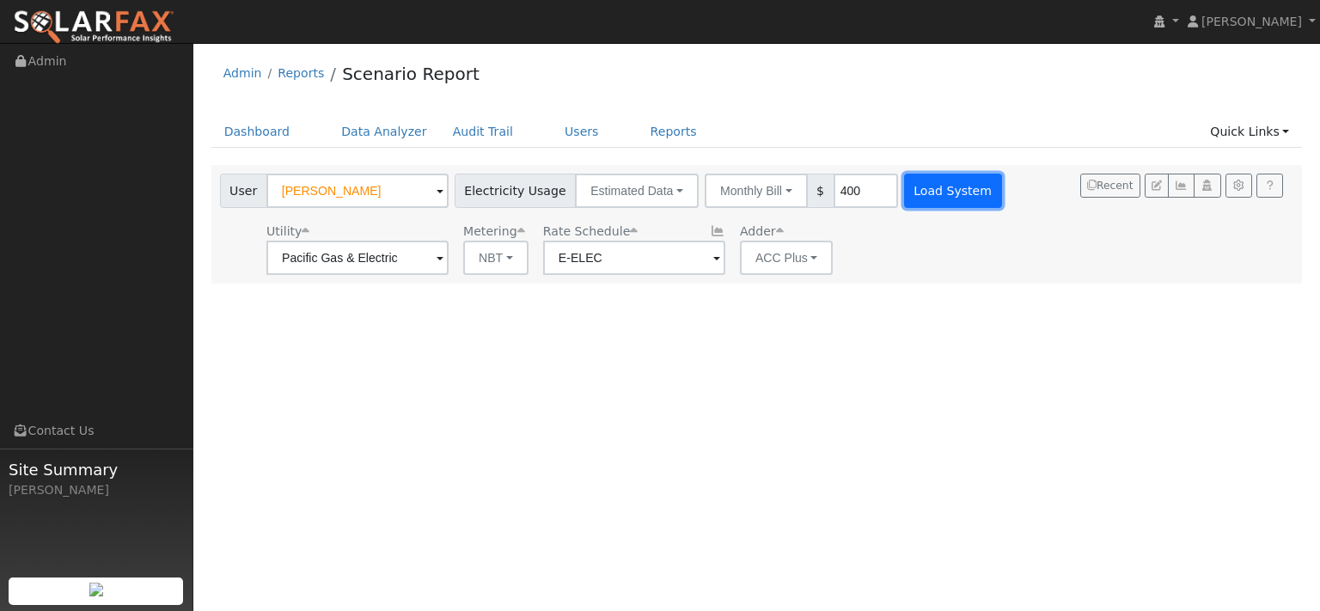
click at [1002, 206] on button "Load System" at bounding box center [953, 191] width 98 height 34
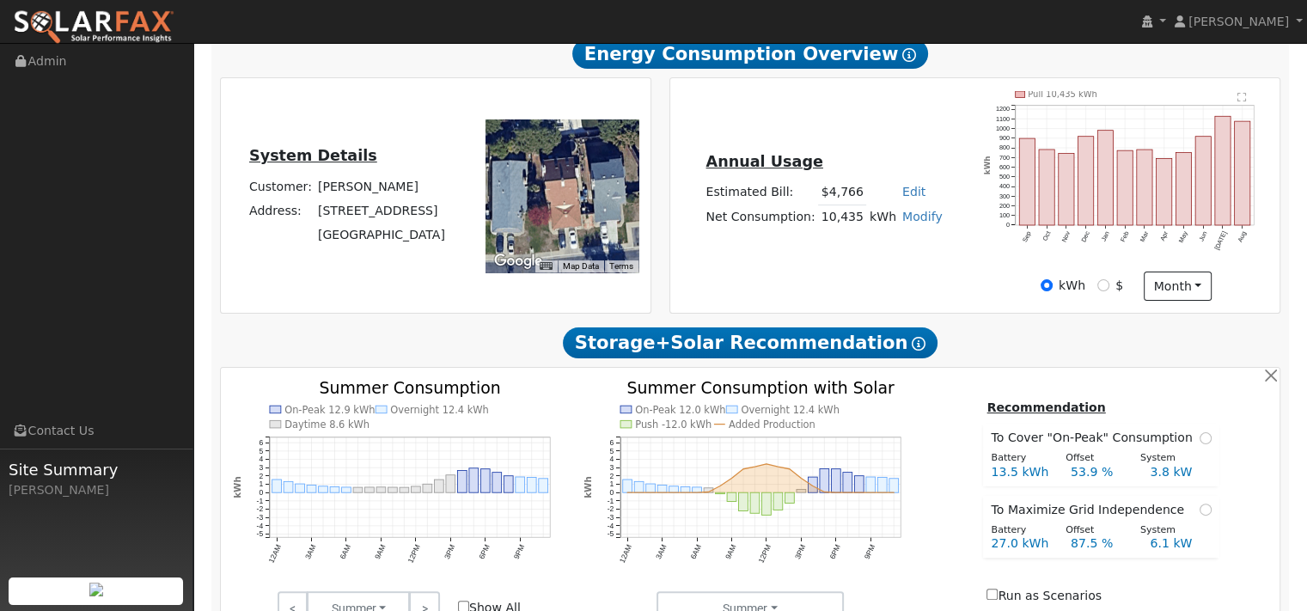
type input "0"
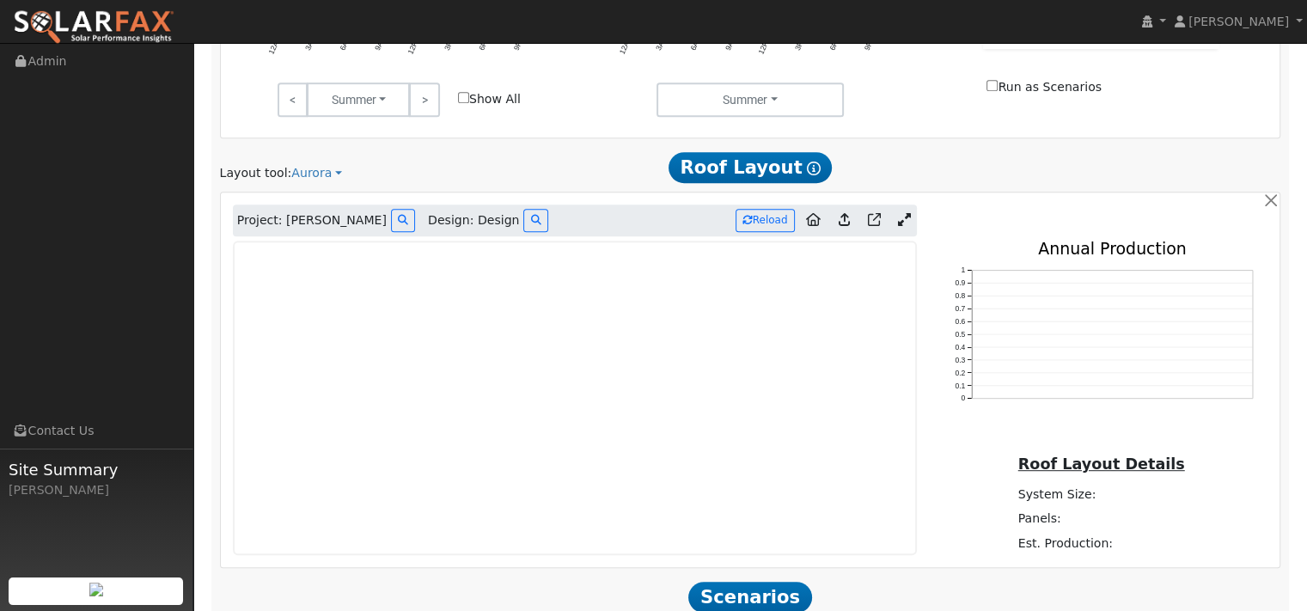
scroll to position [859, 0]
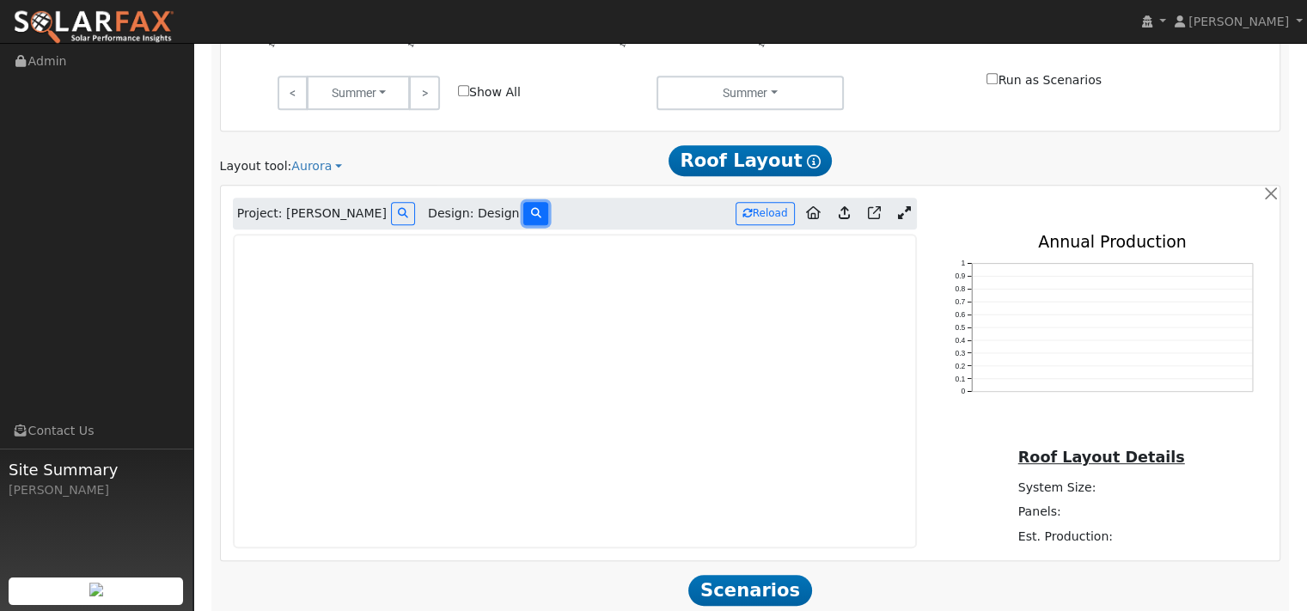
click at [540, 218] on icon at bounding box center [535, 213] width 10 height 10
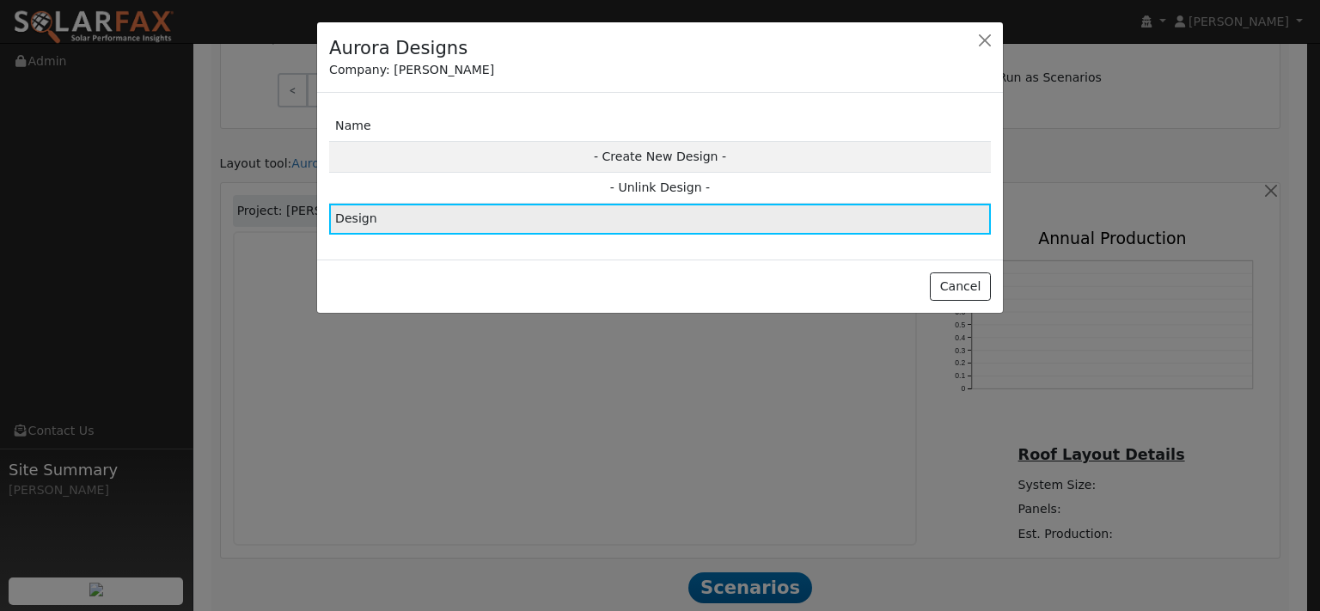
click at [463, 235] on td "Design" at bounding box center [660, 219] width 662 height 31
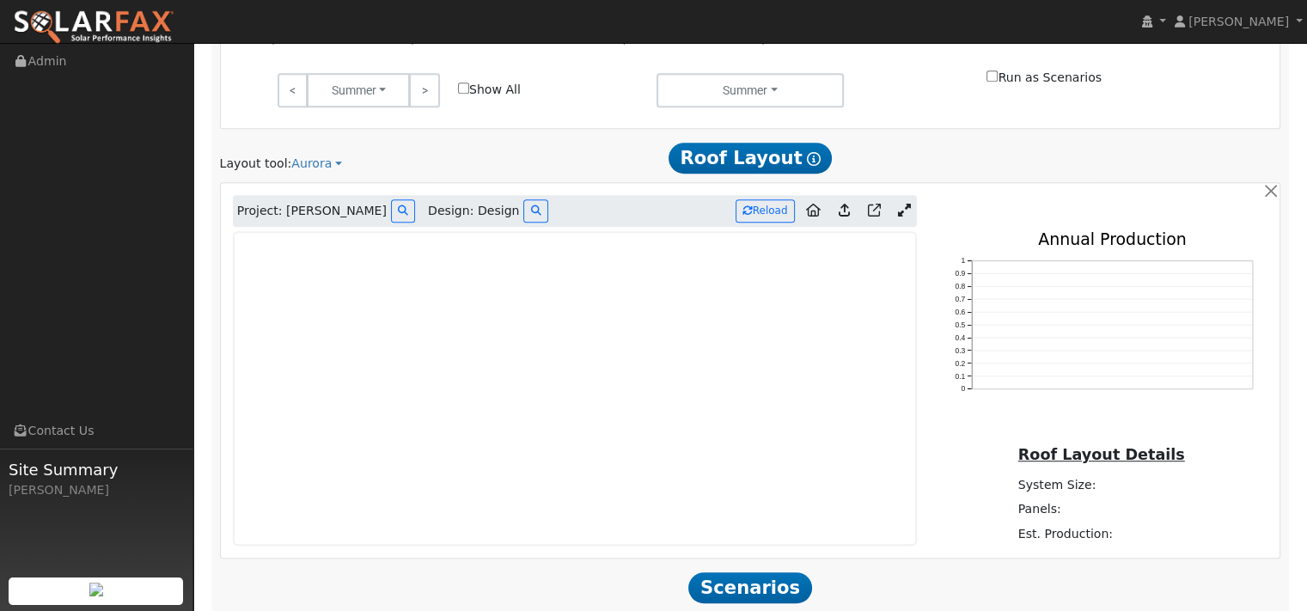
click at [839, 217] on icon at bounding box center [844, 210] width 11 height 13
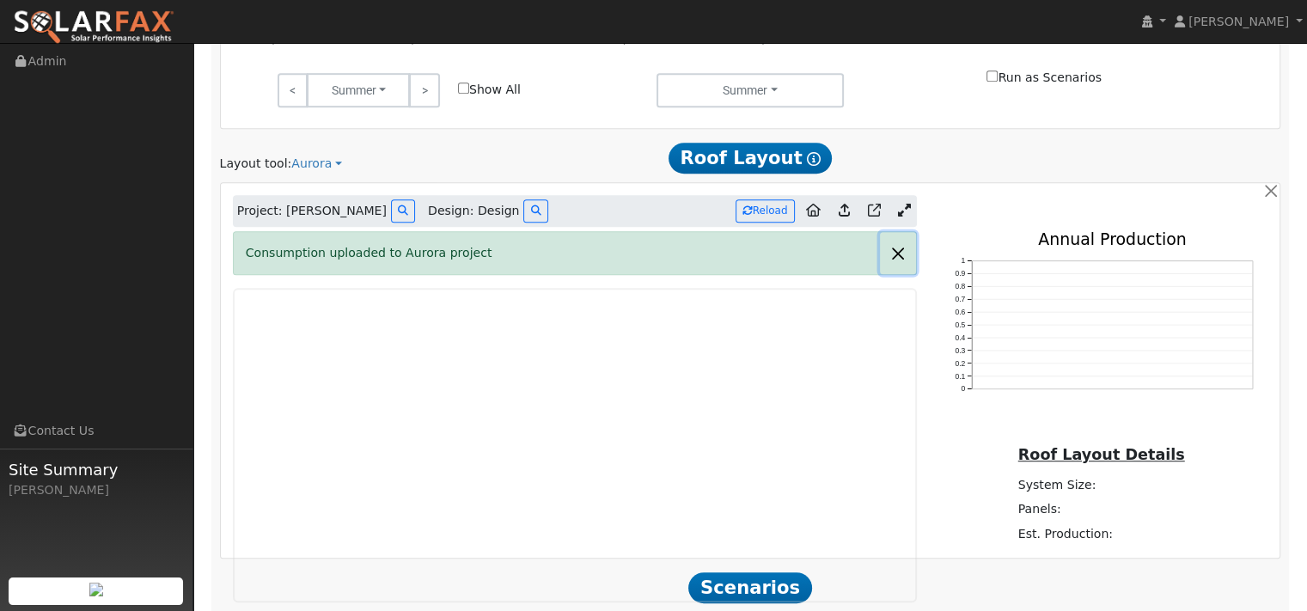
click at [882, 274] on button "button" at bounding box center [898, 253] width 36 height 42
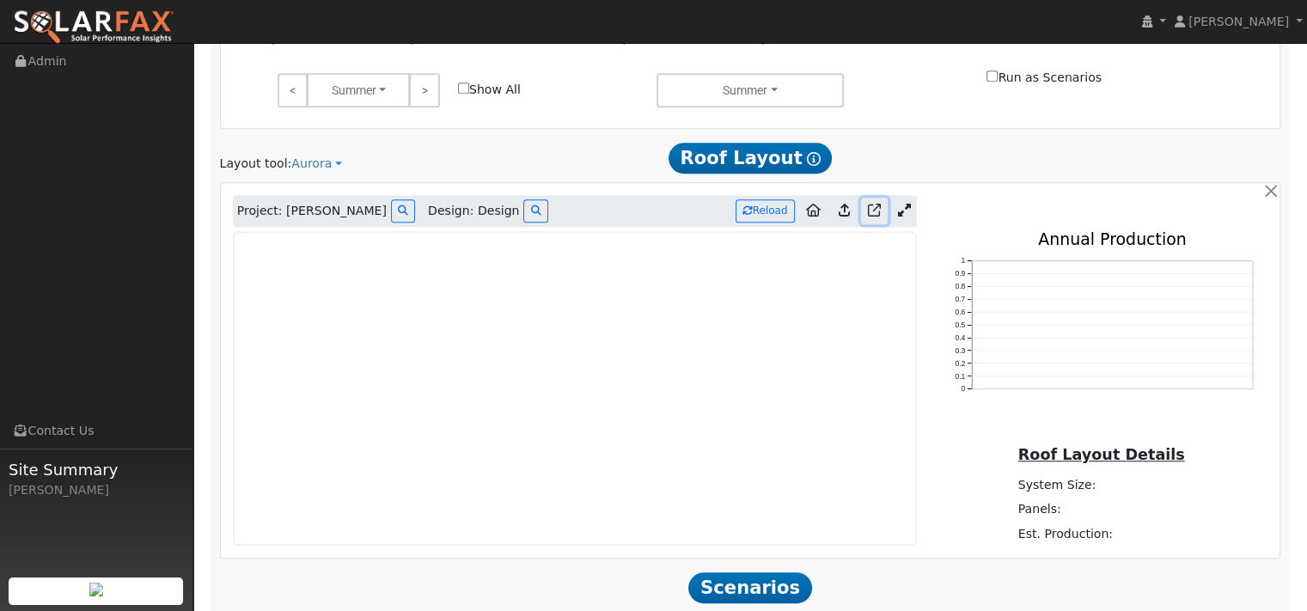
click at [868, 217] on icon at bounding box center [874, 210] width 13 height 13
